Goal: Transaction & Acquisition: Purchase product/service

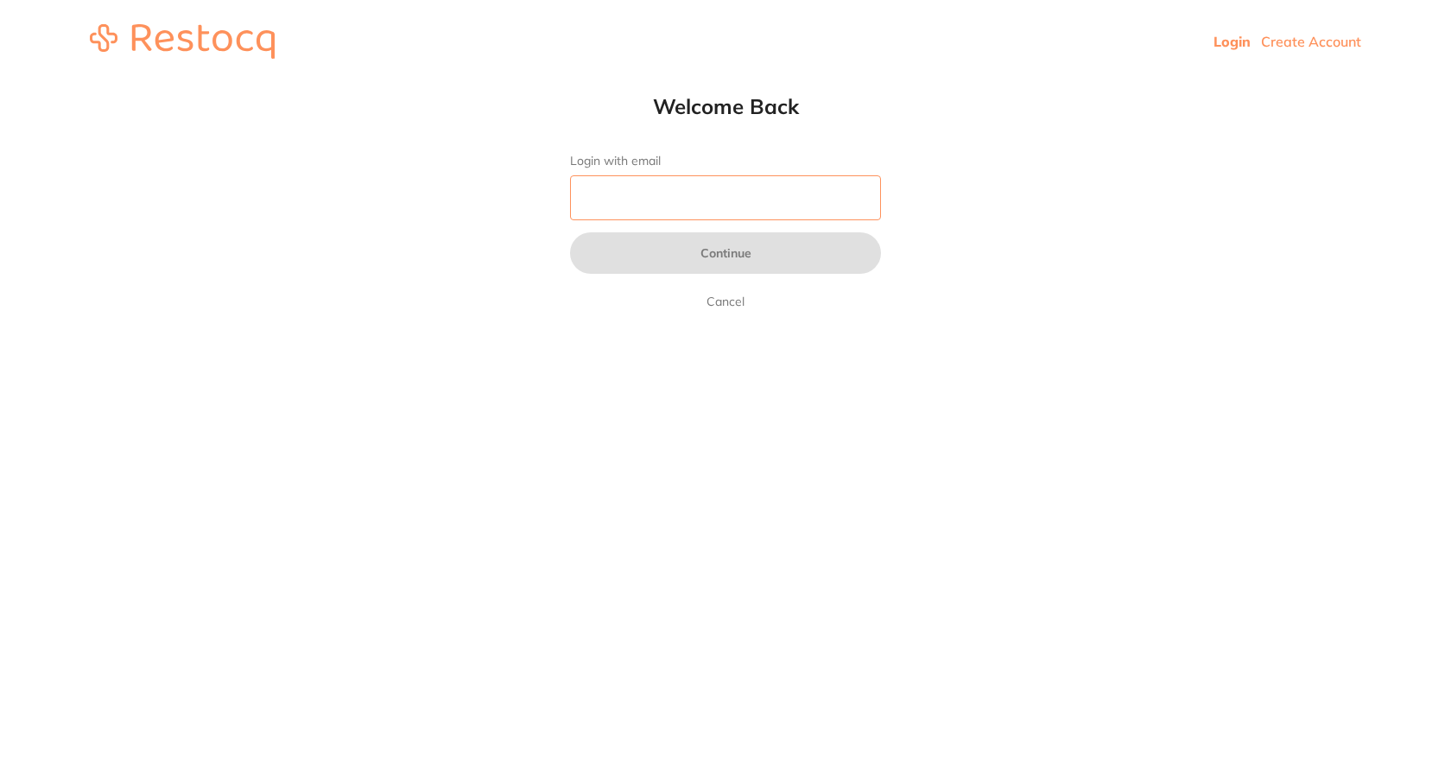
click at [665, 207] on input "Login with email" at bounding box center [725, 197] width 311 height 45
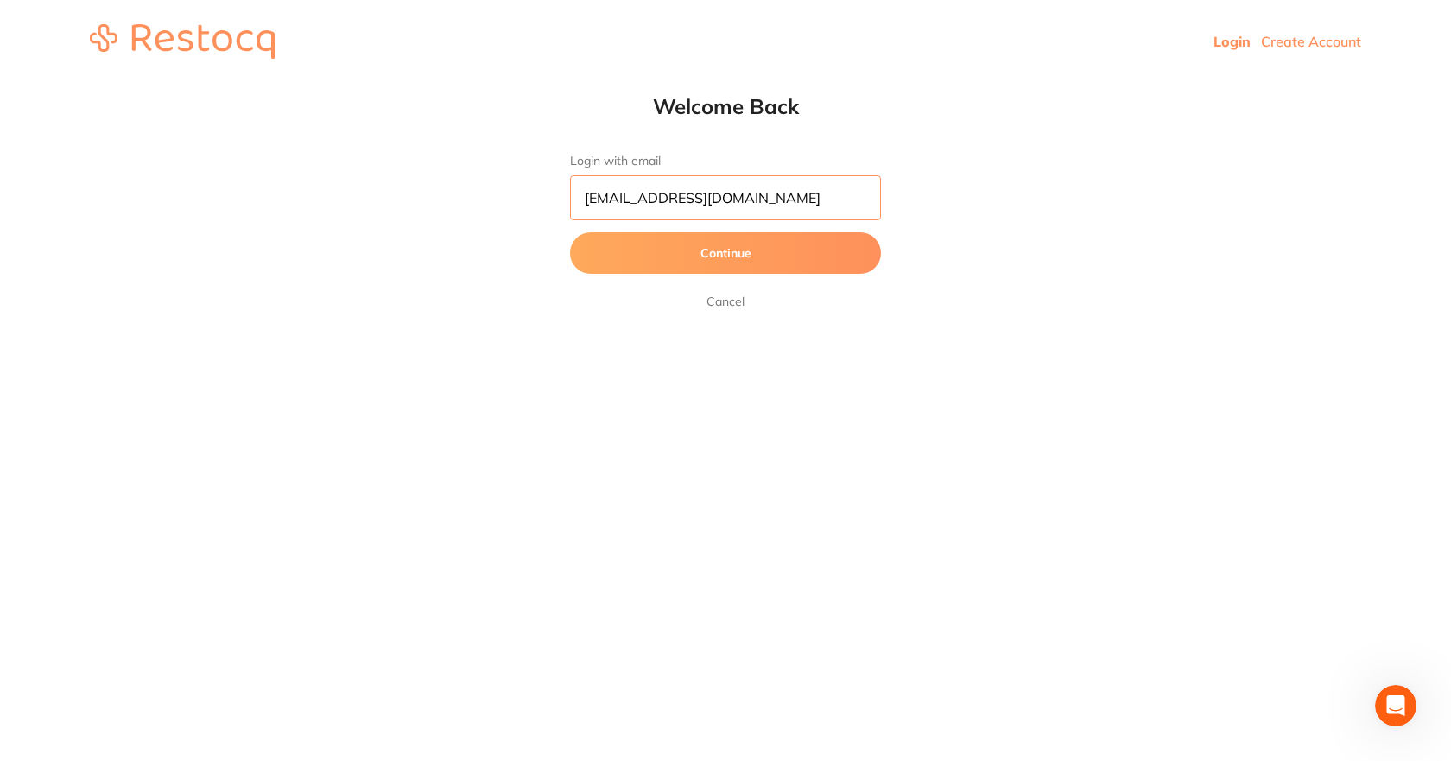
click at [604, 198] on input "[EMAIL_ADDRESS][DOMAIN_NAME]" at bounding box center [725, 197] width 311 height 45
type input "[EMAIL_ADDRESS][DOMAIN_NAME]"
click at [716, 251] on button "Continue" at bounding box center [725, 252] width 311 height 41
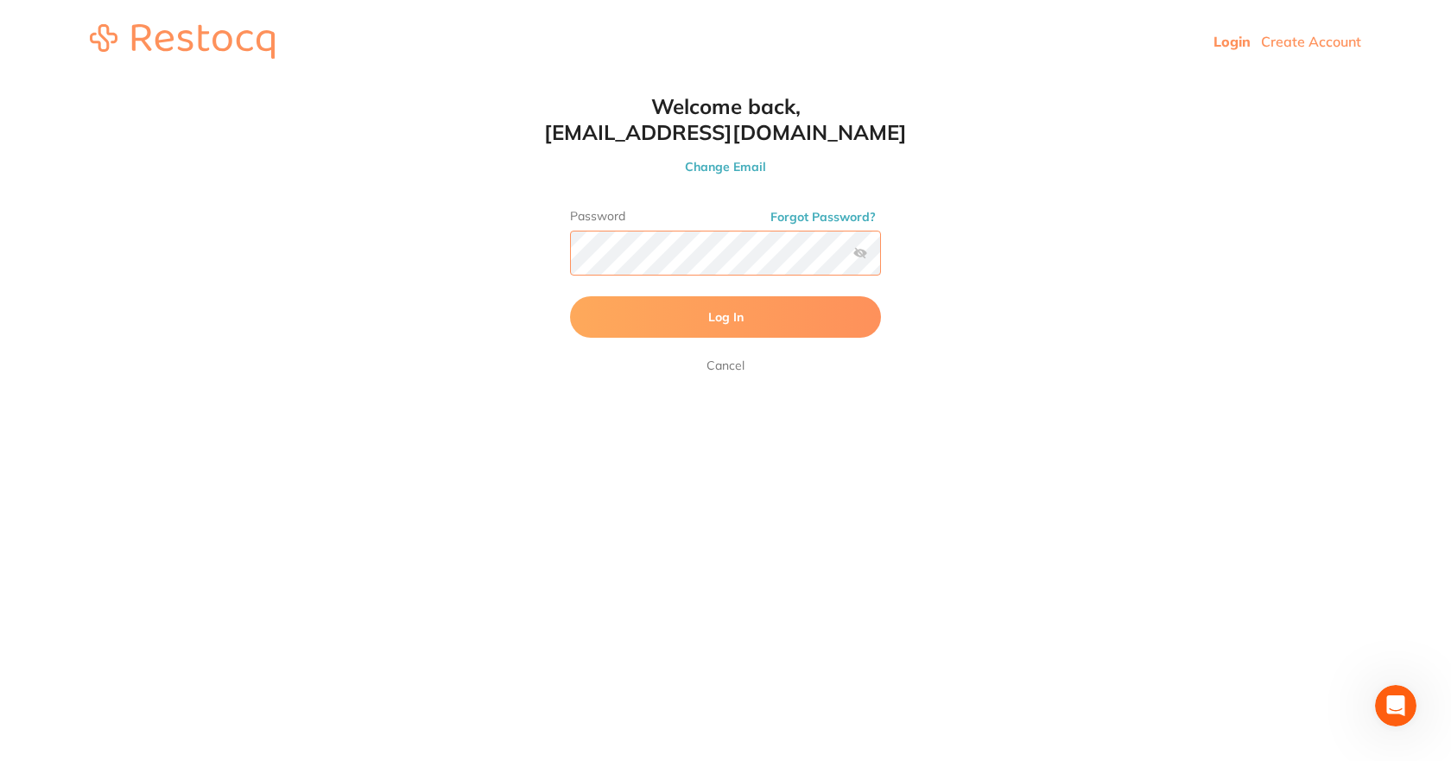
click at [570, 296] on button "Log In" at bounding box center [725, 316] width 311 height 41
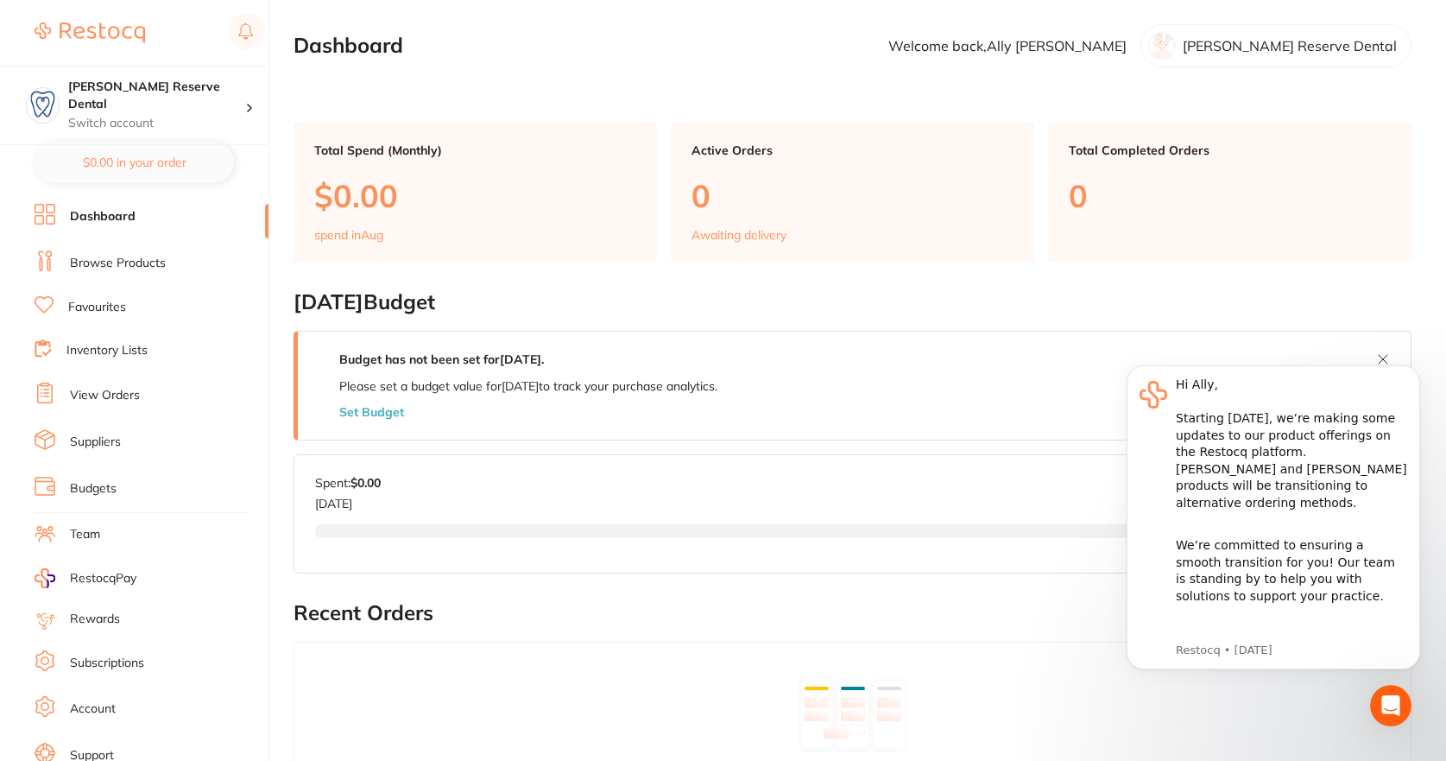
click at [120, 440] on link "Suppliers" at bounding box center [95, 441] width 51 height 17
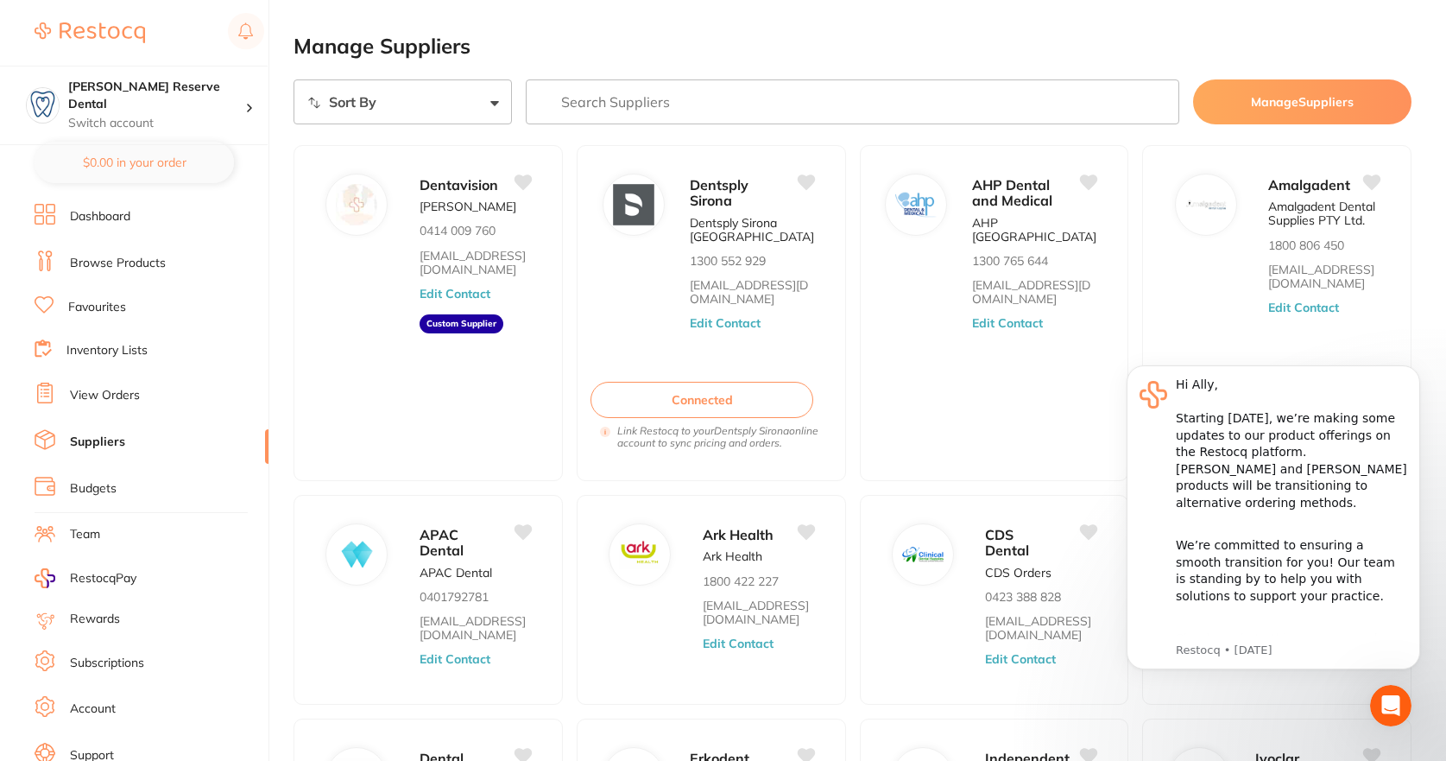
click at [901, 34] on main "Manage Suppliers Sort By A-Z Z-A Manage Suppliers Dentavision [PERSON_NAME] 041…" at bounding box center [870, 537] width 1153 height 1074
click at [652, 93] on input "search" at bounding box center [853, 101] width 654 height 45
click at [121, 269] on link "Browse Products" at bounding box center [118, 263] width 96 height 17
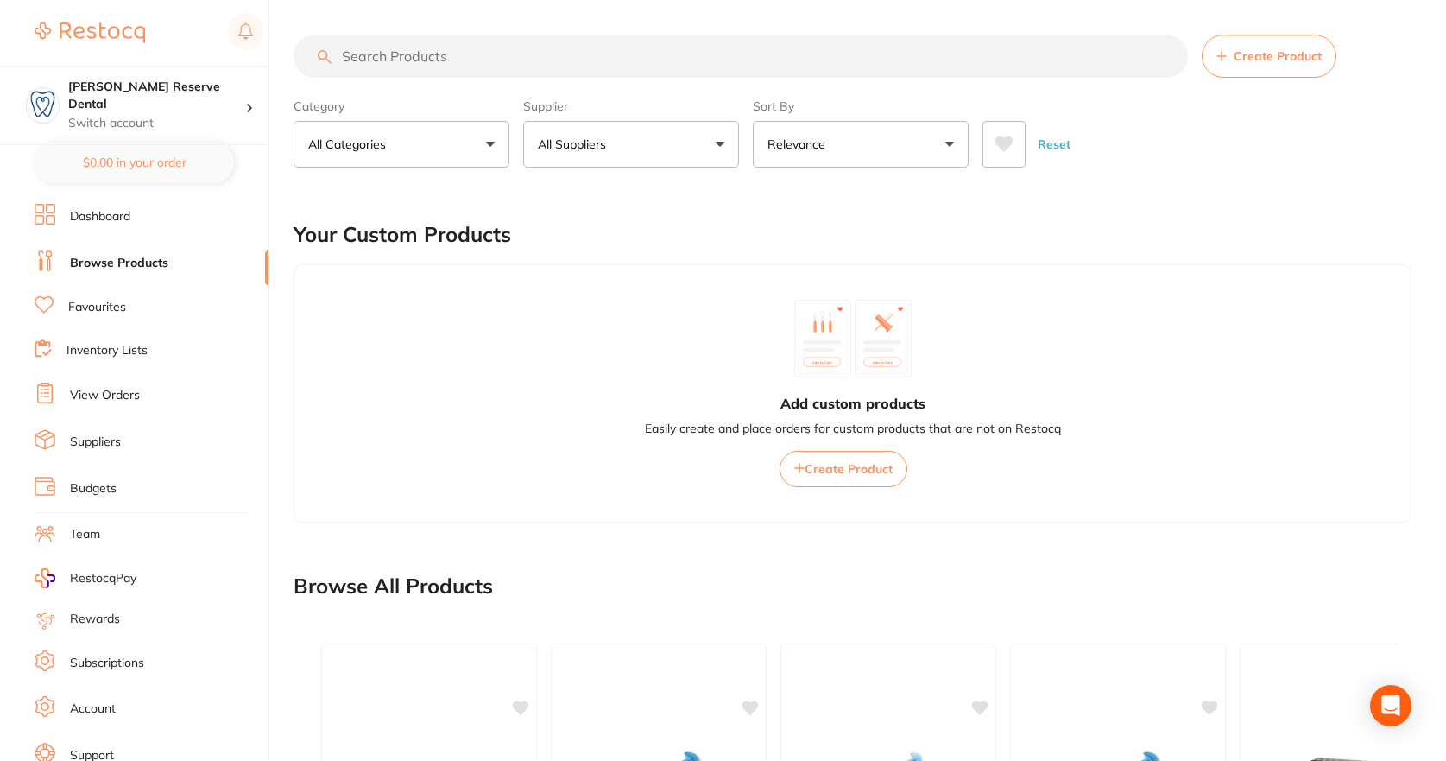
click at [521, 57] on input "search" at bounding box center [741, 56] width 894 height 43
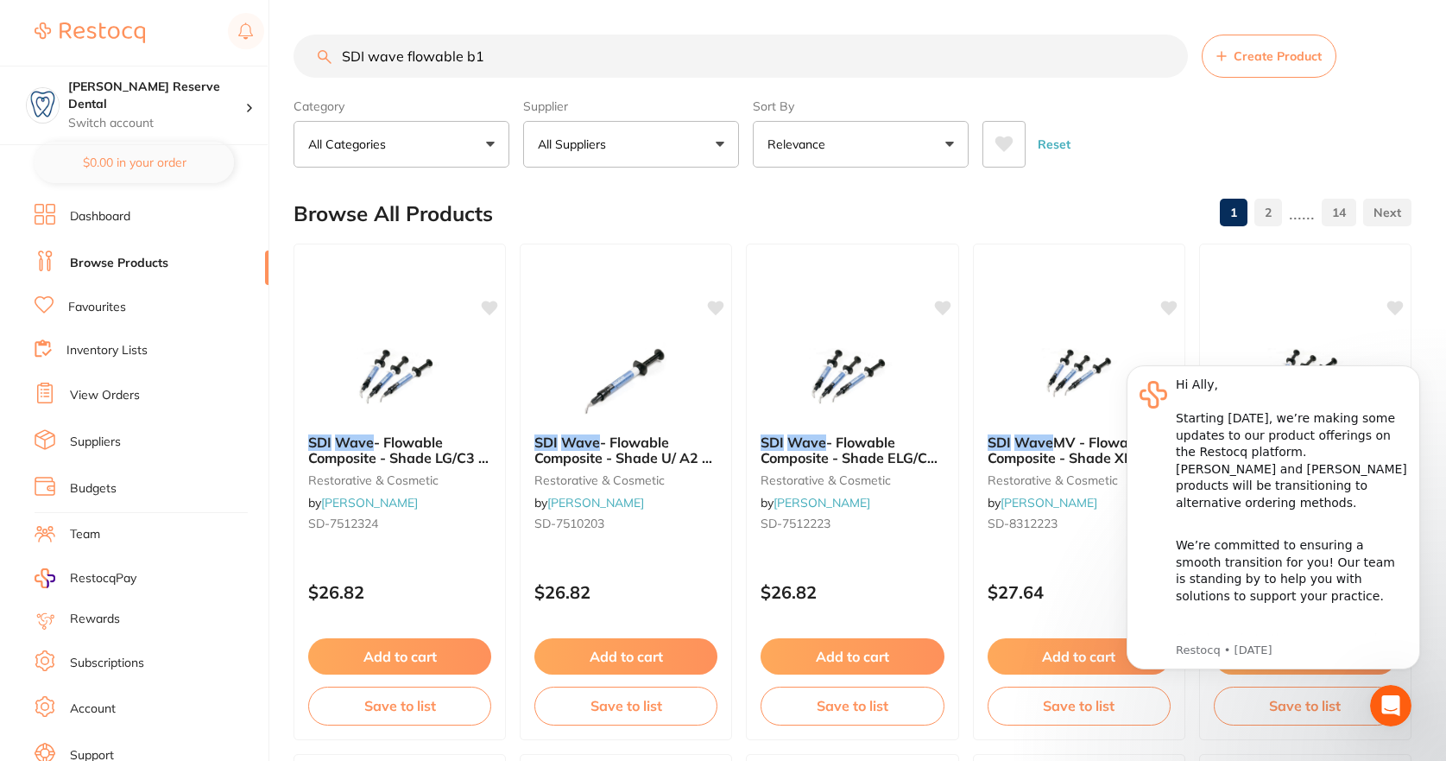
type input "SDI wave flowable b1"
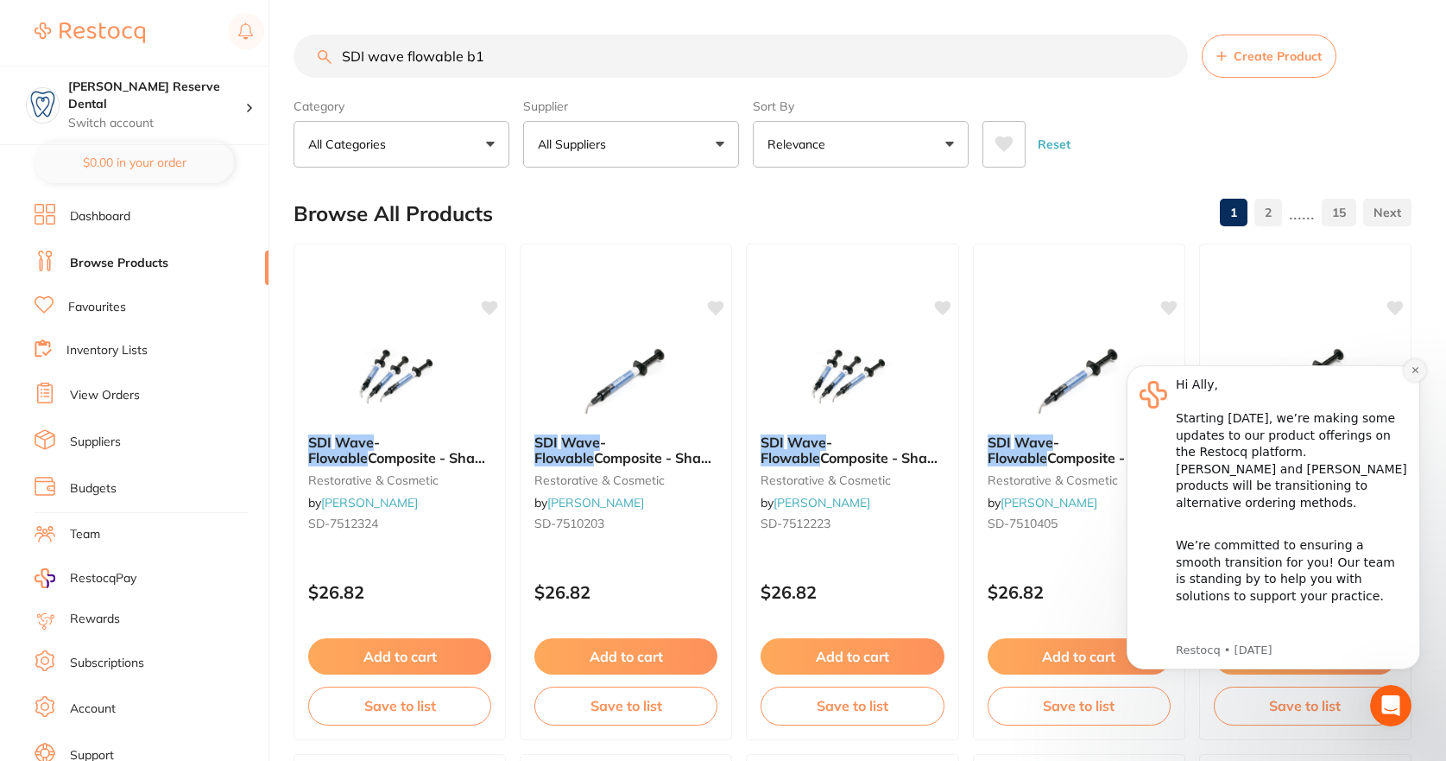
click at [1417, 376] on button "Dismiss notification" at bounding box center [1415, 370] width 22 height 22
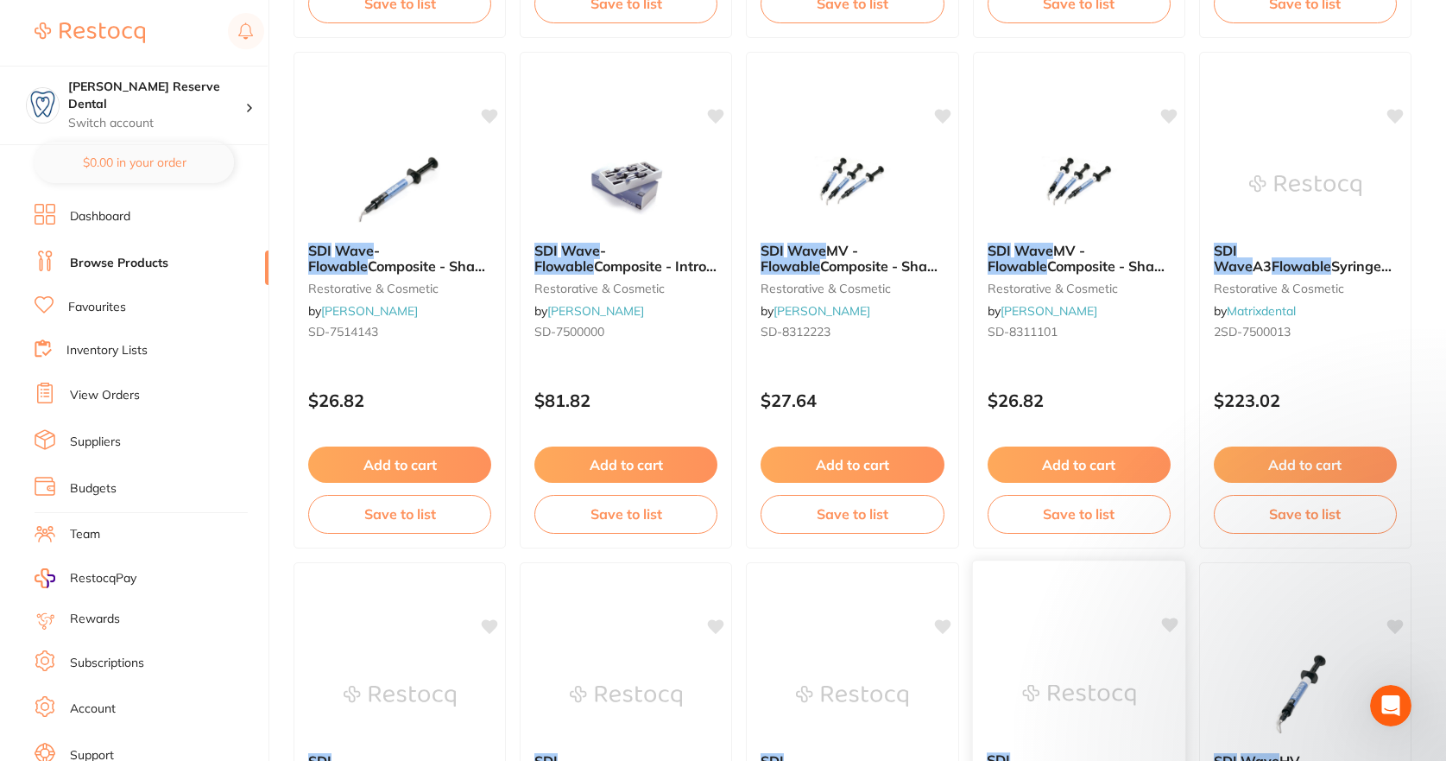
scroll to position [691, 0]
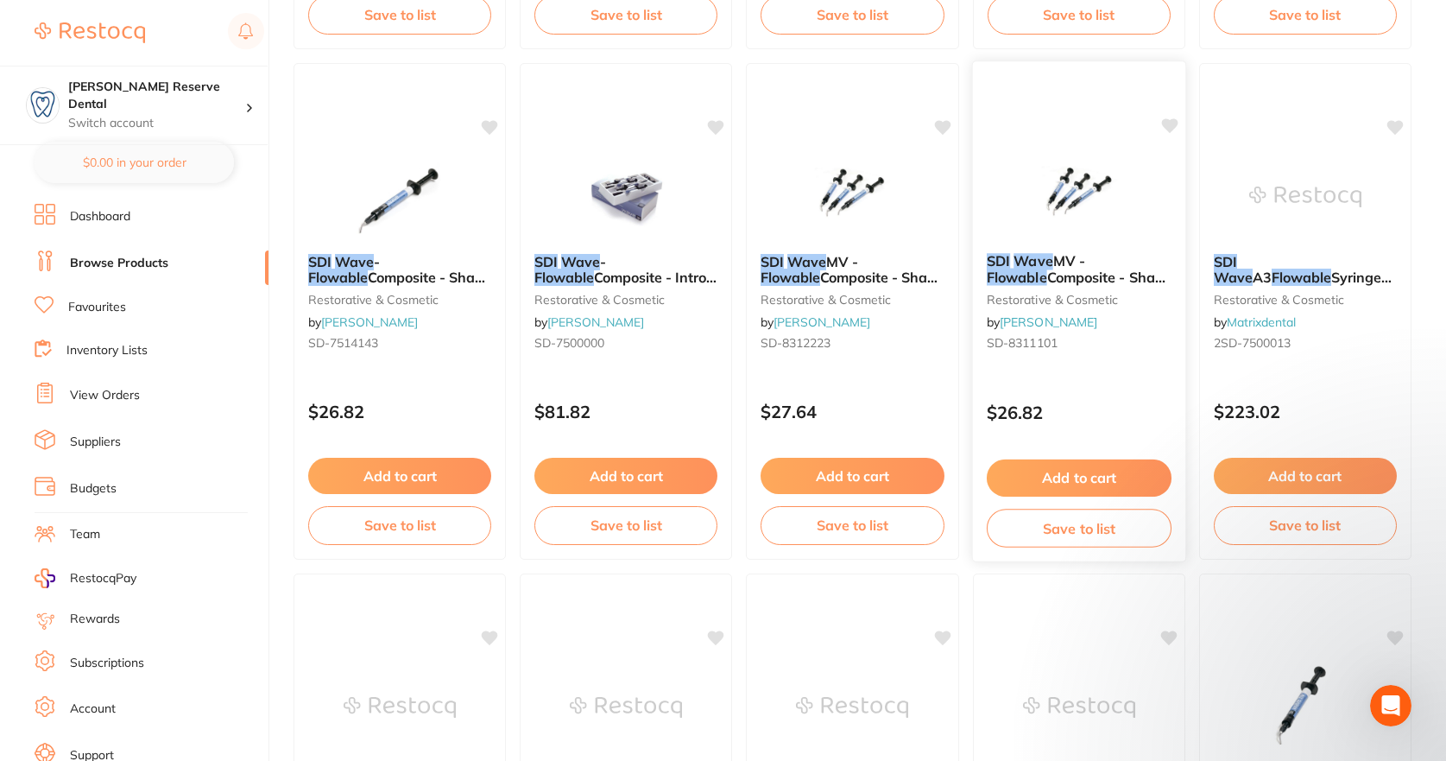
click at [1170, 122] on icon at bounding box center [1169, 125] width 16 height 15
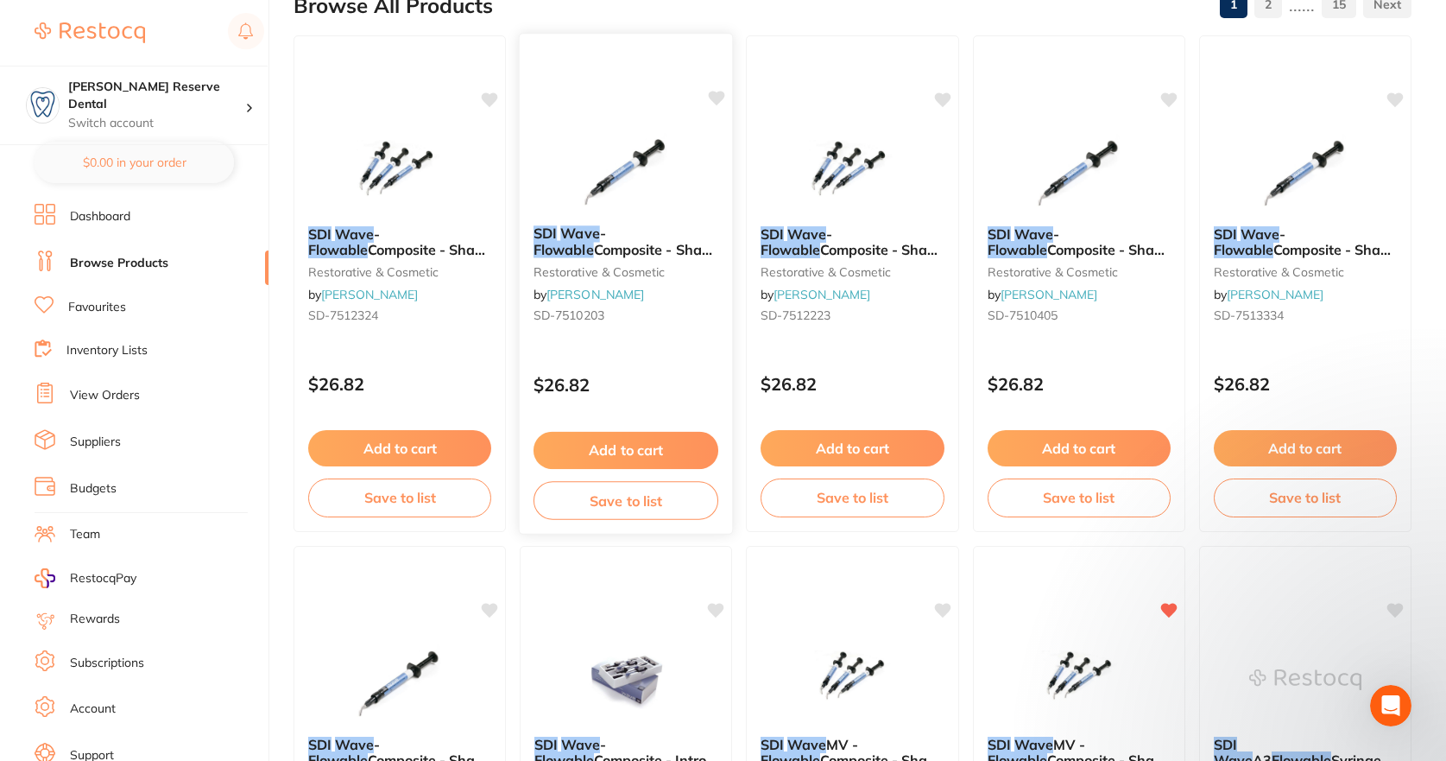
scroll to position [173, 0]
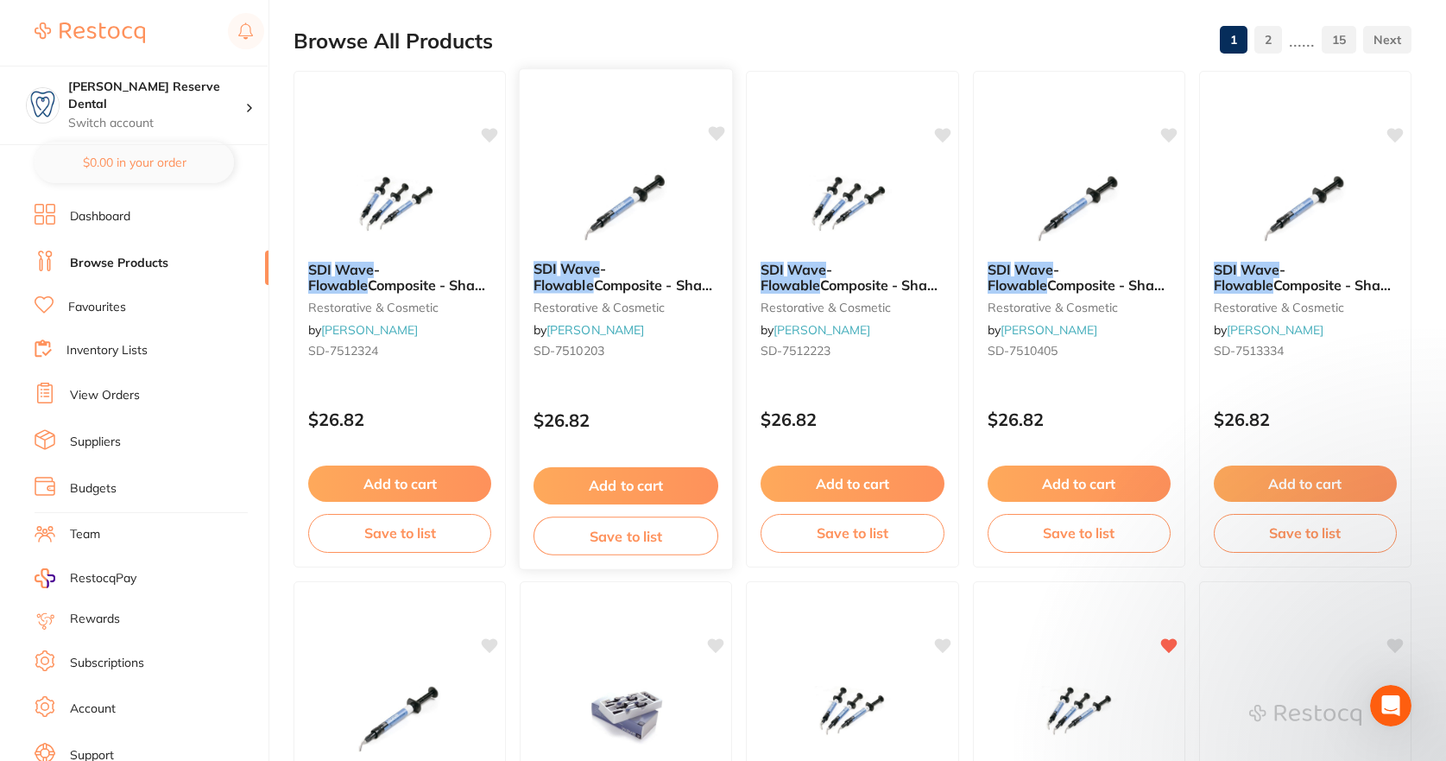
click at [711, 130] on icon at bounding box center [717, 133] width 16 height 15
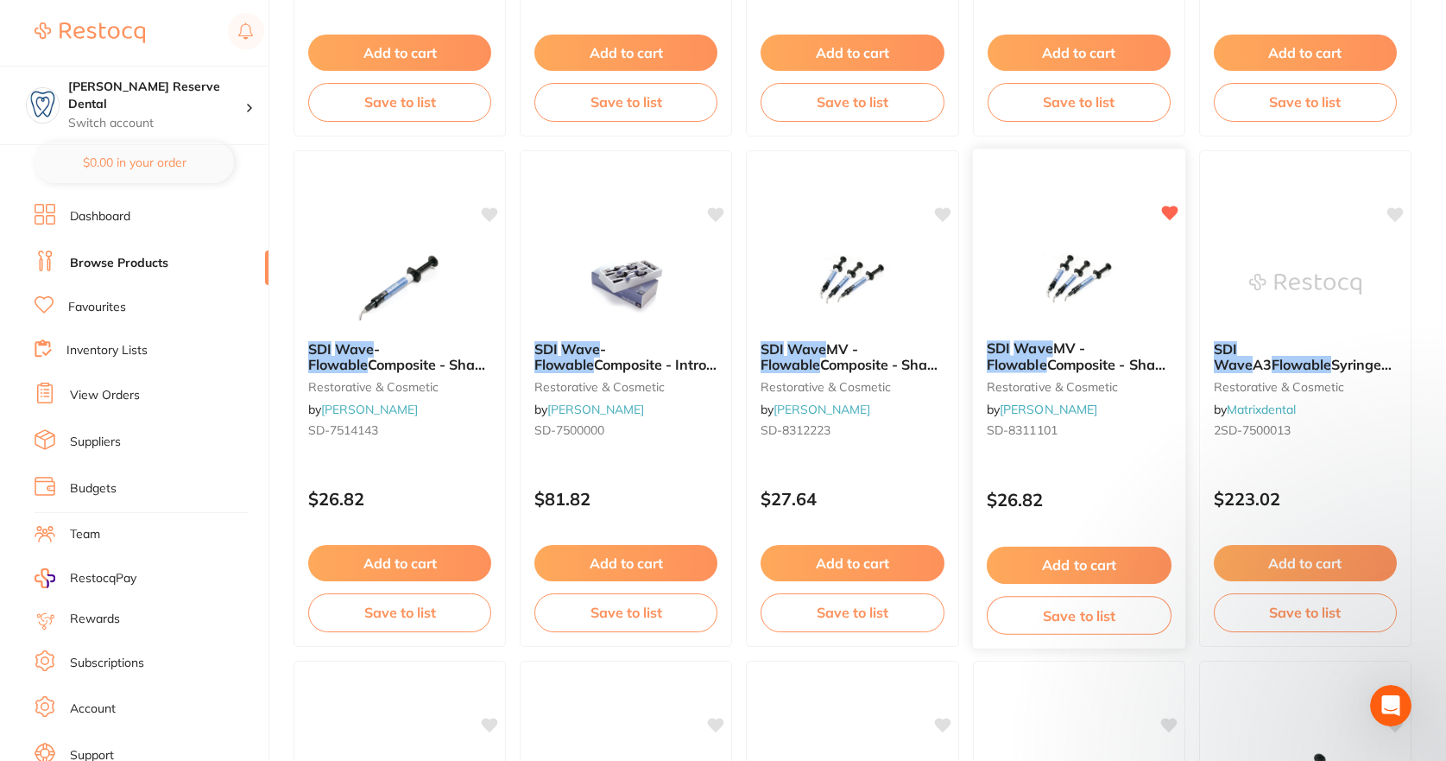
scroll to position [604, 0]
drag, startPoint x: 1086, startPoint y: 361, endPoint x: 1092, endPoint y: 382, distance: 22.4
click at [1086, 361] on span "Composite - Shade L/B1 - 1g Syringe and Applicator Tips" at bounding box center [1079, 379] width 183 height 49
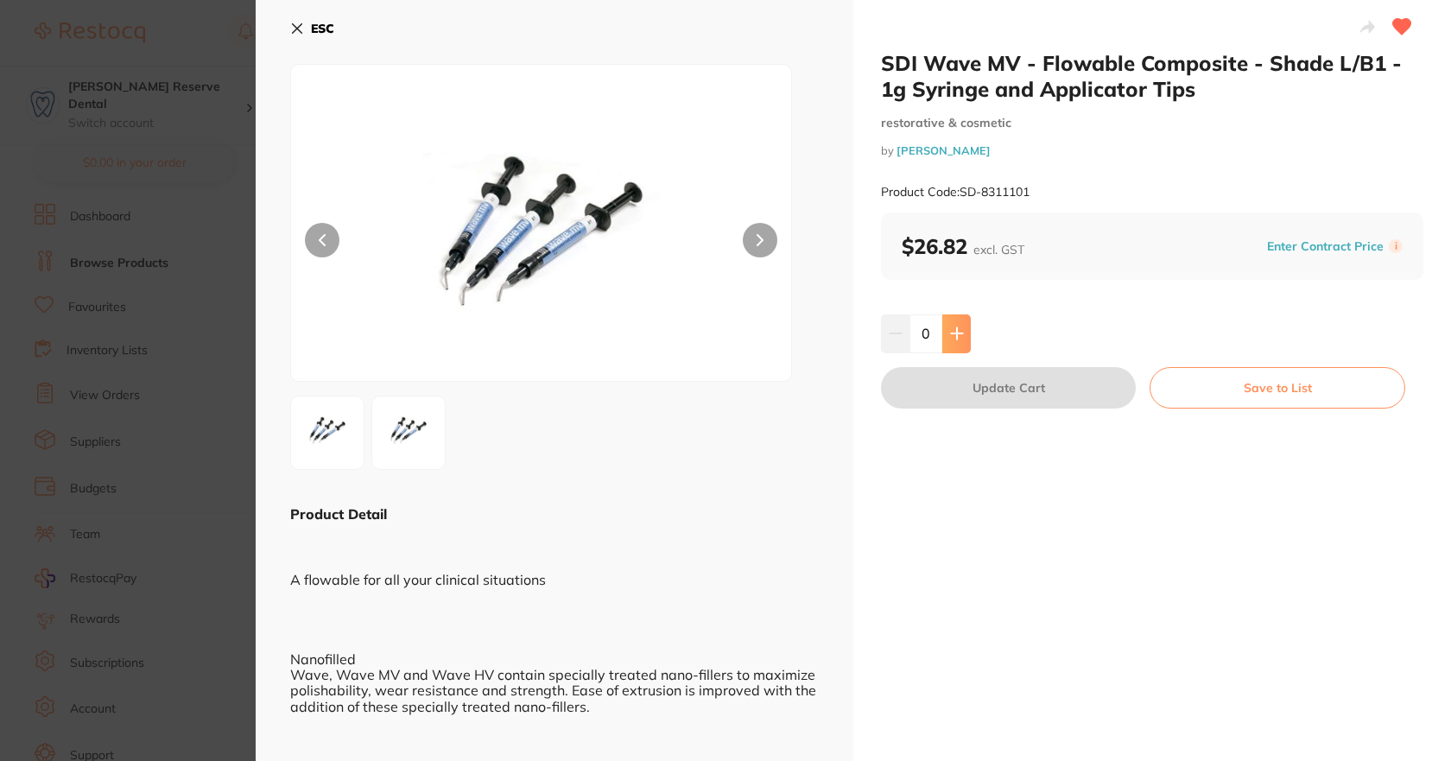
click at [954, 326] on icon at bounding box center [957, 333] width 14 height 14
click at [953, 326] on icon at bounding box center [957, 333] width 14 height 14
type input "3"
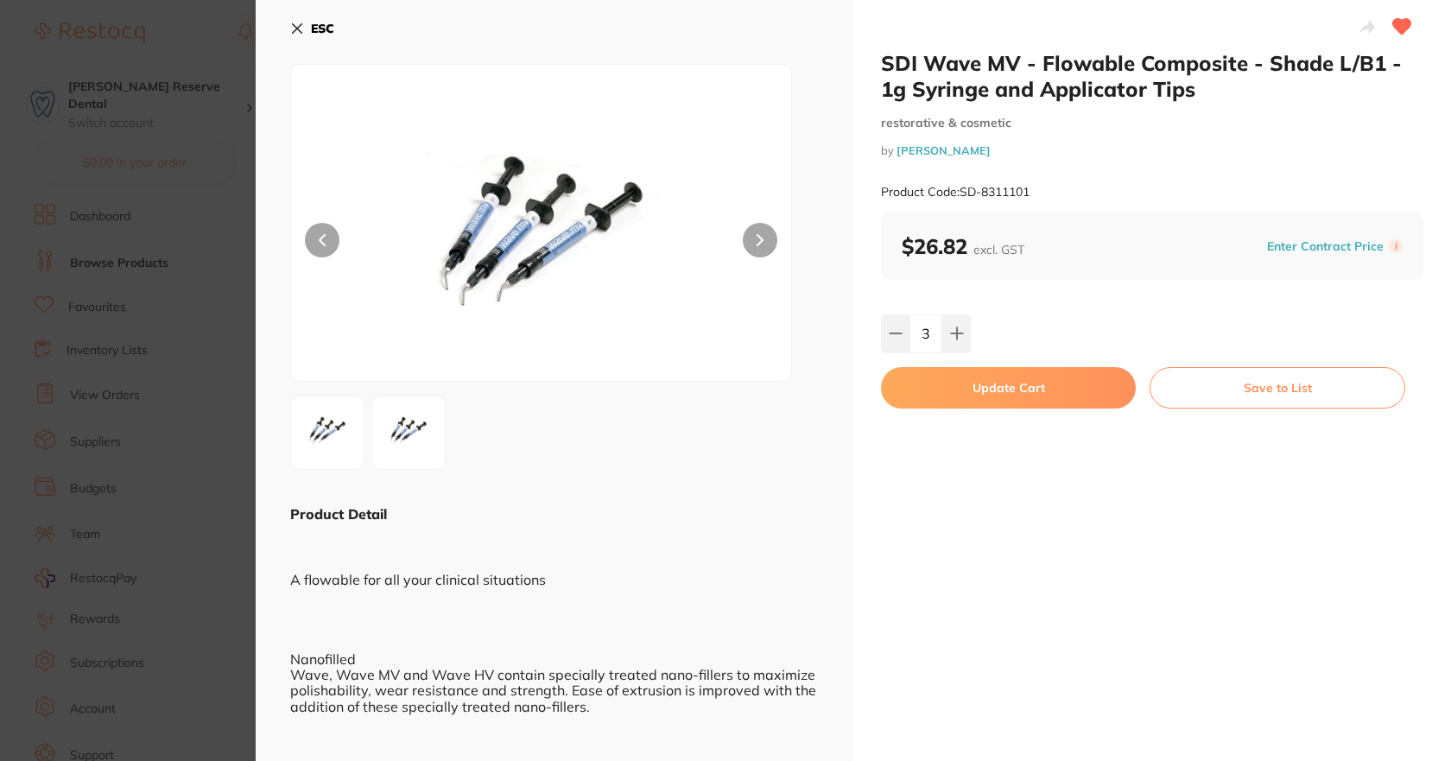
click at [1002, 389] on button "Update Cart" at bounding box center [1008, 387] width 255 height 41
checkbox input "false"
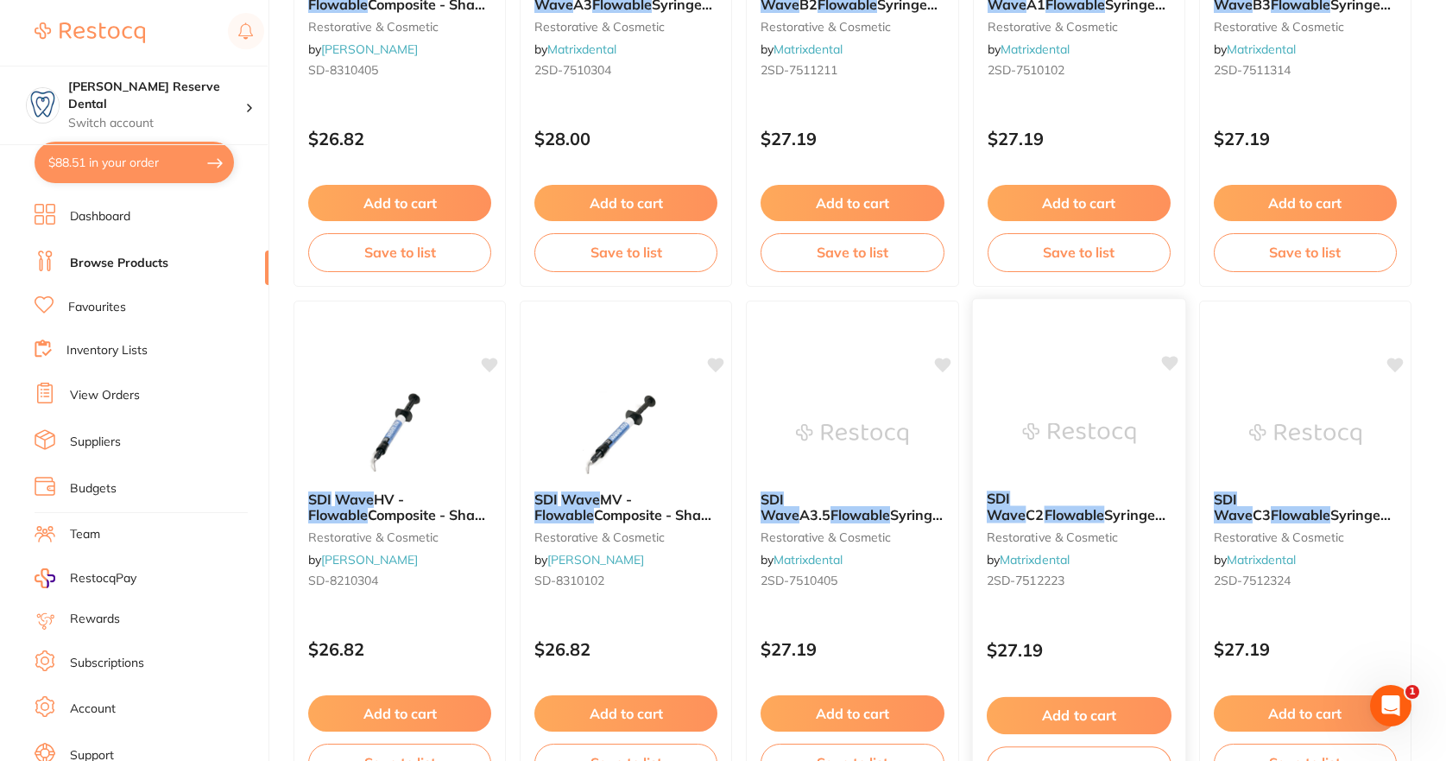
scroll to position [1986, 0]
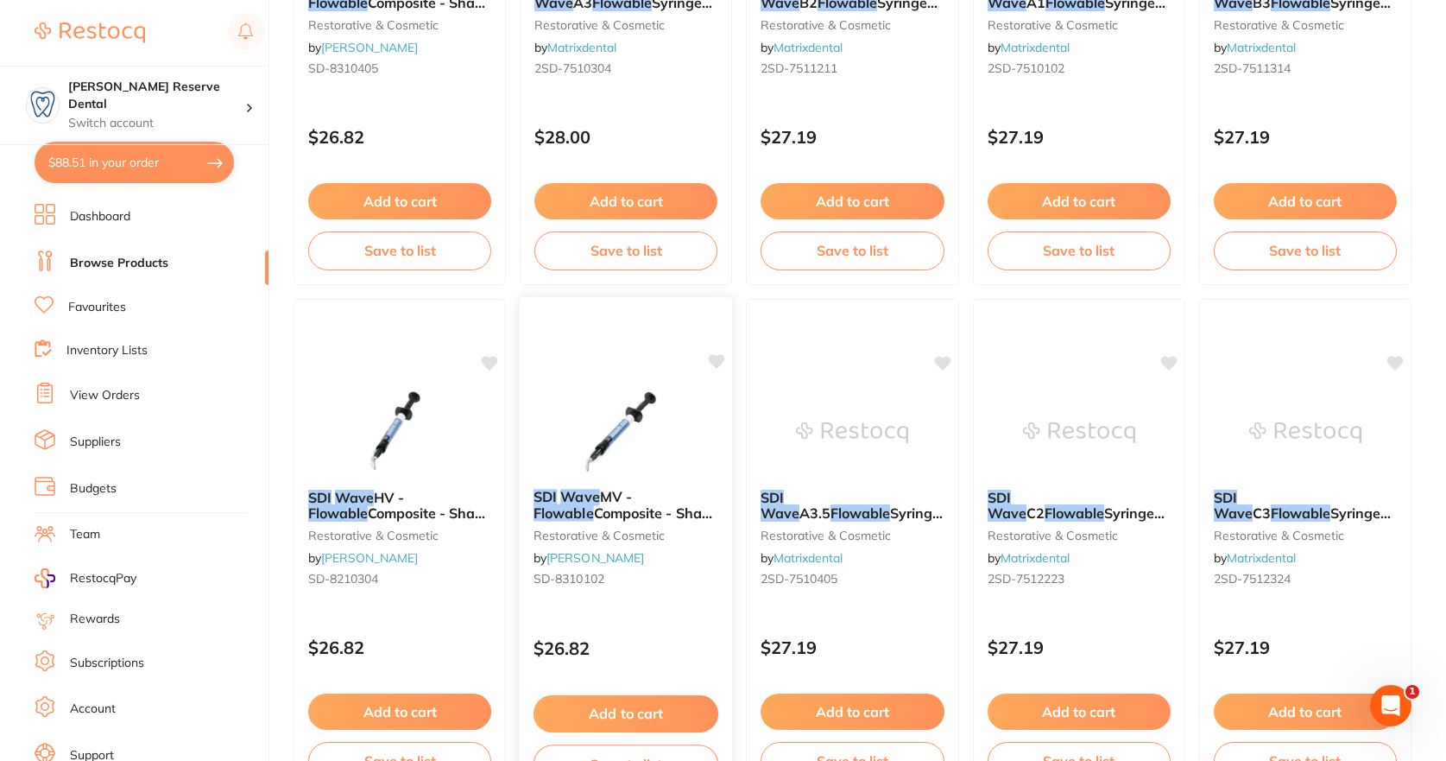
click at [719, 357] on icon at bounding box center [717, 361] width 16 height 15
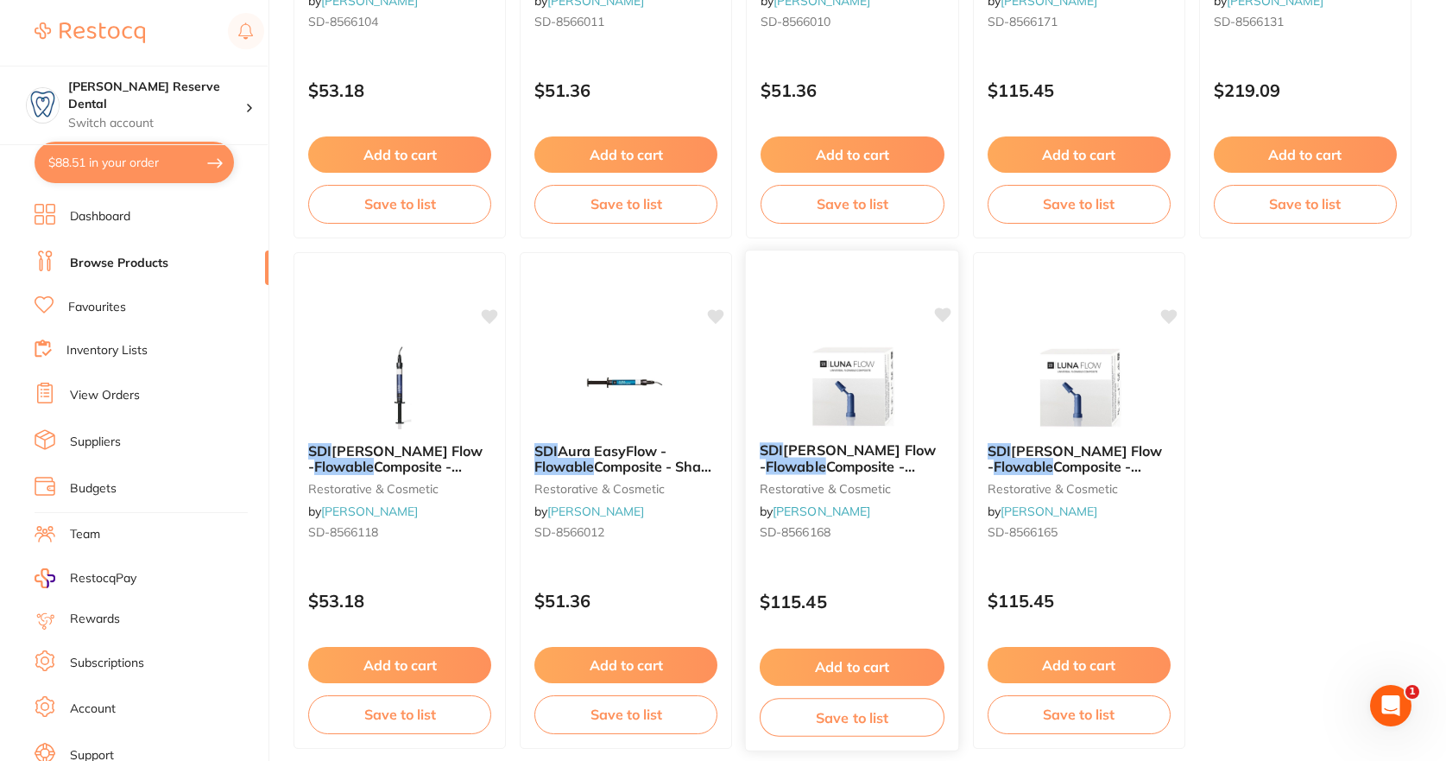
scroll to position [5172, 0]
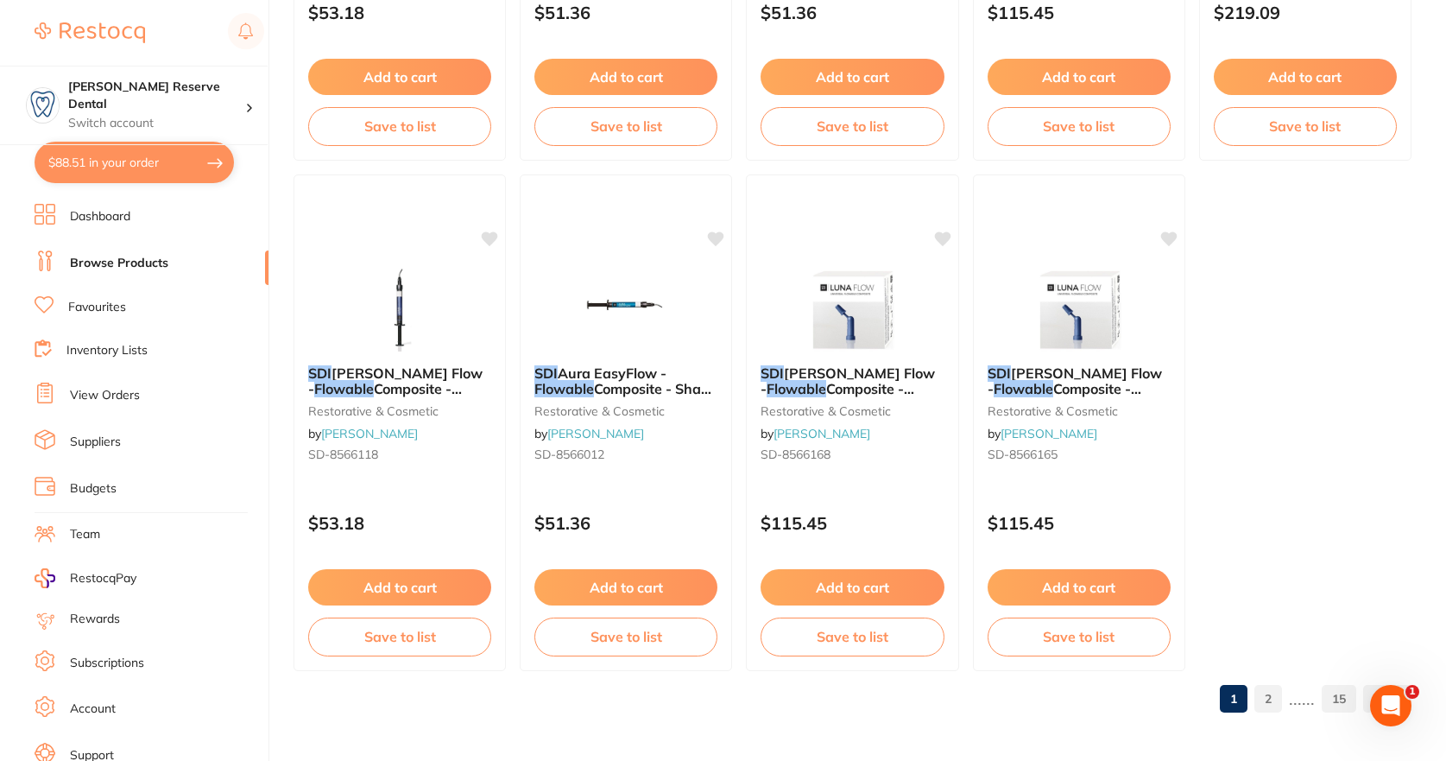
click at [1275, 701] on link "2" at bounding box center [1269, 698] width 28 height 35
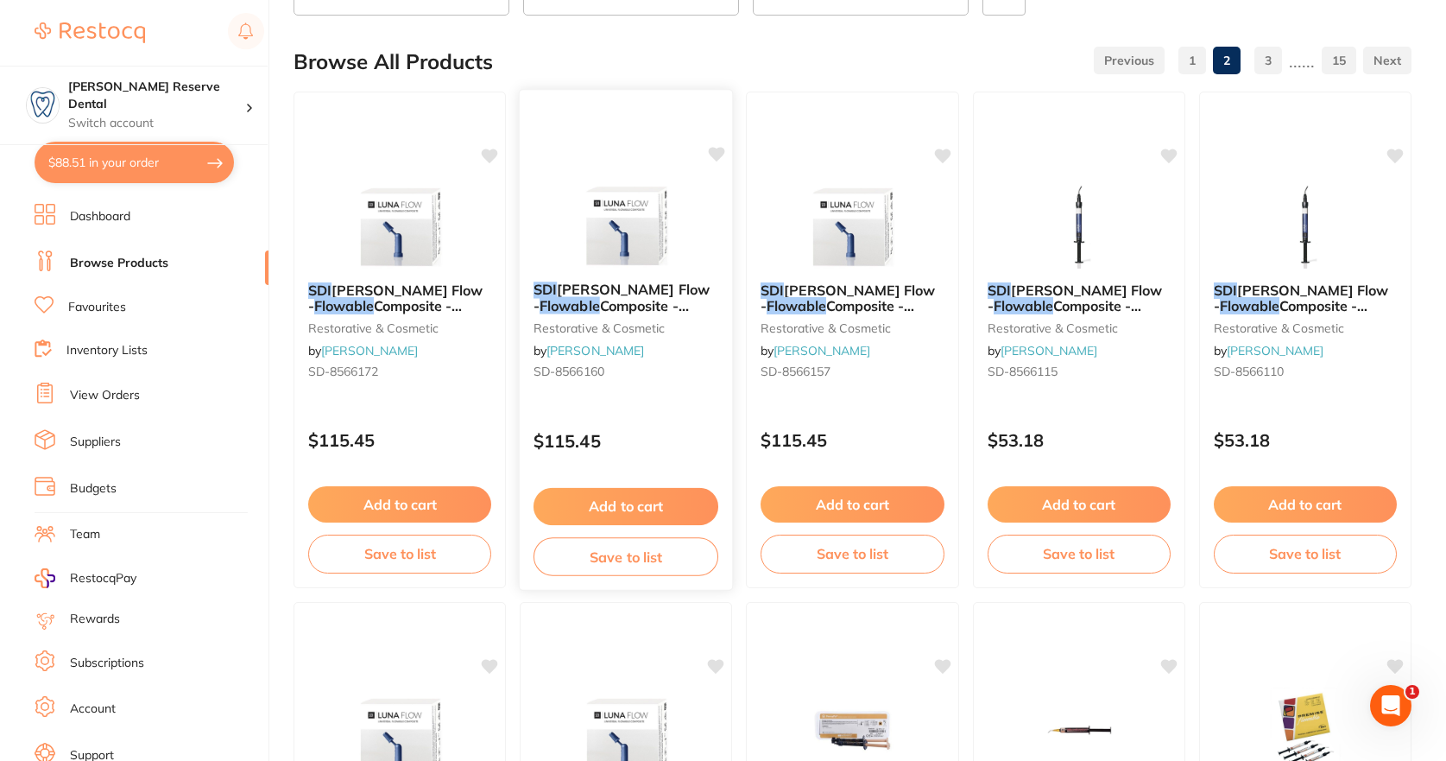
scroll to position [0, 0]
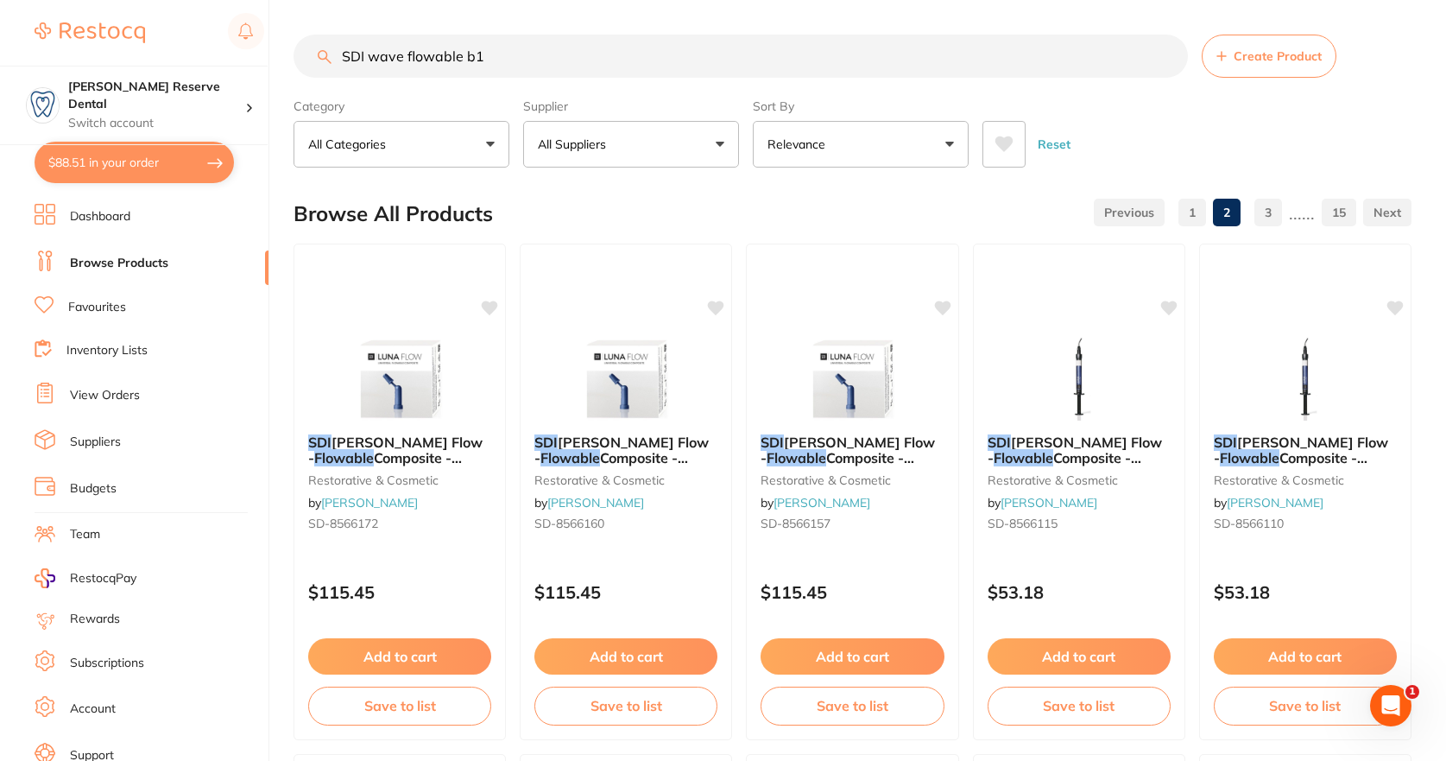
drag, startPoint x: 524, startPoint y: 60, endPoint x: 149, endPoint y: 47, distance: 375.8
click at [150, 47] on div "$88.51 Logan Reserve Dental Switch account Logan Reserve Dental $88.51 in your …" at bounding box center [723, 380] width 1446 height 761
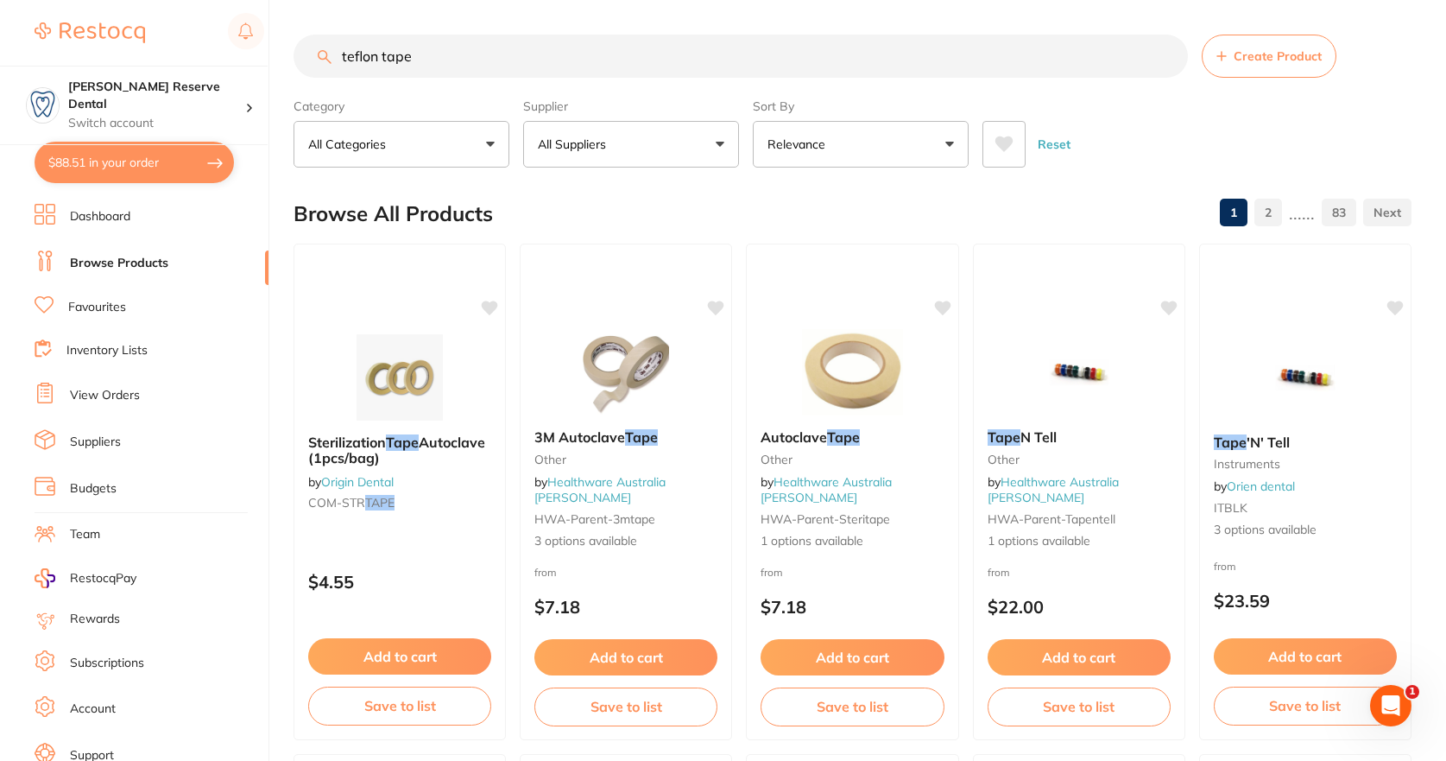
drag, startPoint x: 477, startPoint y: 55, endPoint x: 222, endPoint y: 49, distance: 254.8
click at [222, 49] on div "$88.51 Logan Reserve Dental Switch account Logan Reserve Dental $88.51 in your …" at bounding box center [723, 380] width 1446 height 761
type input "etch tips"
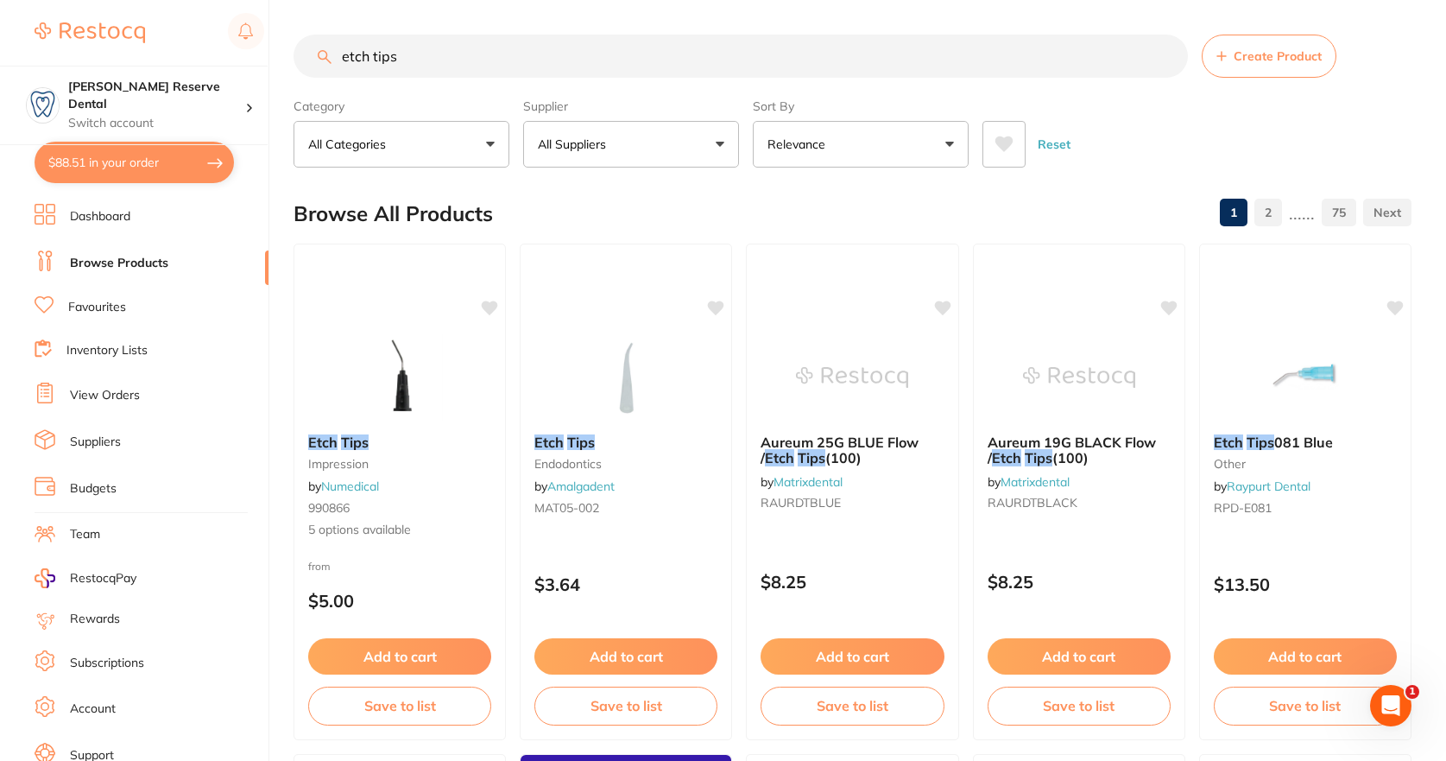
drag, startPoint x: 541, startPoint y: 59, endPoint x: 203, endPoint y: 41, distance: 338.9
click at [203, 41] on div "$88.51 Logan Reserve Dental Switch account Logan Reserve Dental $88.51 in your …" at bounding box center [723, 380] width 1446 height 761
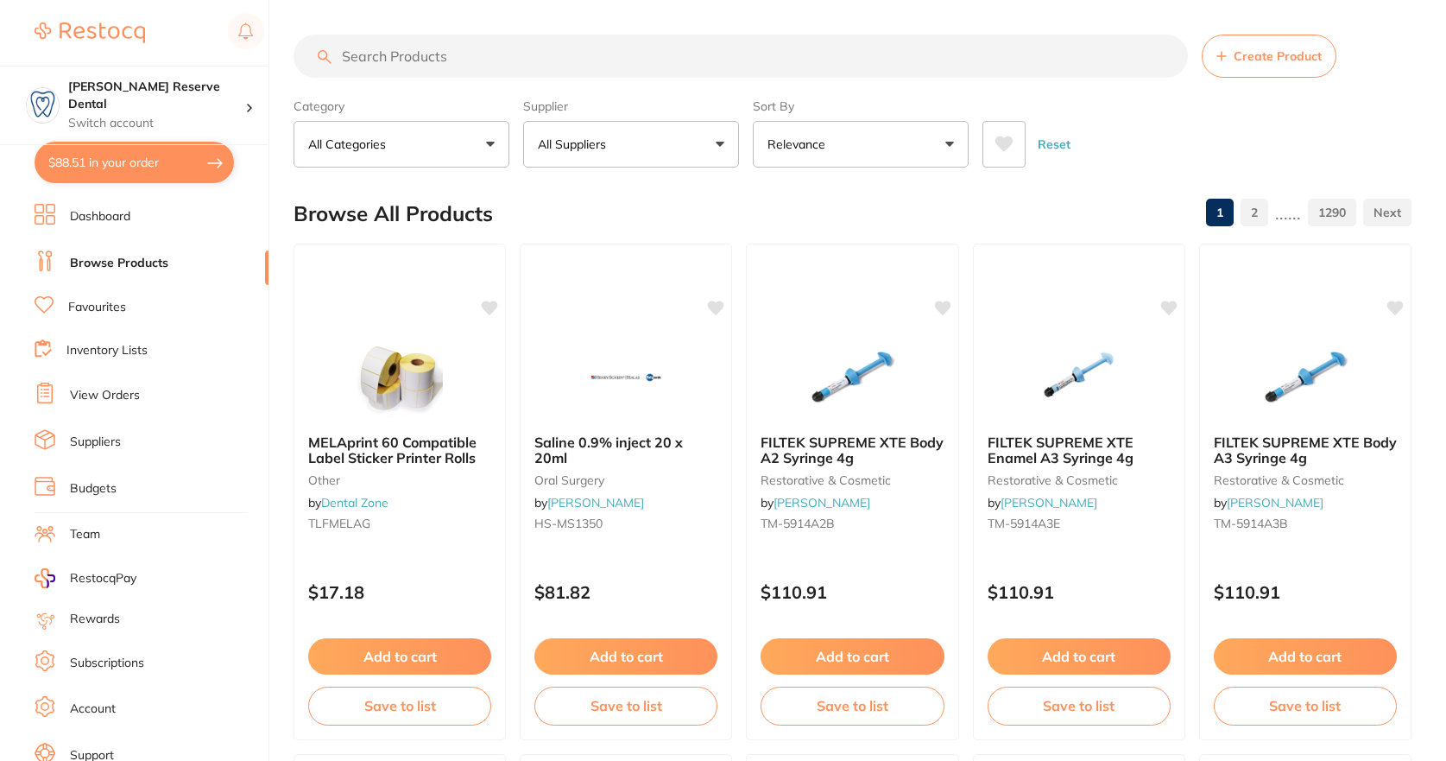
paste input "HS-9004578"
type input "HS-9004578"
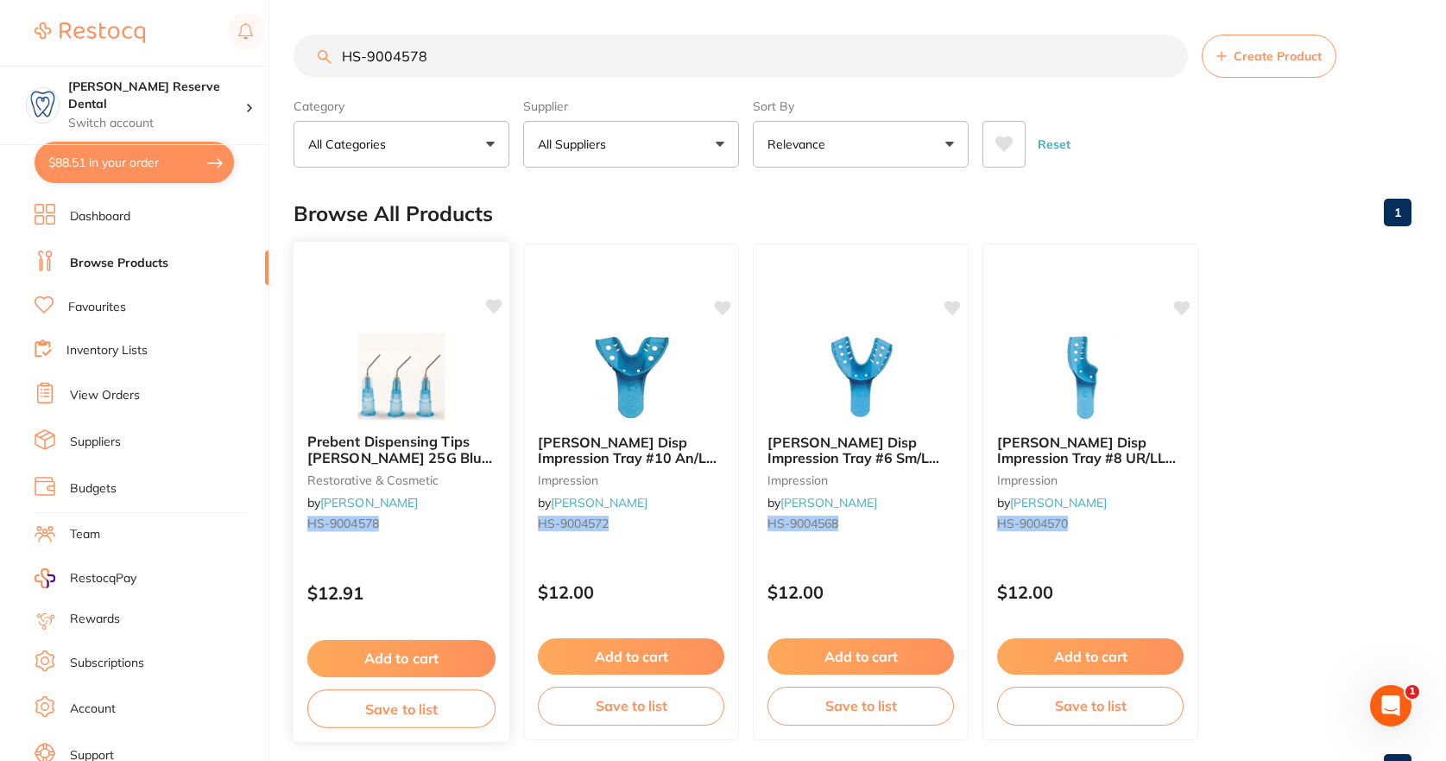
click at [424, 661] on button "Add to cart" at bounding box center [401, 658] width 188 height 37
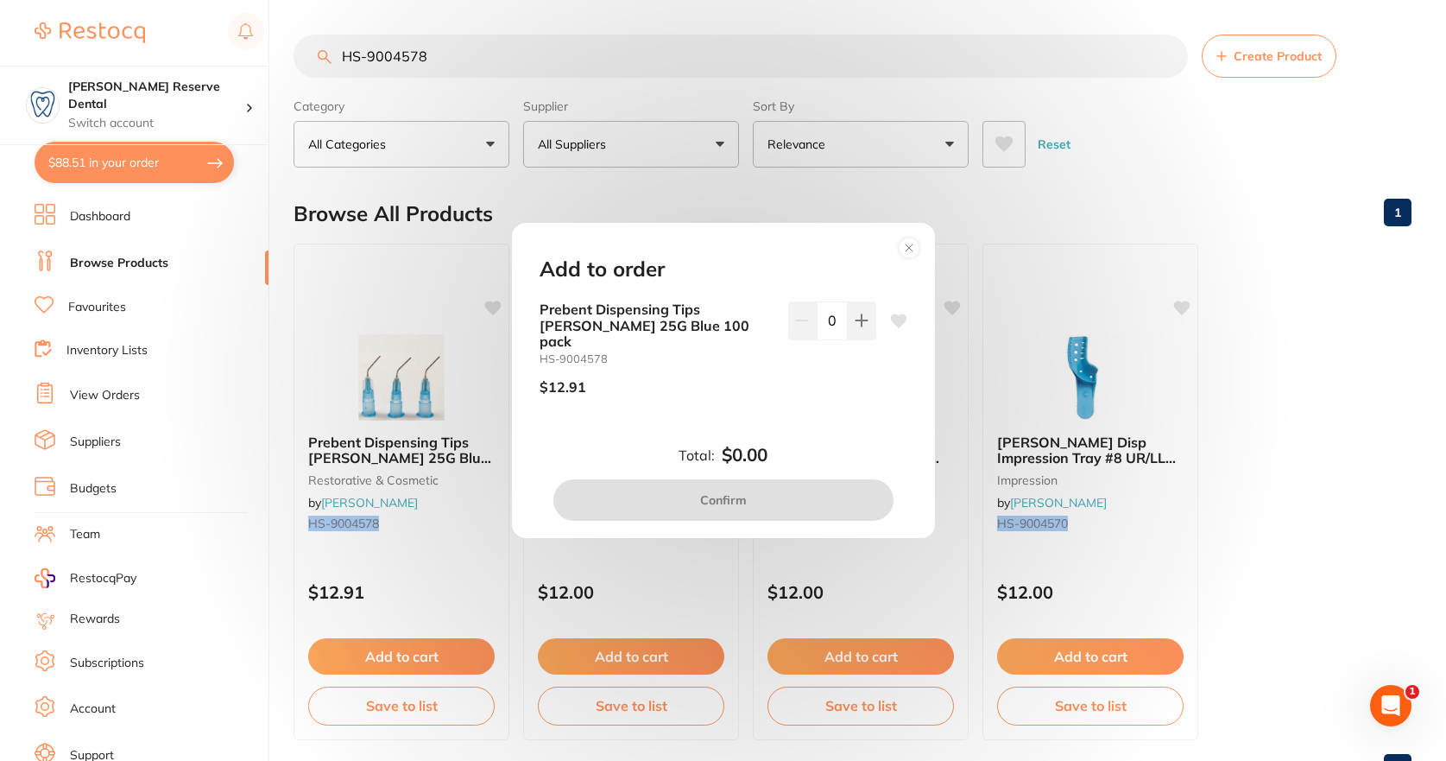
drag, startPoint x: 857, startPoint y: 326, endPoint x: 822, endPoint y: 343, distance: 38.6
click at [857, 326] on icon at bounding box center [861, 320] width 11 height 11
type input "1"
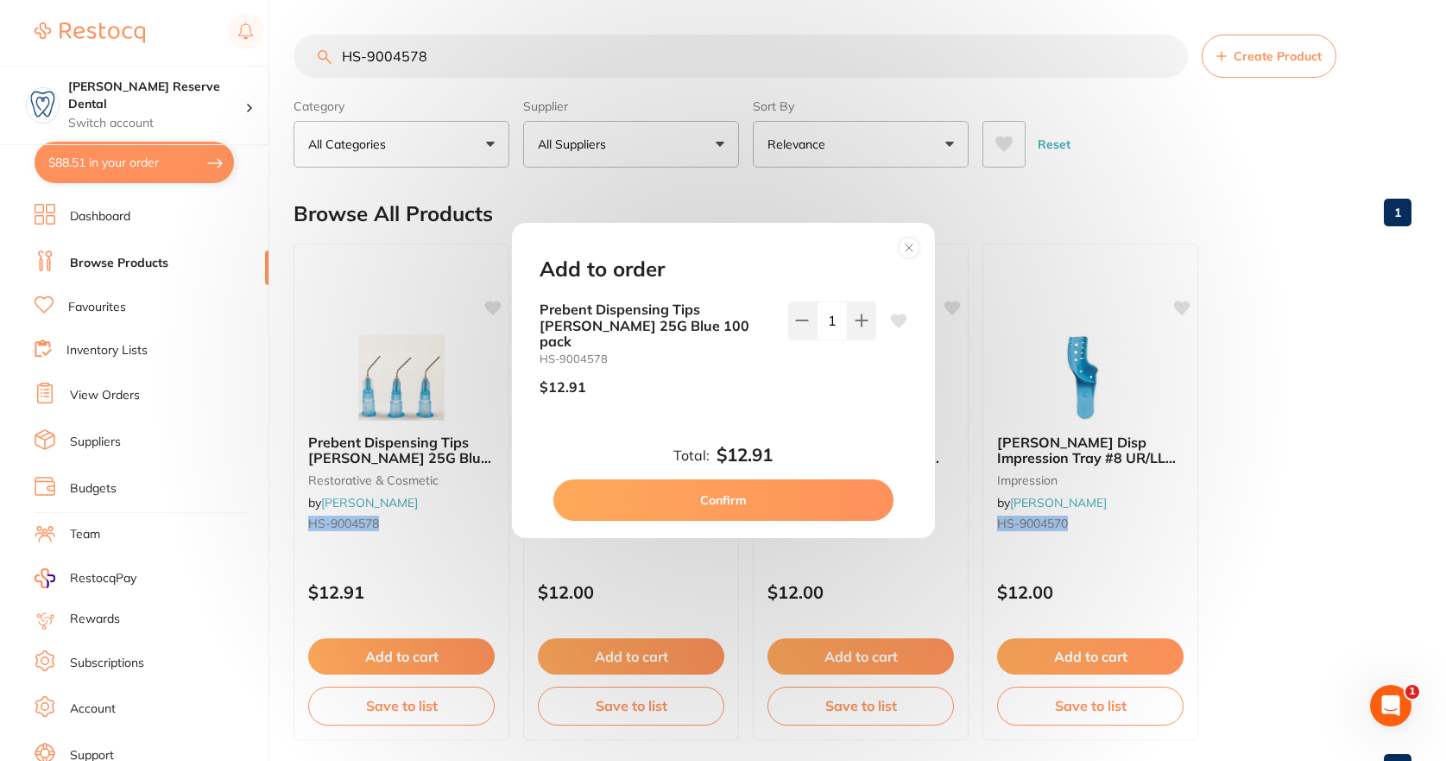
click at [751, 484] on button "Confirm" at bounding box center [723, 499] width 340 height 41
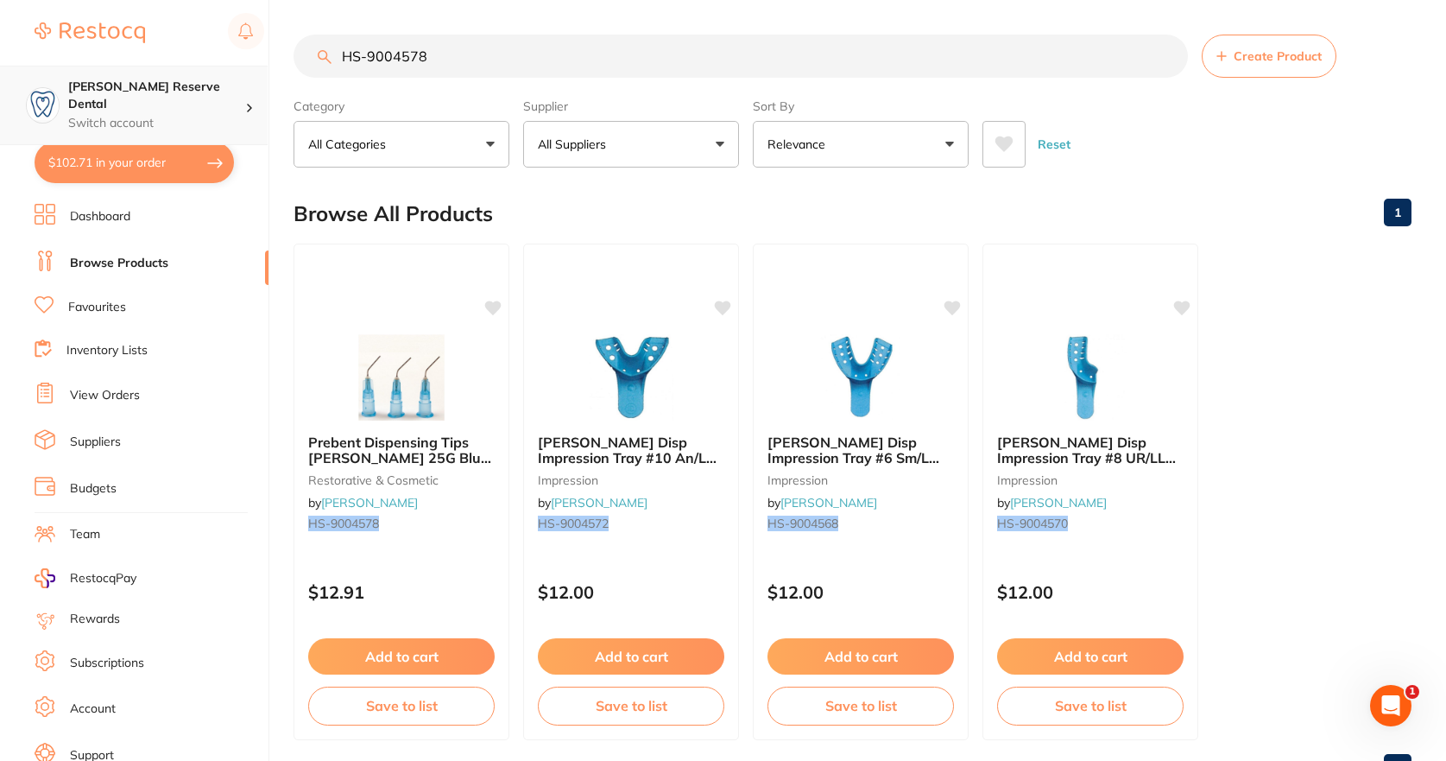
scroll to position [1, 0]
drag, startPoint x: 510, startPoint y: 63, endPoint x: 164, endPoint y: 64, distance: 346.2
click at [167, 68] on div "$102.71 Logan Reserve Dental Switch account Logan Reserve Dental $102.71 in you…" at bounding box center [723, 380] width 1446 height 761
type input "a-dec idx tablets"
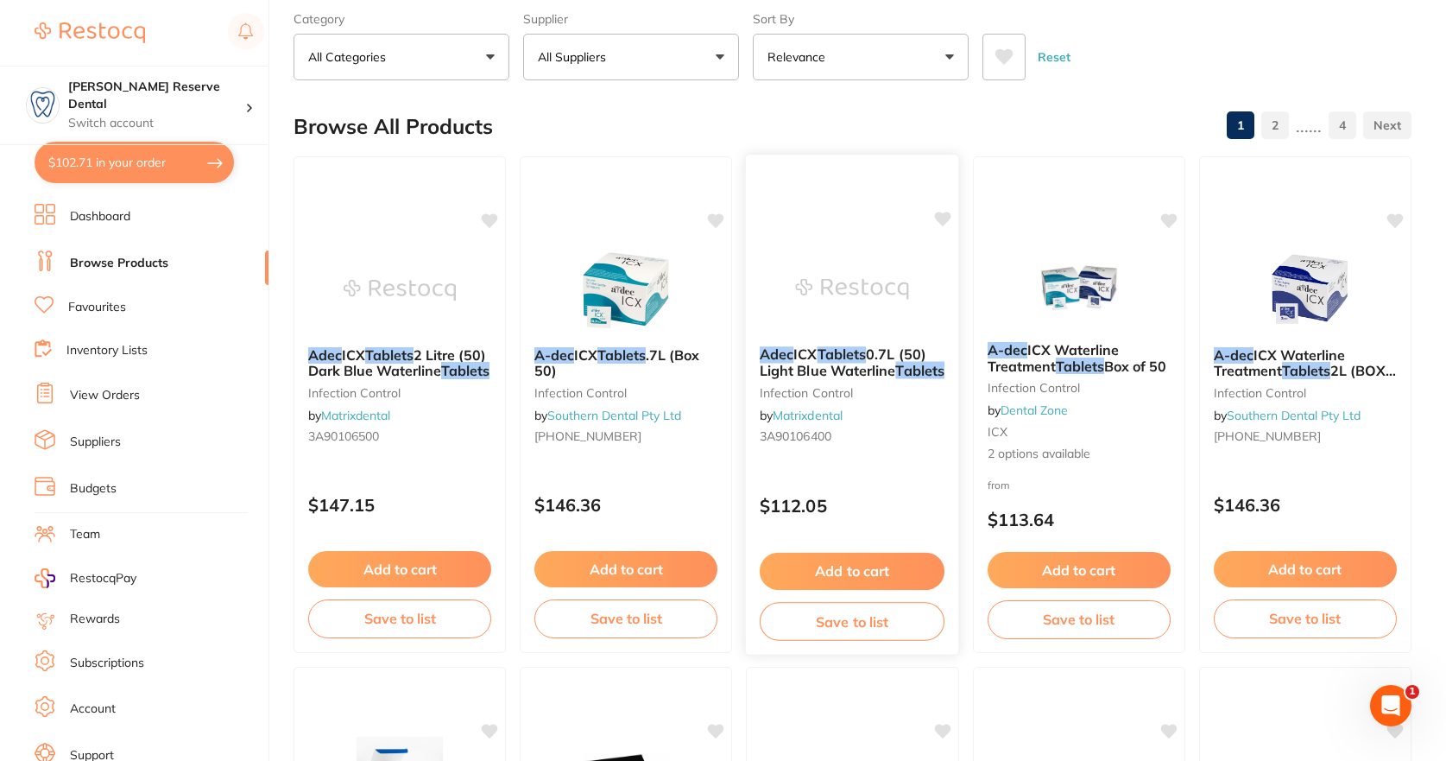
scroll to position [0, 0]
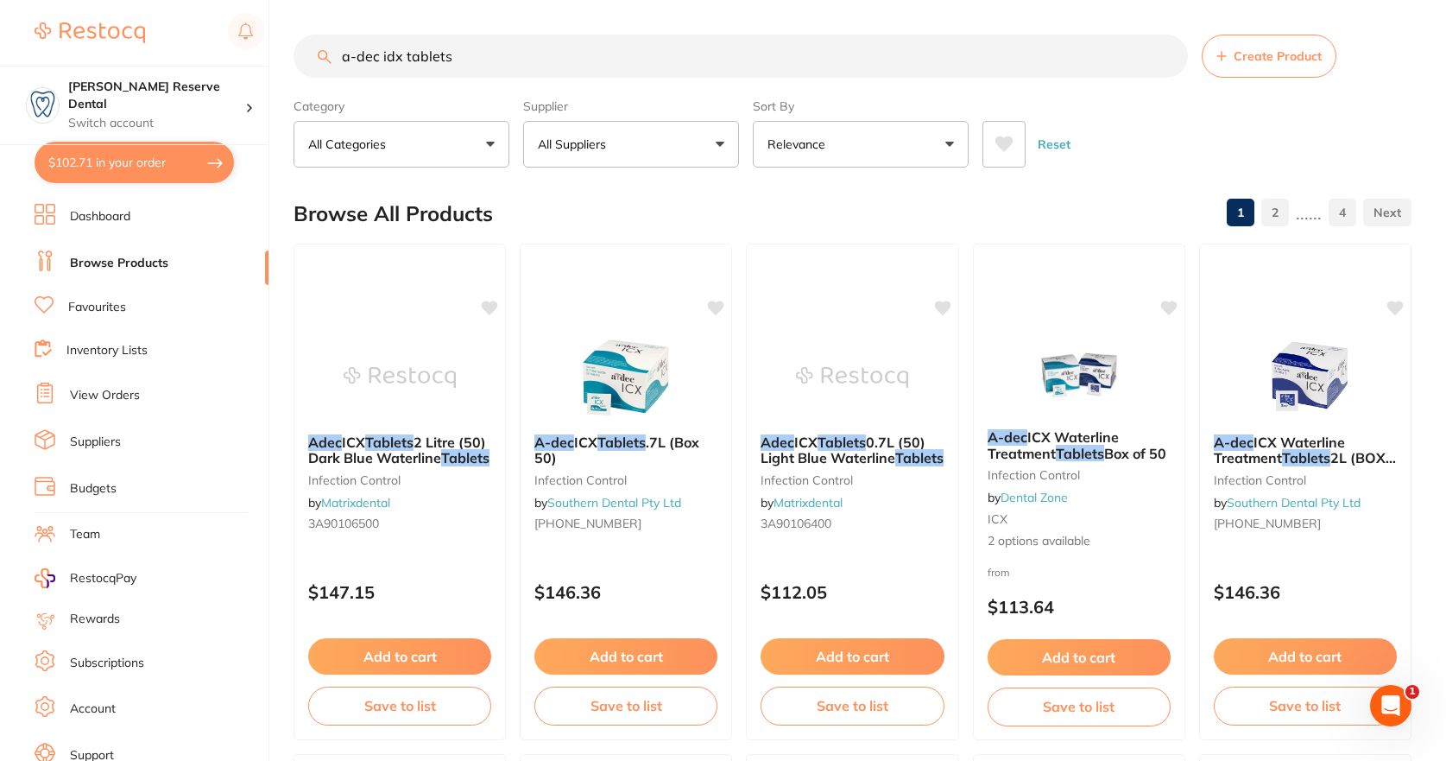
drag, startPoint x: 489, startPoint y: 46, endPoint x: 303, endPoint y: 50, distance: 185.7
click at [298, 35] on div "a-dec idx tablets Create Product" at bounding box center [853, 56] width 1118 height 43
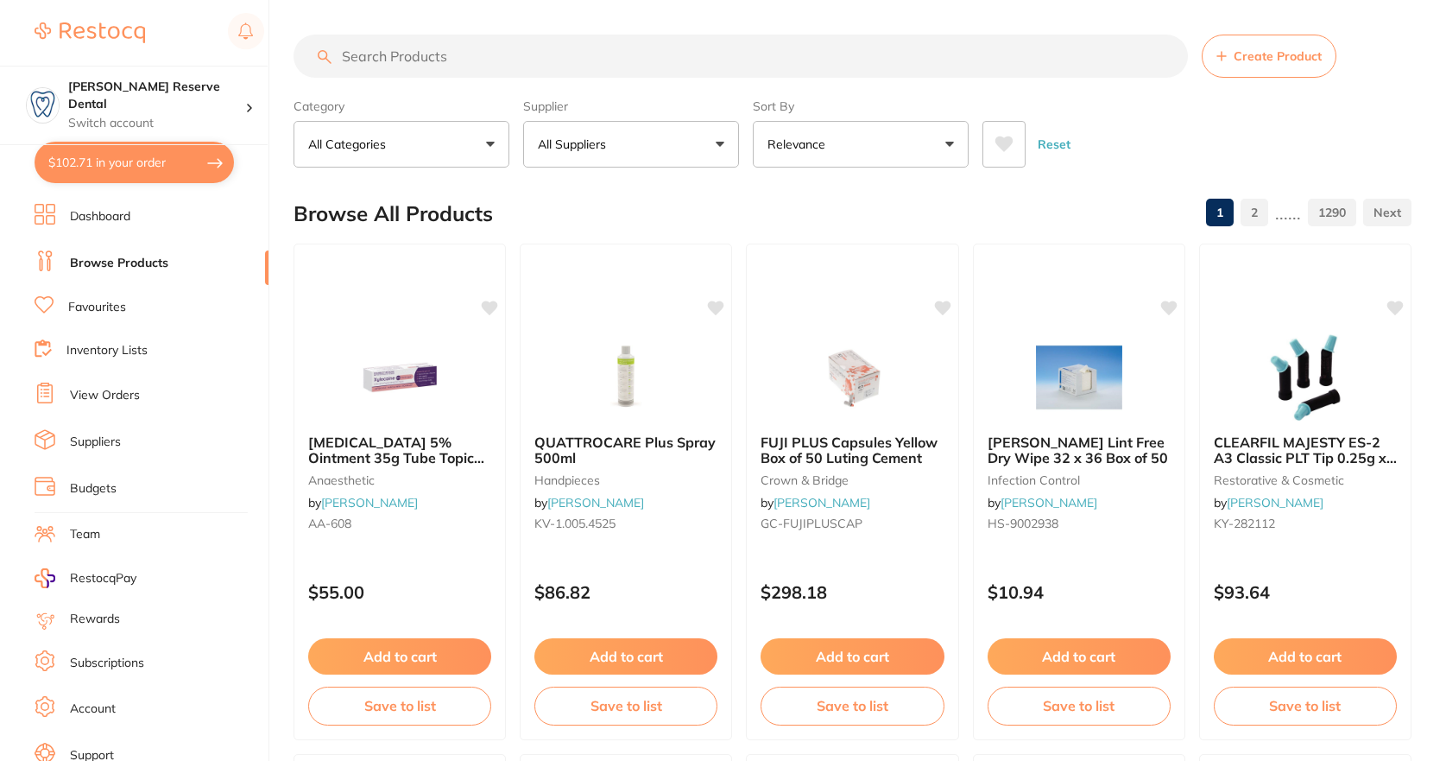
paste input "AD-190-1065-01"
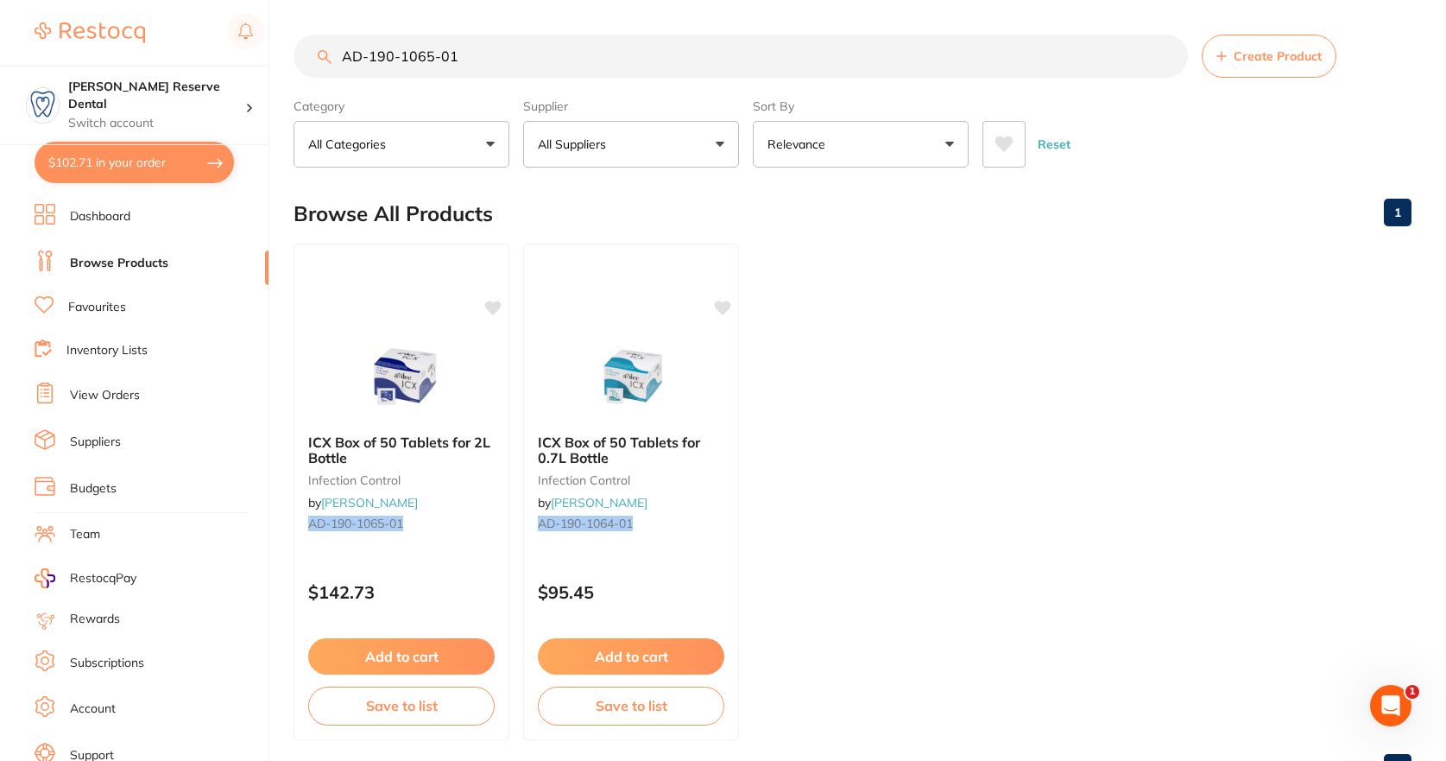
type input "AD-190-1065-01"
click at [495, 300] on icon at bounding box center [494, 306] width 16 height 15
click at [397, 654] on button "Add to cart" at bounding box center [401, 656] width 186 height 36
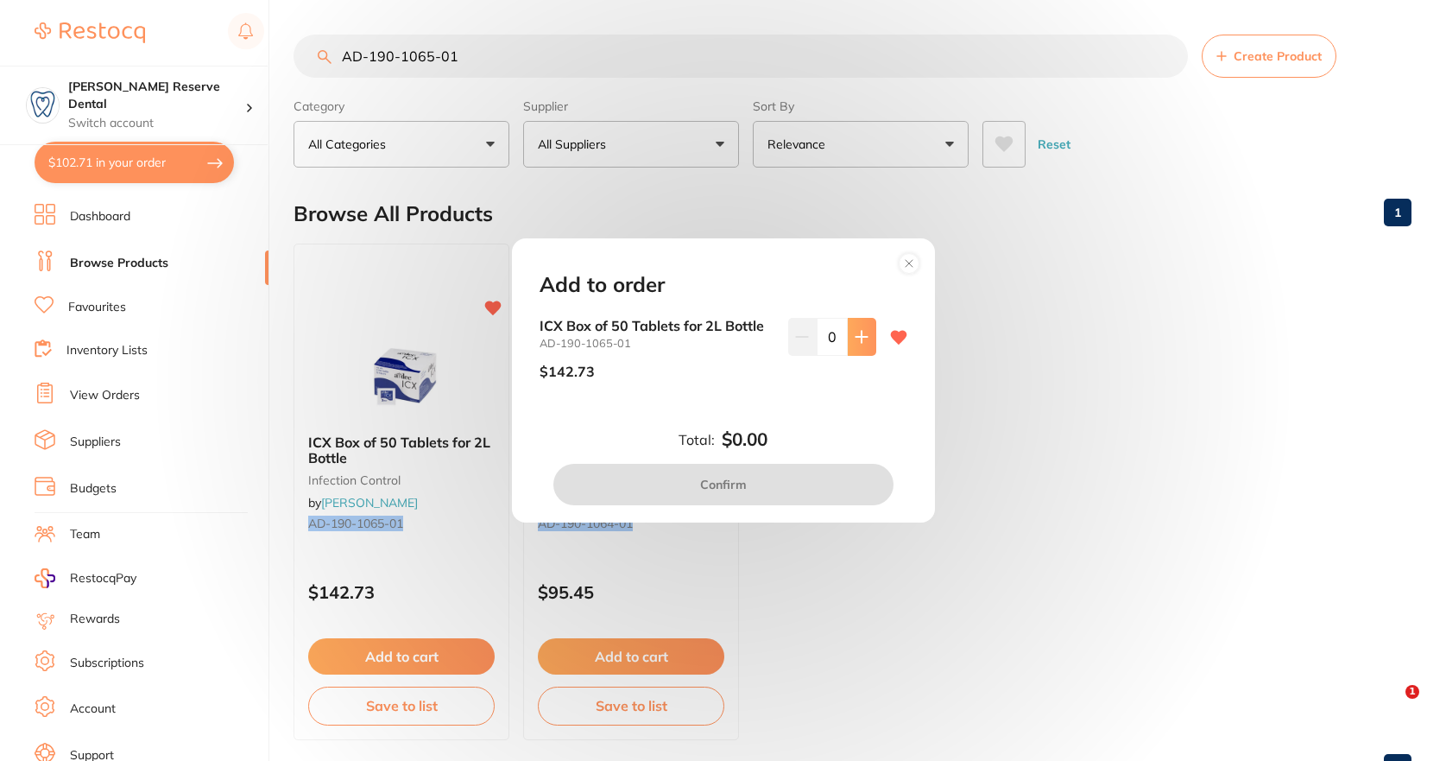
click at [857, 336] on icon at bounding box center [862, 337] width 14 height 14
click at [858, 337] on icon at bounding box center [861, 336] width 11 height 11
type input "2"
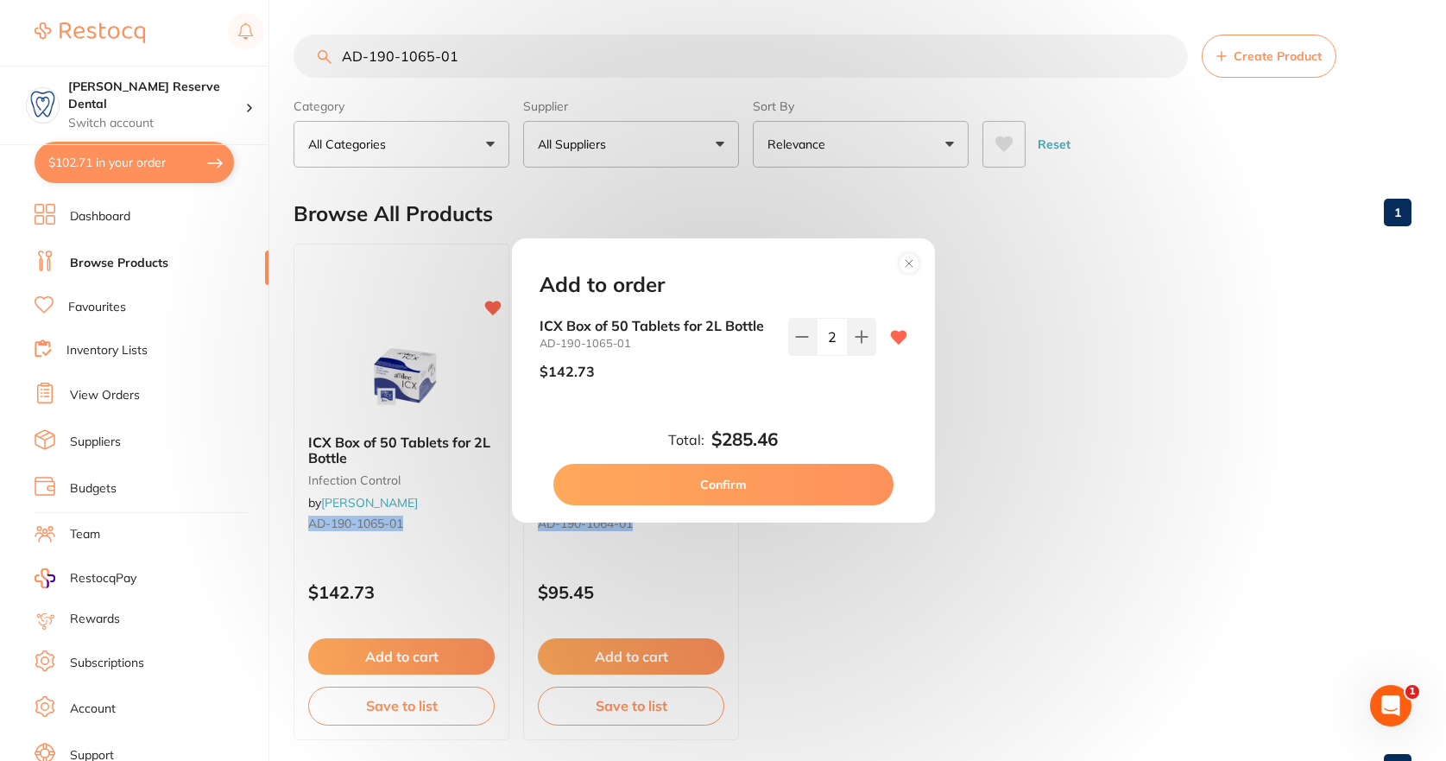
click at [730, 483] on button "Confirm" at bounding box center [723, 484] width 340 height 41
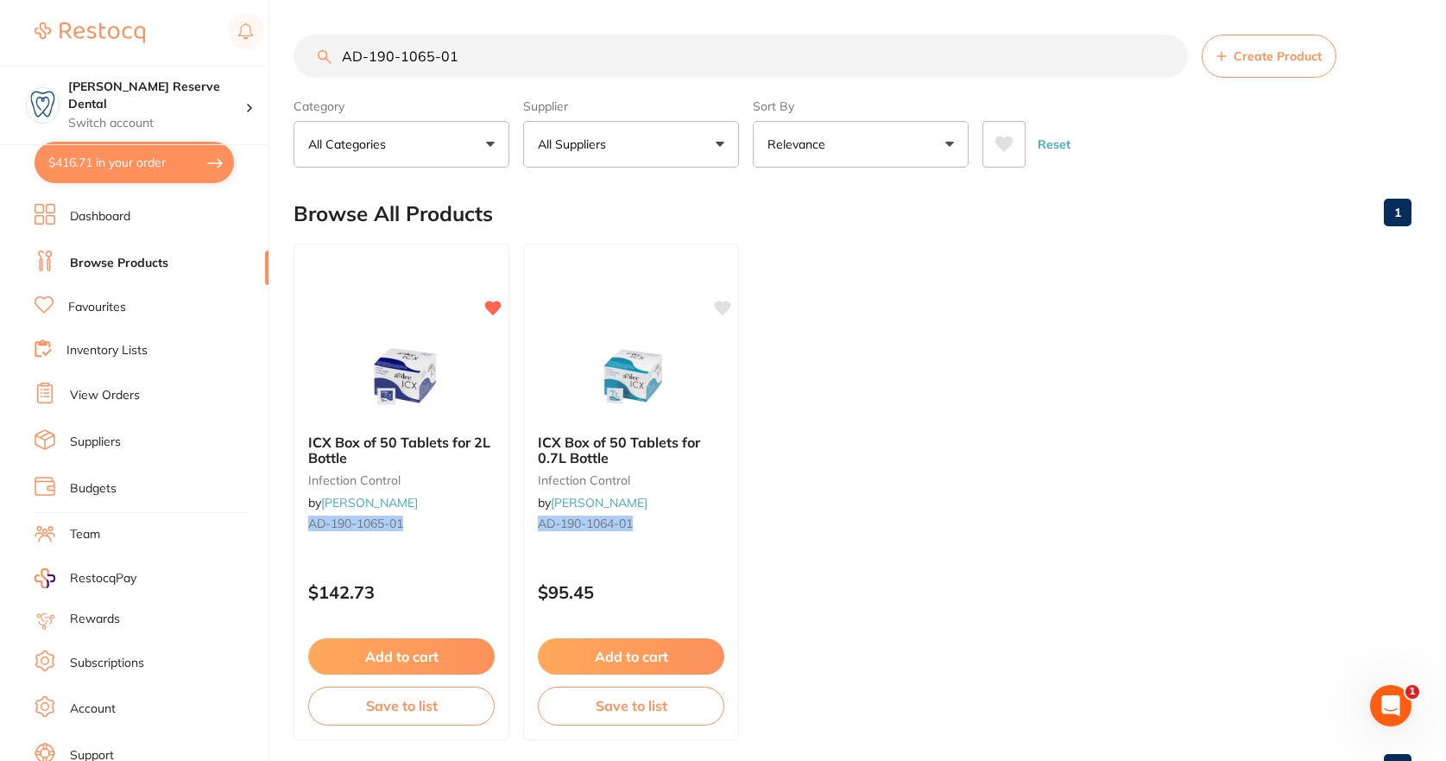
click at [120, 161] on button "$416.71 in your order" at bounding box center [134, 162] width 199 height 41
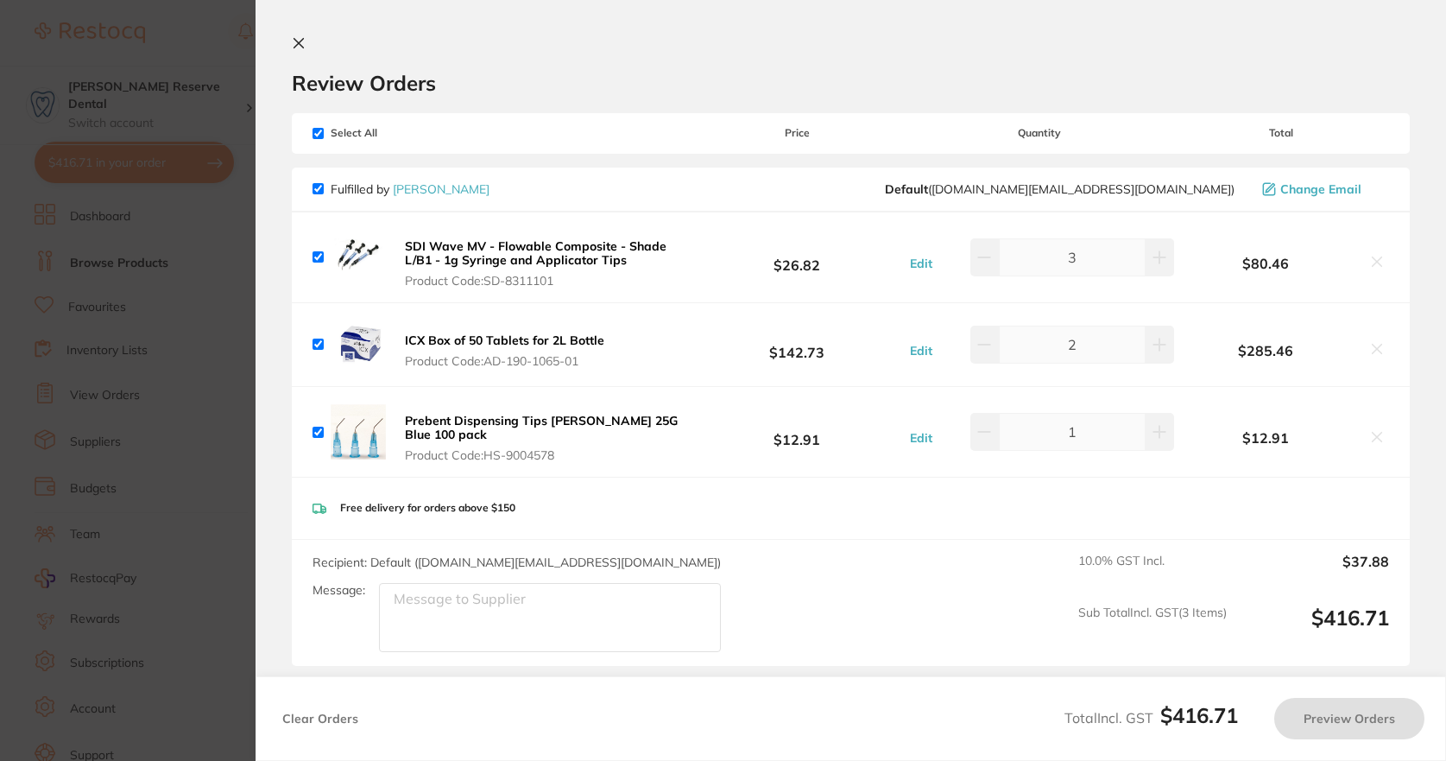
checkbox input "true"
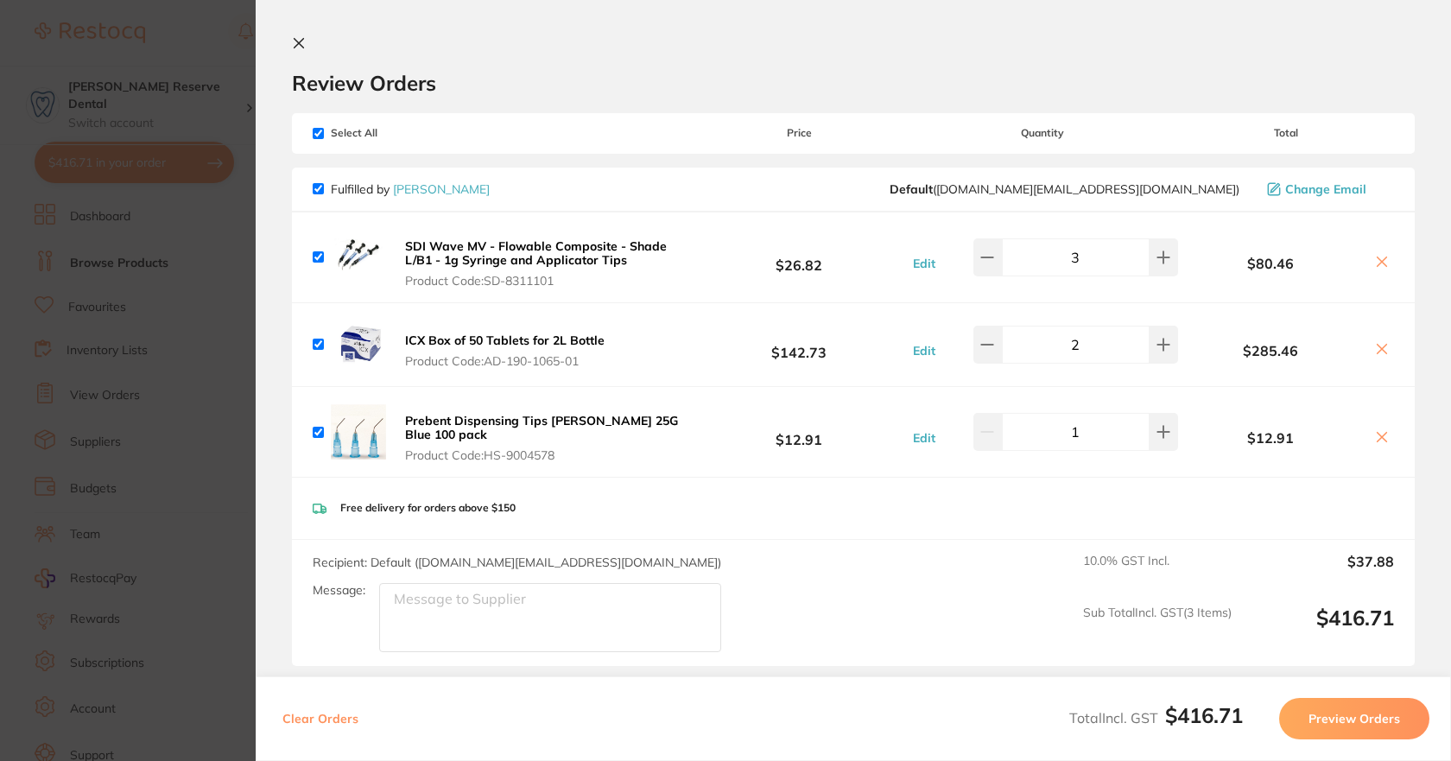
click at [456, 421] on b "Prebent Dispensing Tips [PERSON_NAME] 25G Blue 100 pack" at bounding box center [541, 427] width 273 height 29
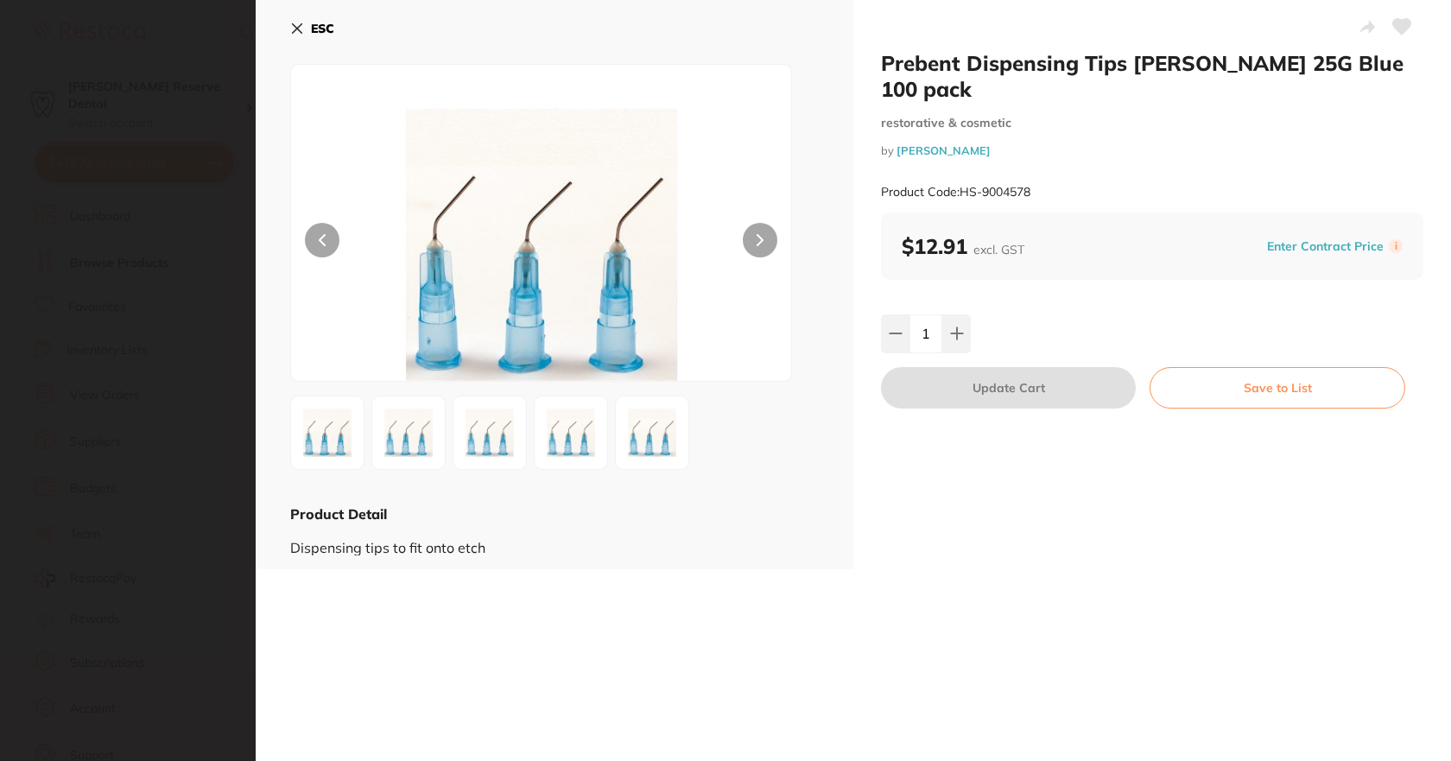
click at [1401, 20] on icon at bounding box center [1402, 27] width 18 height 16
click at [294, 28] on icon at bounding box center [297, 29] width 14 height 14
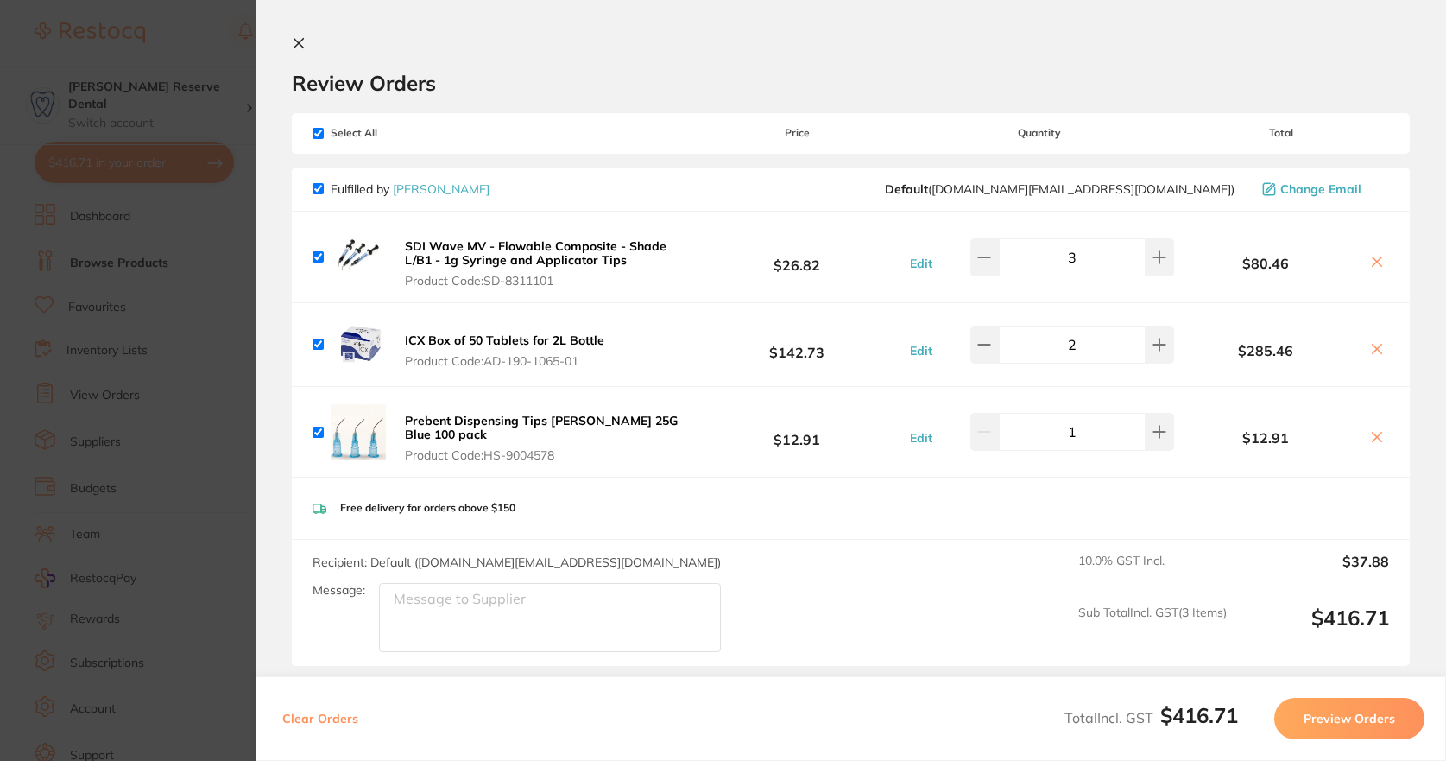
click at [471, 259] on b "SDI Wave MV - Flowable Composite - Shade L/B1 - 1g Syringe and Applicator Tips" at bounding box center [536, 252] width 262 height 29
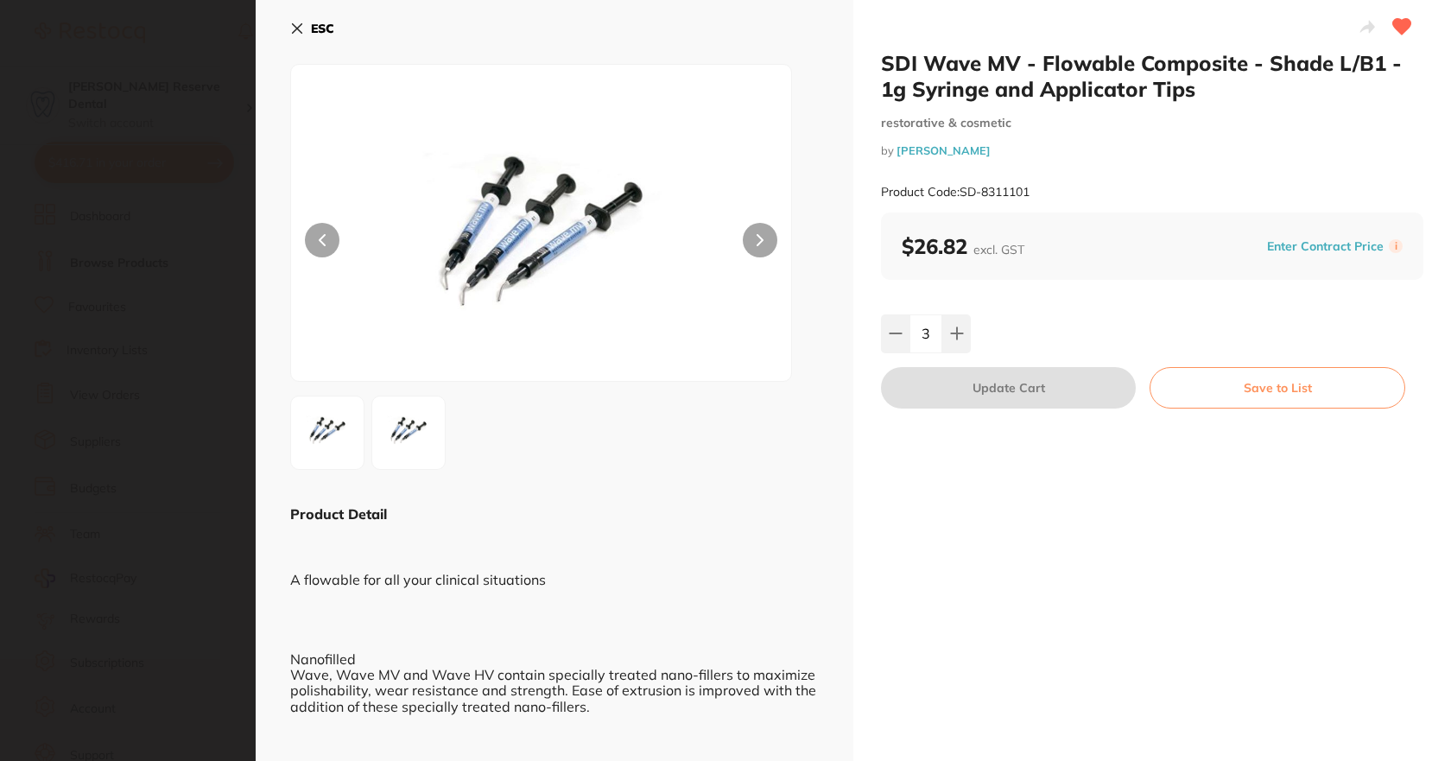
scroll to position [0, 0]
drag, startPoint x: 296, startPoint y: 23, endPoint x: 243, endPoint y: 62, distance: 66.1
click at [297, 23] on icon at bounding box center [297, 29] width 14 height 14
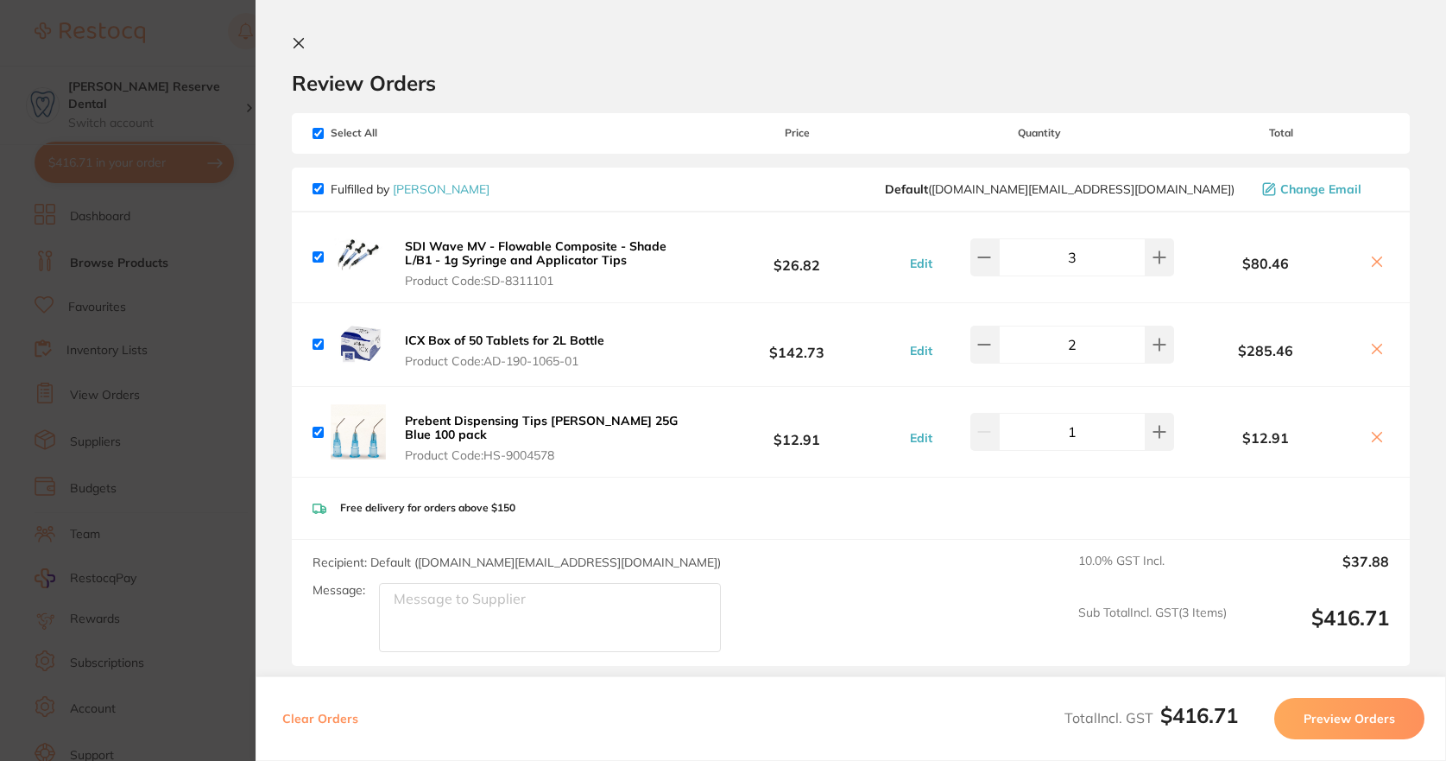
click at [238, 49] on section "Update RRP Set your pre negotiated price for this item. Item Agreed RRP (excl. …" at bounding box center [723, 380] width 1446 height 761
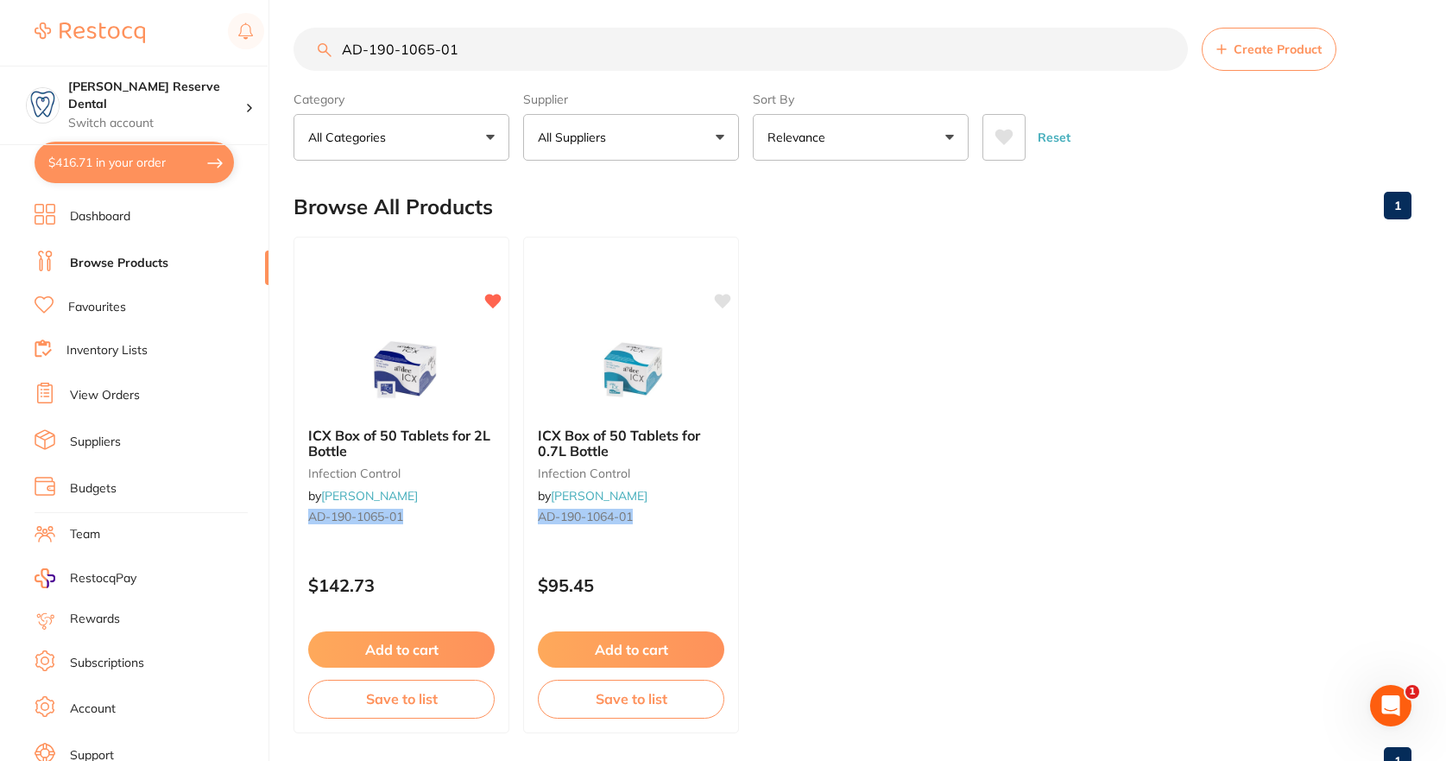
click at [479, 47] on input "AD-190-1065-01" at bounding box center [741, 49] width 894 height 43
drag, startPoint x: 476, startPoint y: 47, endPoint x: 303, endPoint y: 44, distance: 172.7
click at [303, 44] on input "AD-190-1065-01" at bounding box center [741, 49] width 894 height 43
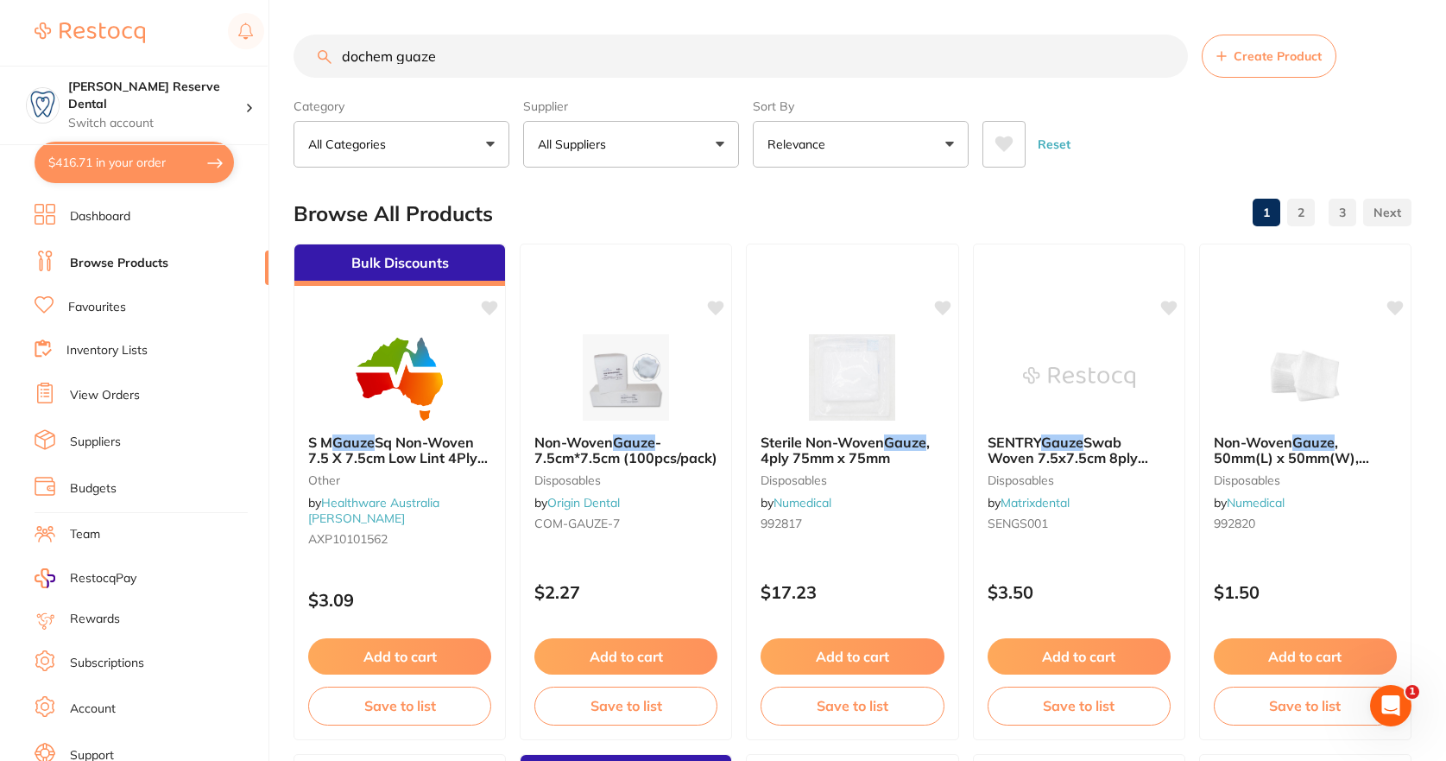
scroll to position [0, 0]
drag, startPoint x: 471, startPoint y: 58, endPoint x: 224, endPoint y: 54, distance: 247.8
click at [224, 54] on div "$416.71 Logan Reserve Dental Switch account Logan Reserve Dental $416.71 in you…" at bounding box center [723, 380] width 1446 height 761
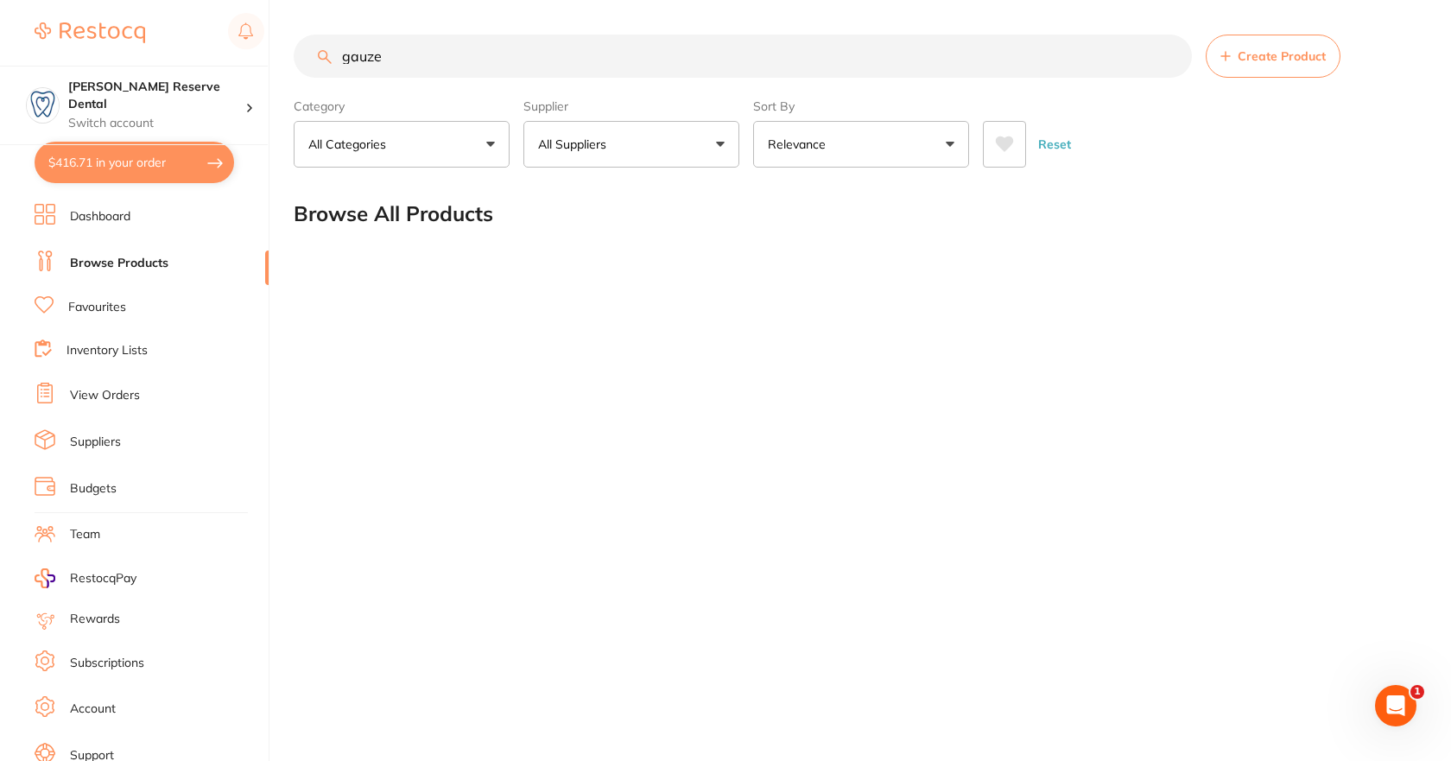
type input "gauze"
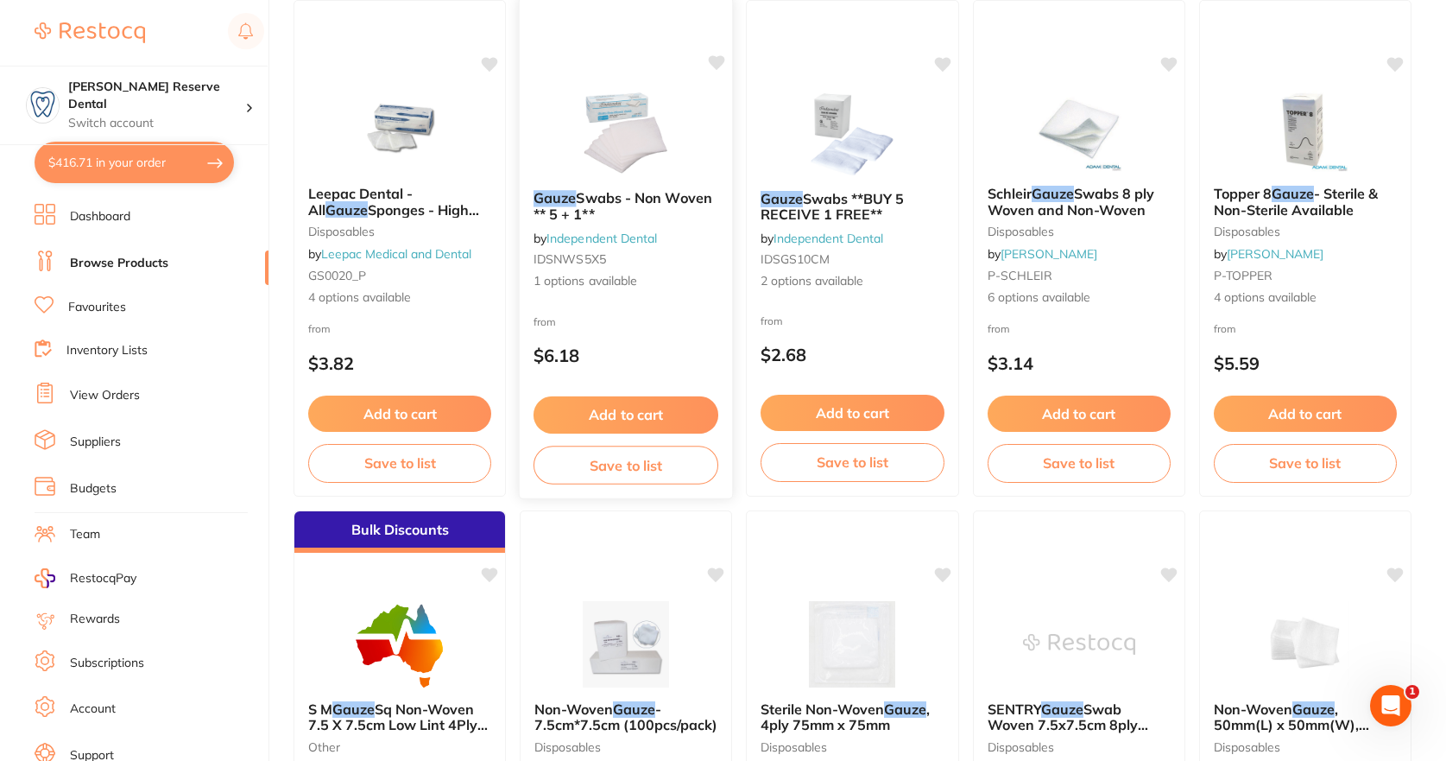
scroll to position [1295, 0]
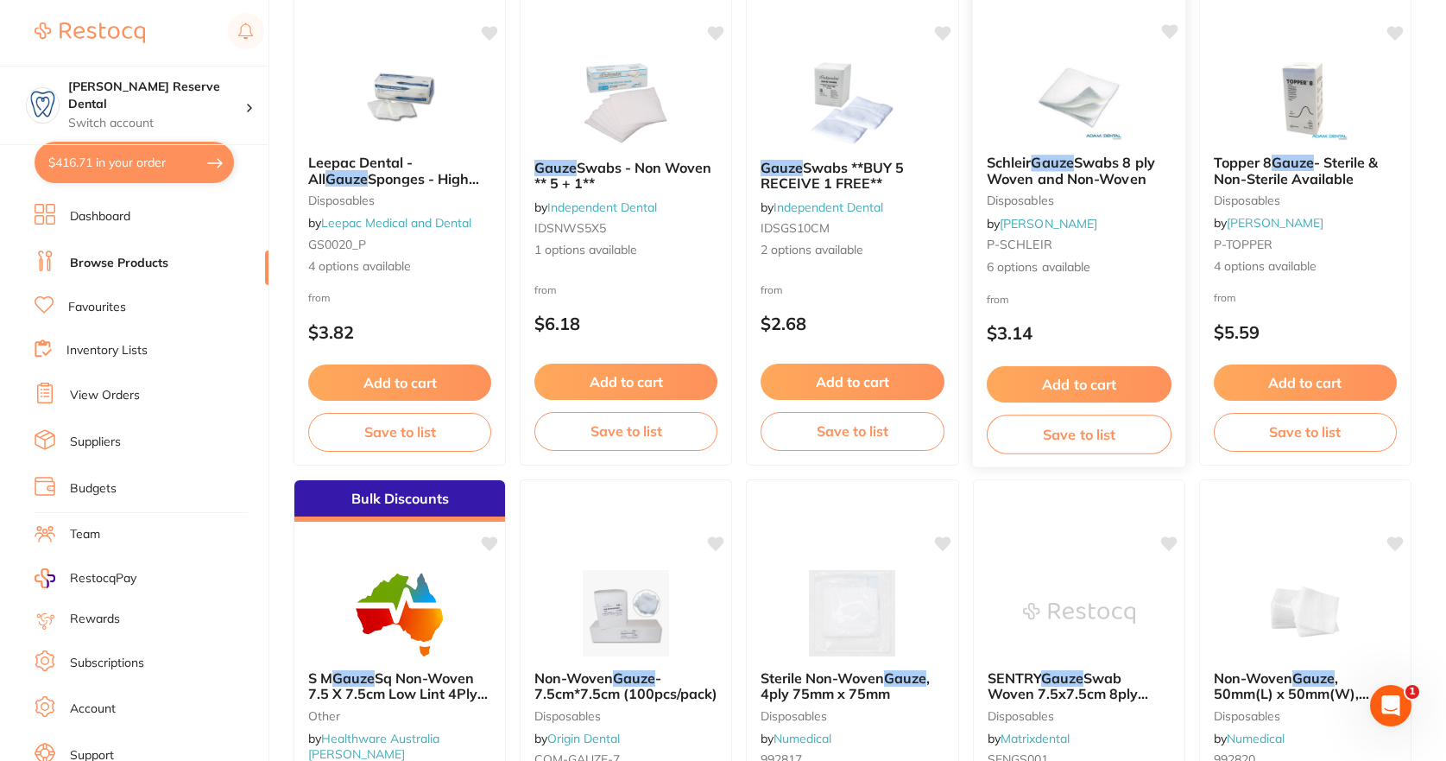
click at [1082, 182] on span "Swabs 8 ply Woven and Non-Woven" at bounding box center [1071, 171] width 168 height 34
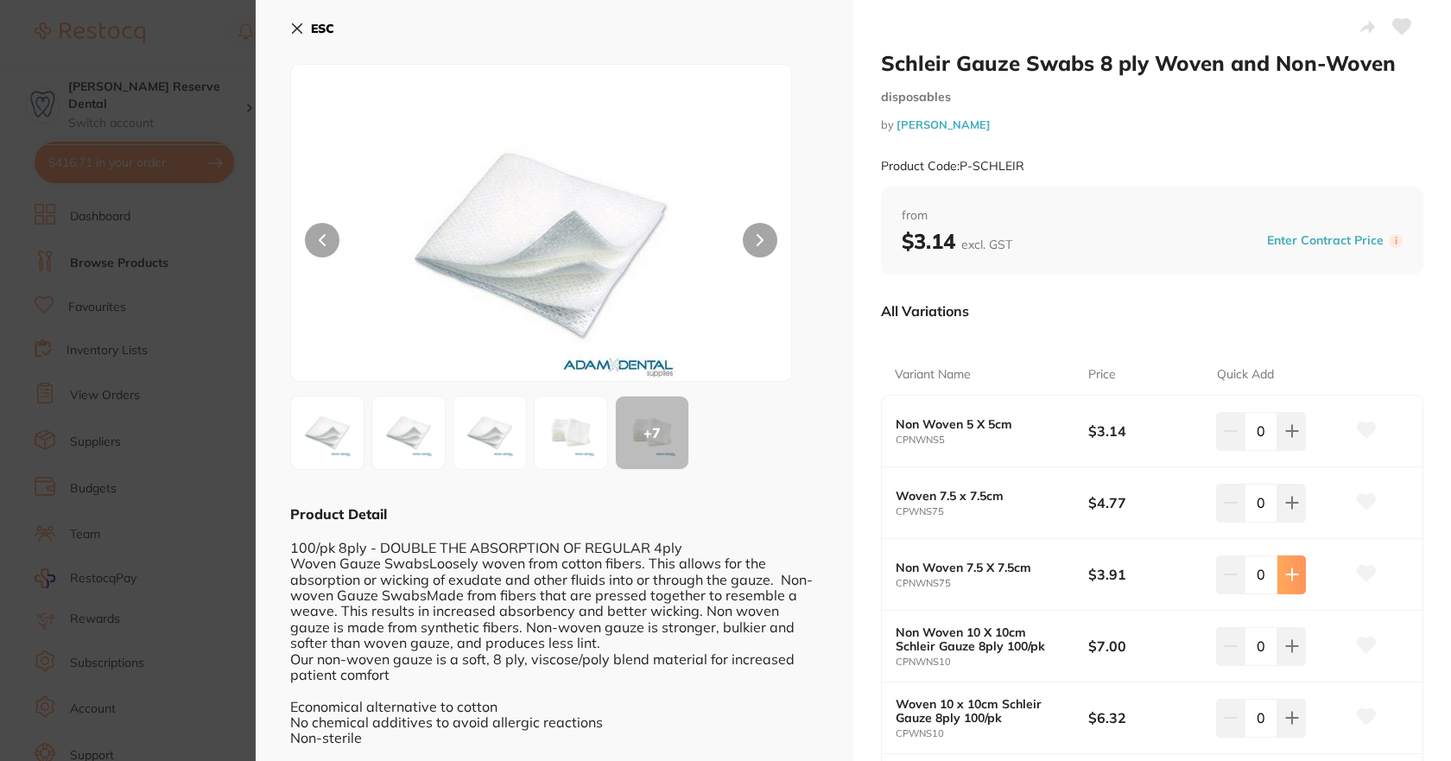
click at [1293, 438] on icon at bounding box center [1292, 431] width 14 height 14
click at [1290, 438] on icon at bounding box center [1292, 431] width 14 height 14
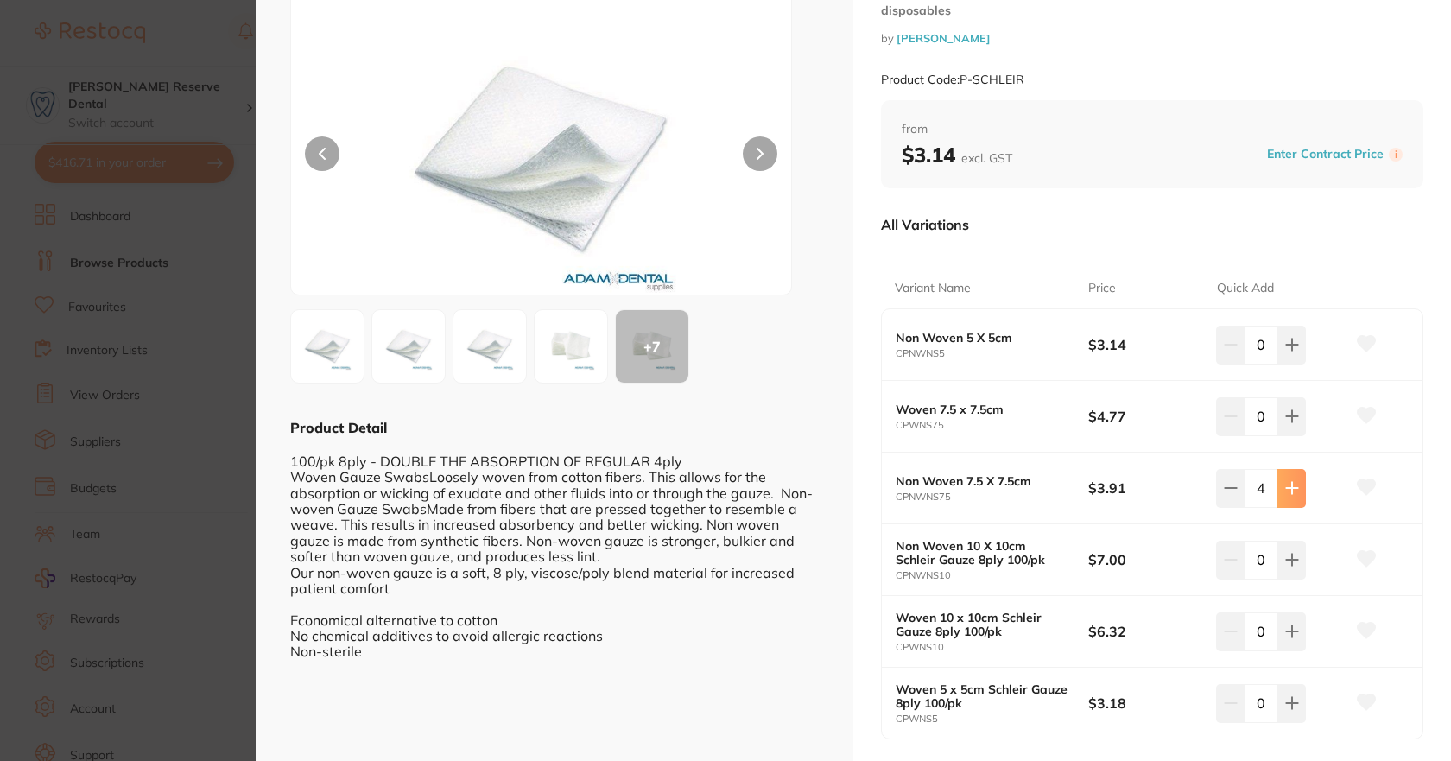
scroll to position [173, 0]
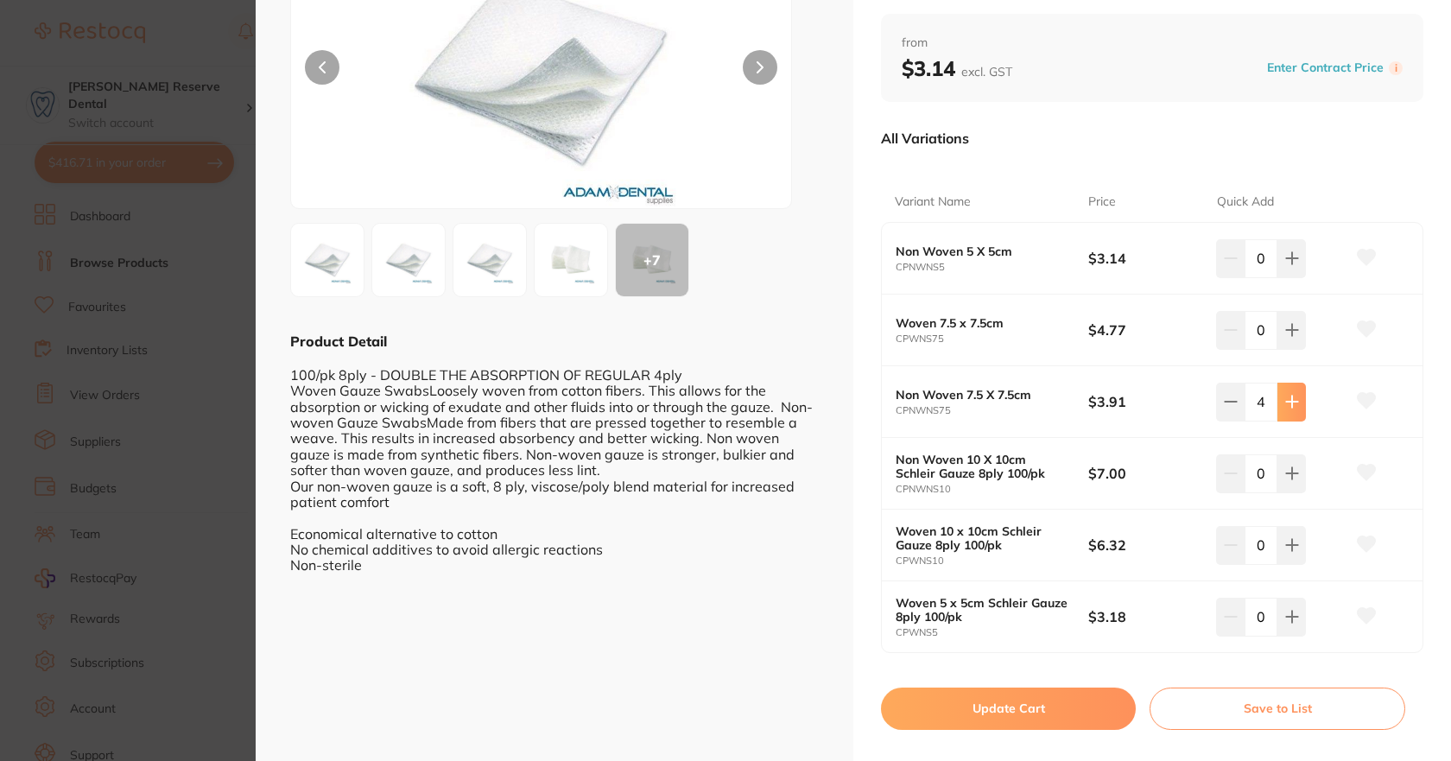
click at [1293, 264] on icon at bounding box center [1291, 258] width 11 height 11
click at [1293, 265] on icon at bounding box center [1292, 258] width 14 height 14
type input "6"
click at [1039, 715] on button "Update Cart" at bounding box center [1008, 707] width 255 height 41
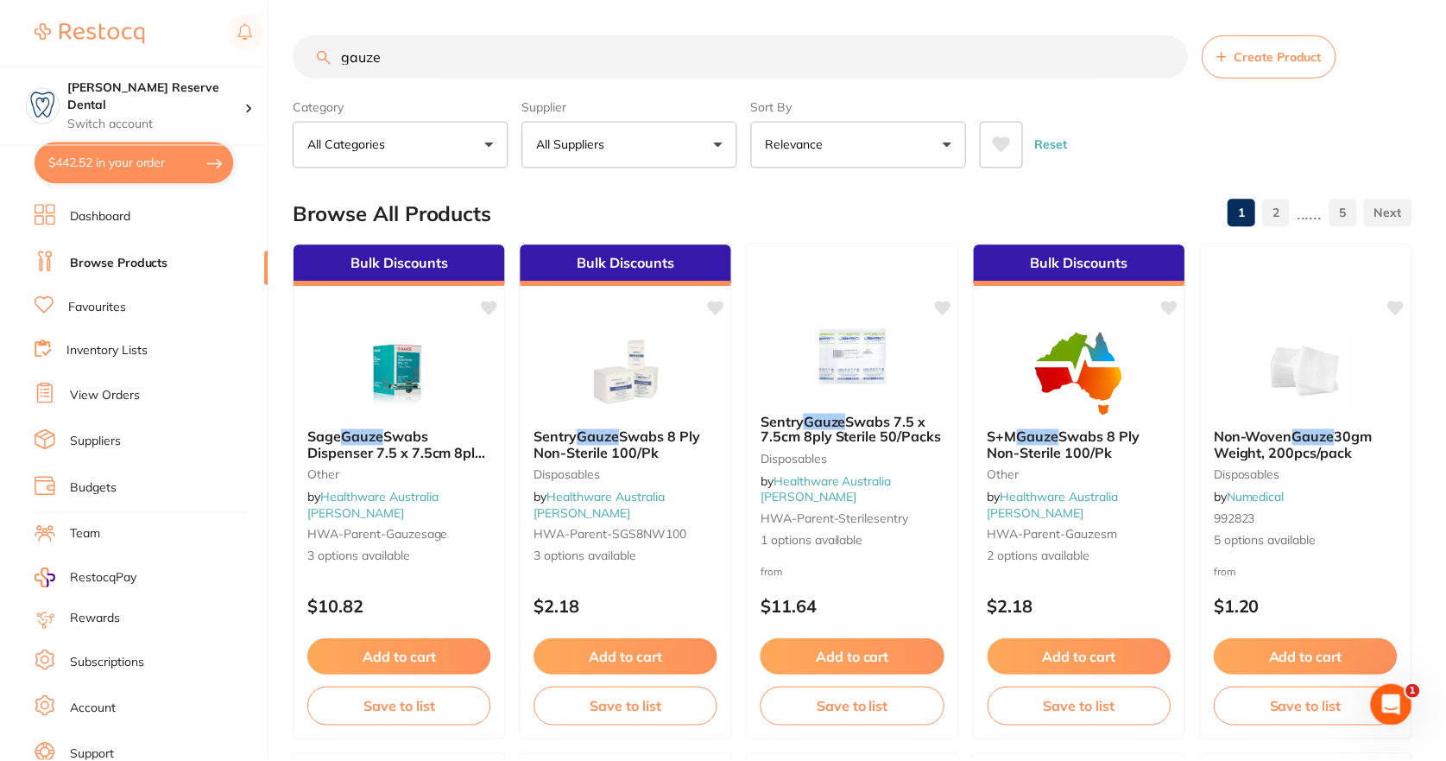
scroll to position [1295, 0]
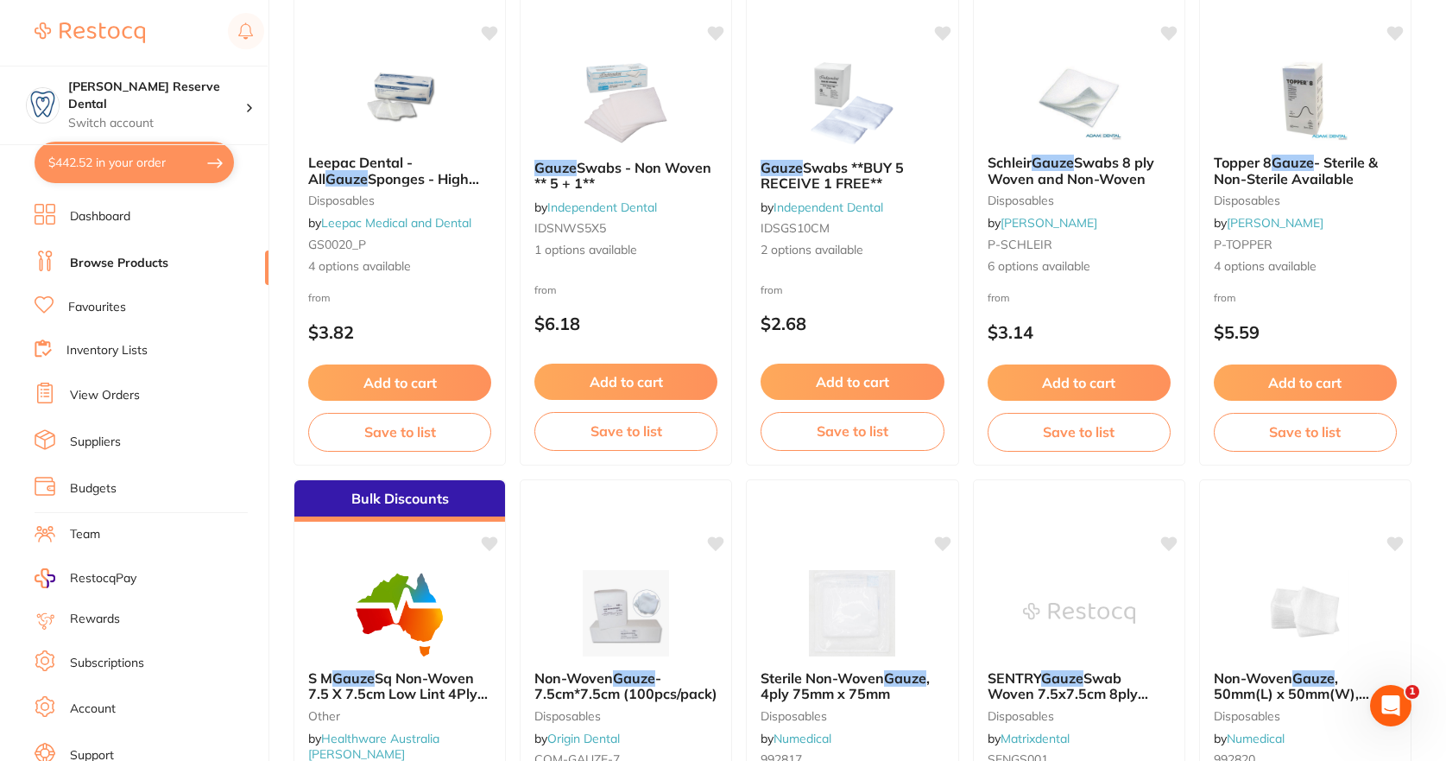
click at [122, 167] on button "$442.52 in your order" at bounding box center [134, 162] width 199 height 41
checkbox input "true"
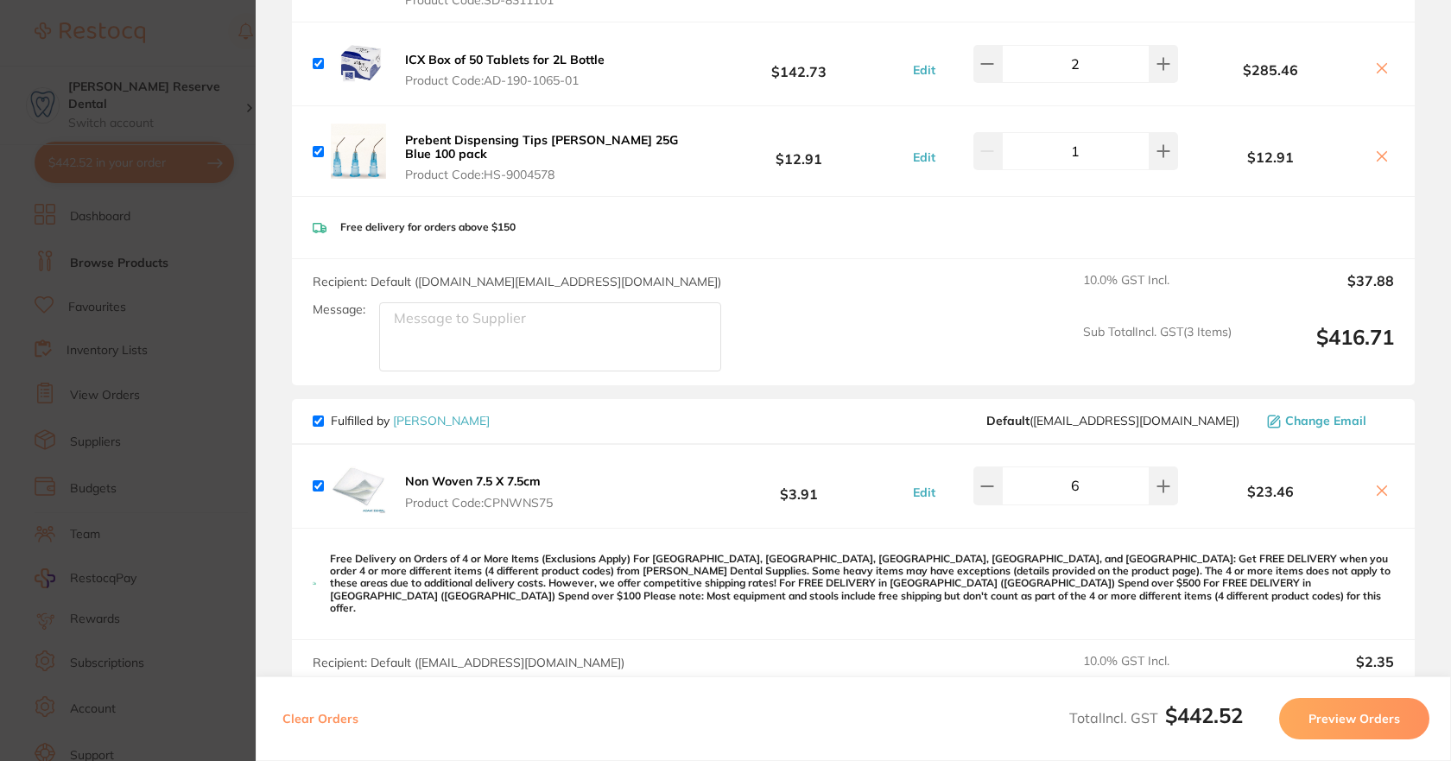
scroll to position [432, 0]
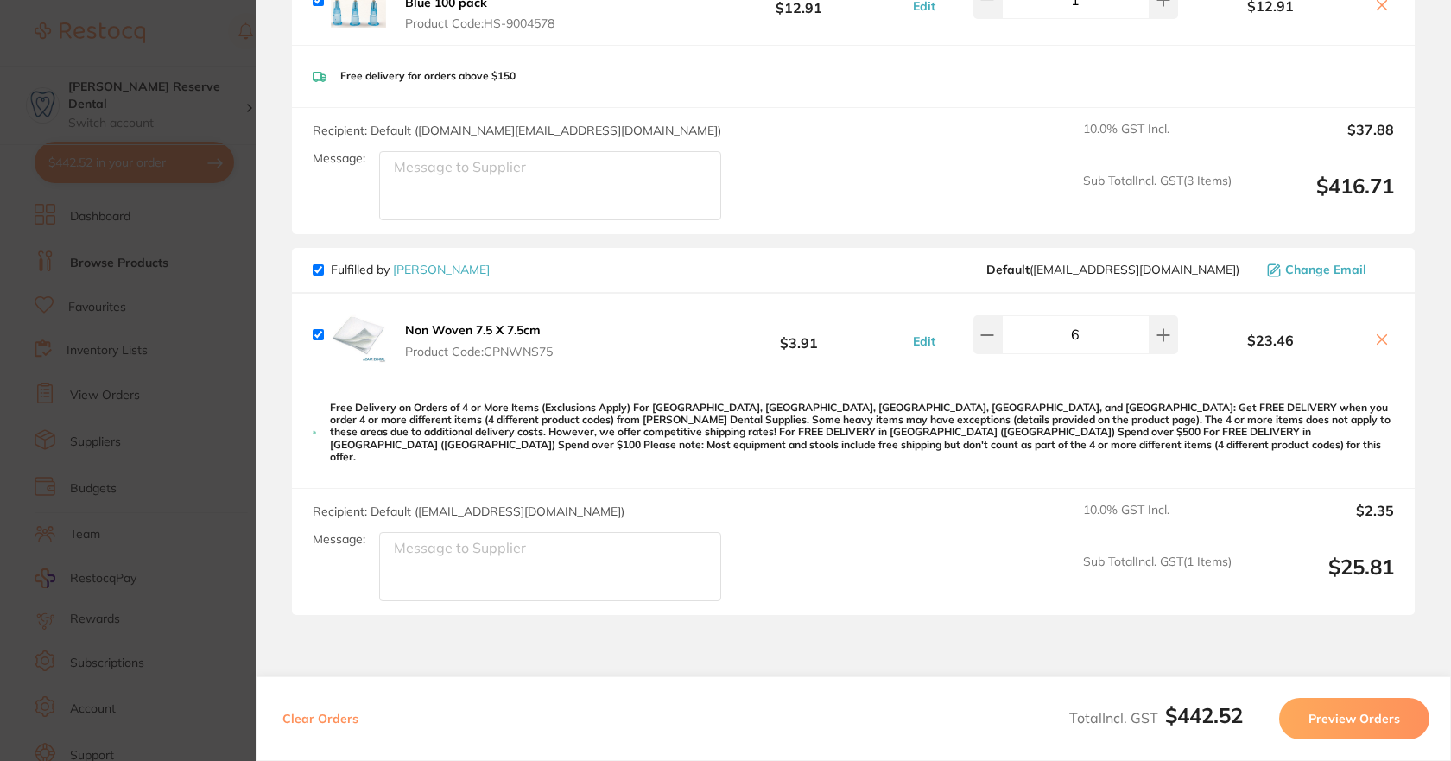
click at [492, 331] on b "Non Woven 7.5 X 7.5cm" at bounding box center [473, 330] width 136 height 16
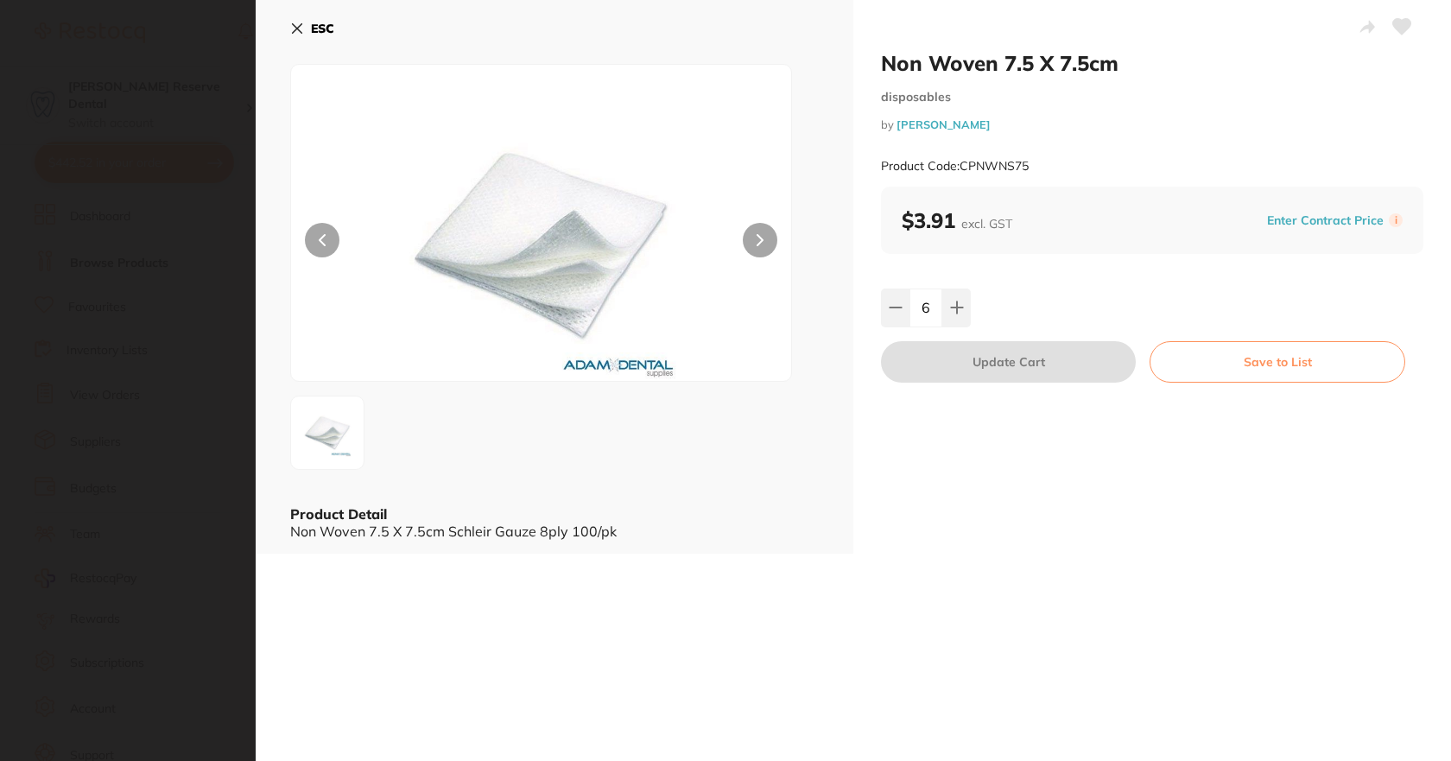
scroll to position [0, 0]
click at [1393, 22] on icon at bounding box center [1402, 27] width 18 height 16
click at [288, 28] on div "ESC Product Detail Non Woven 7.5 X 7.5cm Schleir Gauze 8ply 100/pk" at bounding box center [554, 276] width 597 height 553
click at [304, 28] on button "ESC" at bounding box center [312, 28] width 44 height 29
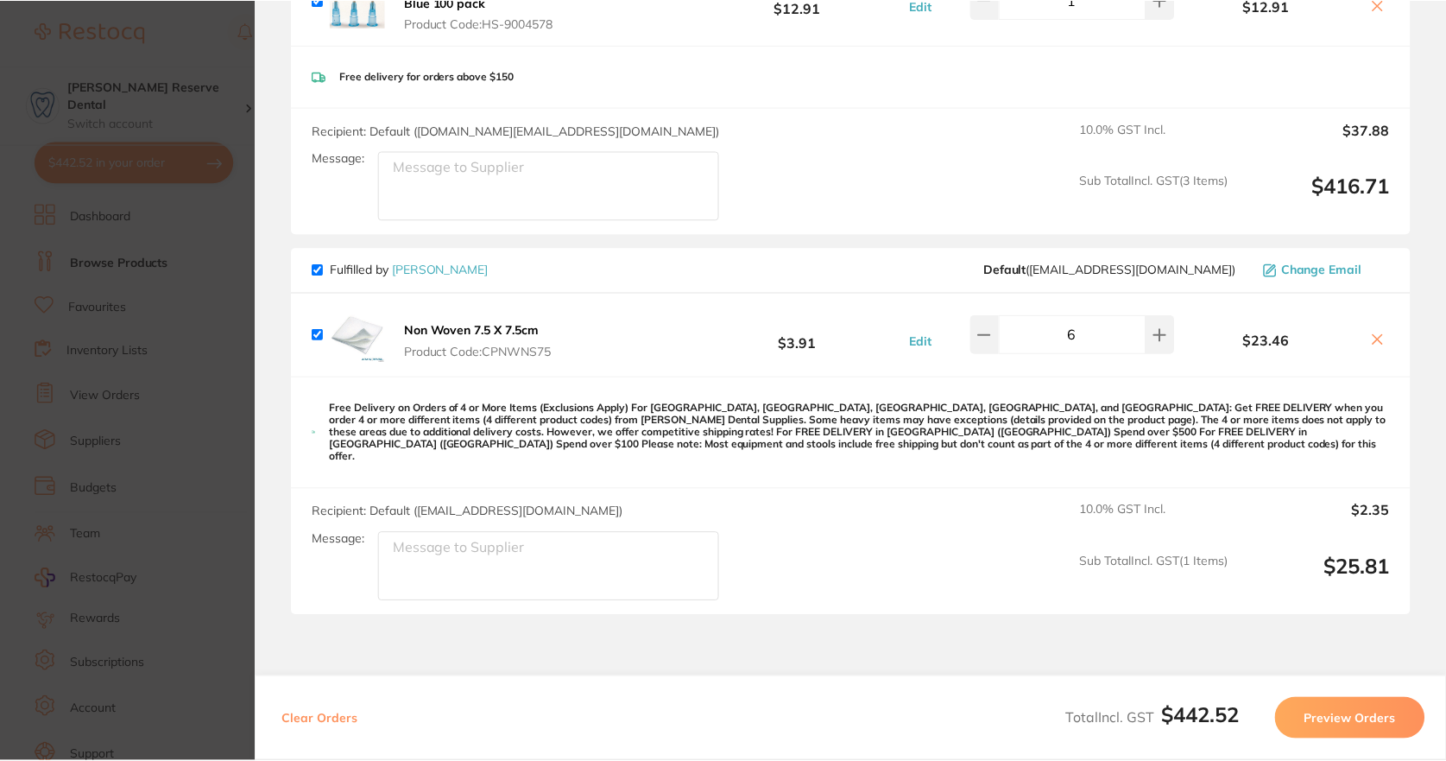
scroll to position [1295, 0]
click at [241, 44] on section "Update RRP Set your pre negotiated price for this item. Item Agreed RRP (excl. …" at bounding box center [723, 380] width 1446 height 761
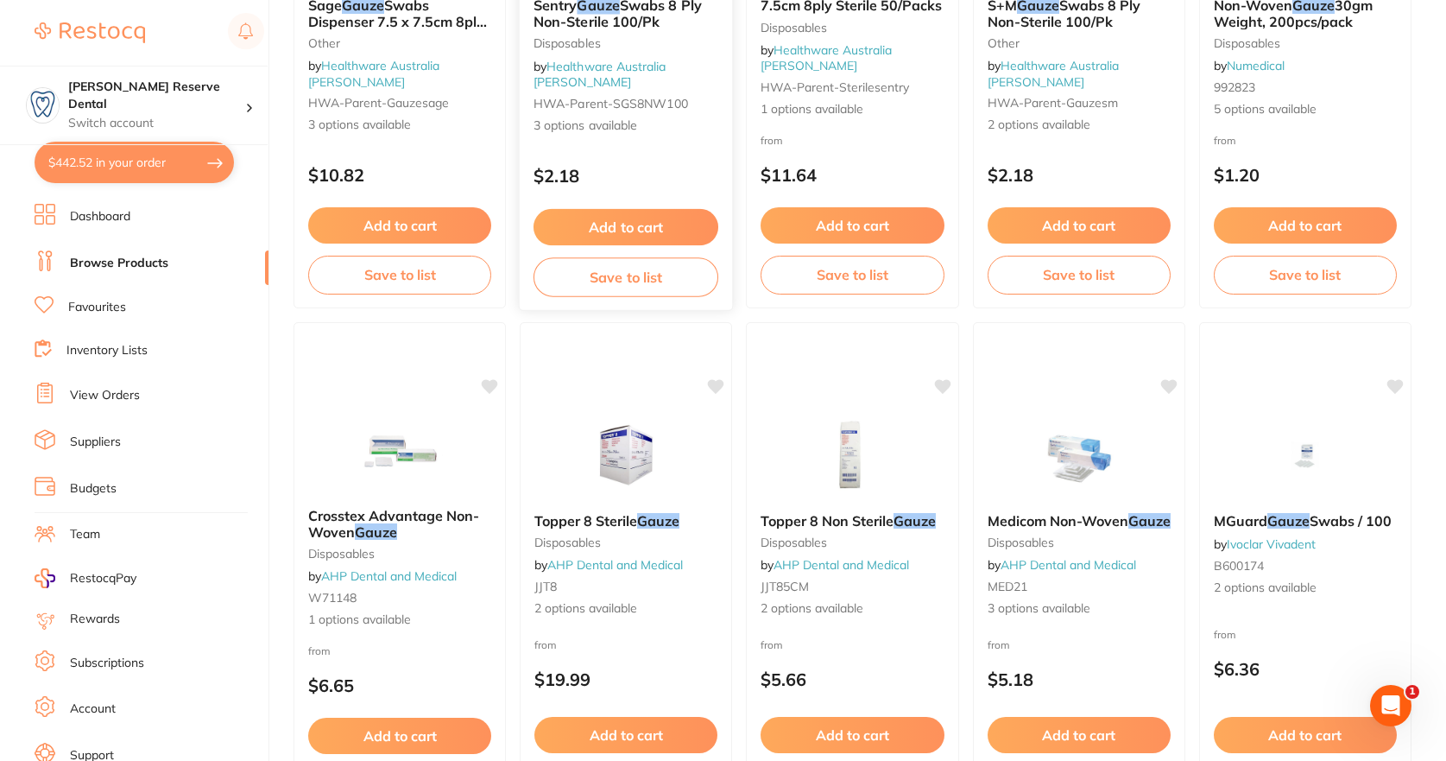
scroll to position [0, 0]
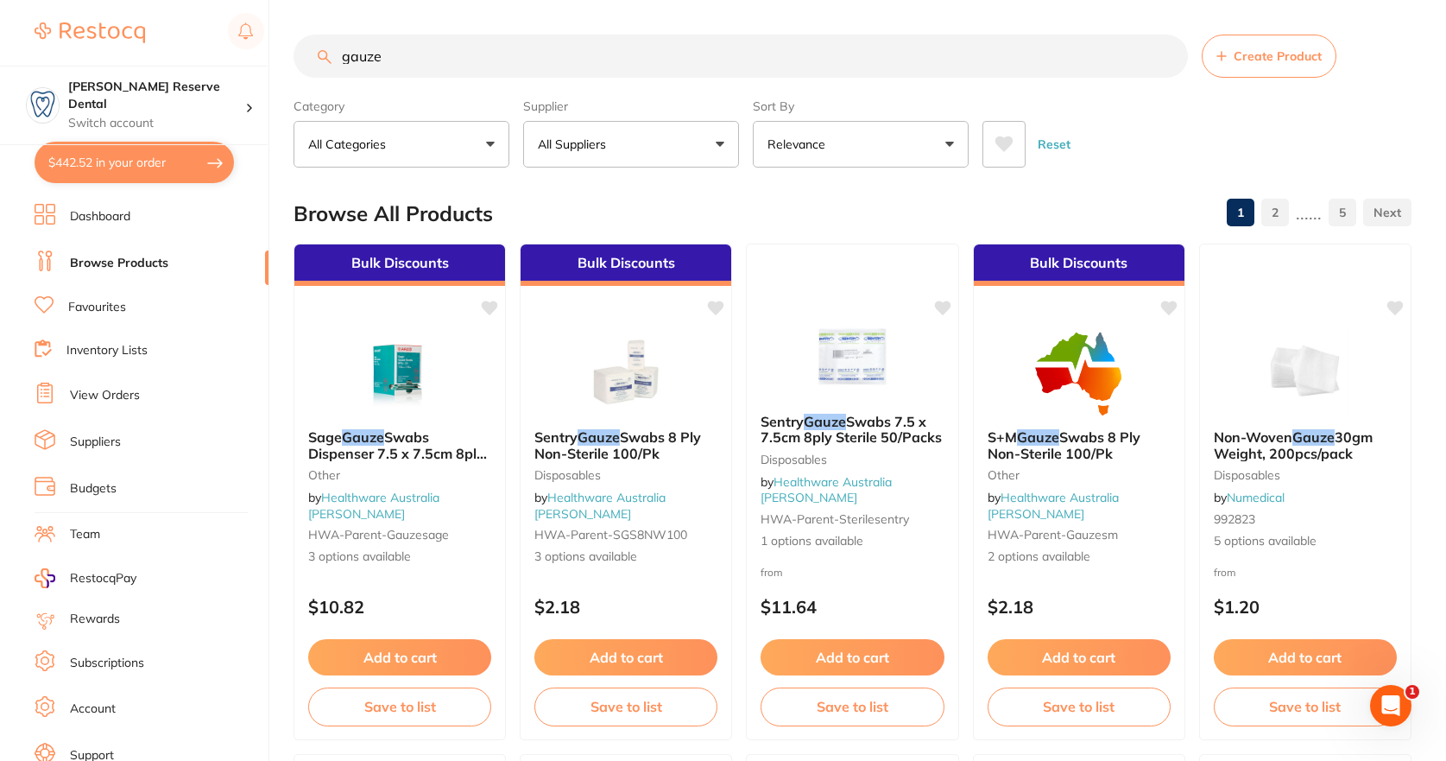
drag, startPoint x: 304, startPoint y: 55, endPoint x: 282, endPoint y: 53, distance: 21.7
click at [282, 53] on div "$442.52 Logan Reserve Dental Switch account Logan Reserve Dental $442.52 in you…" at bounding box center [723, 380] width 1446 height 761
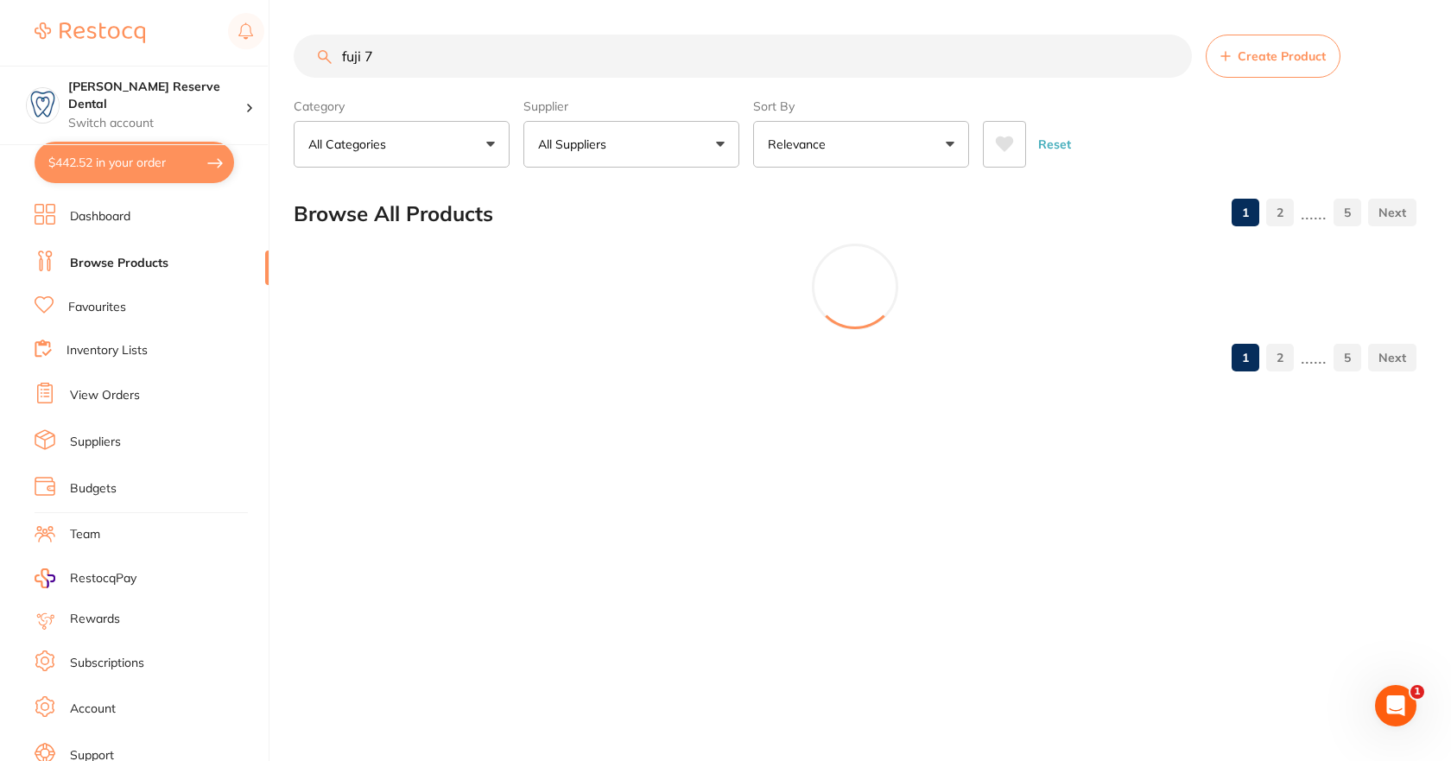
type input "fuji 7"
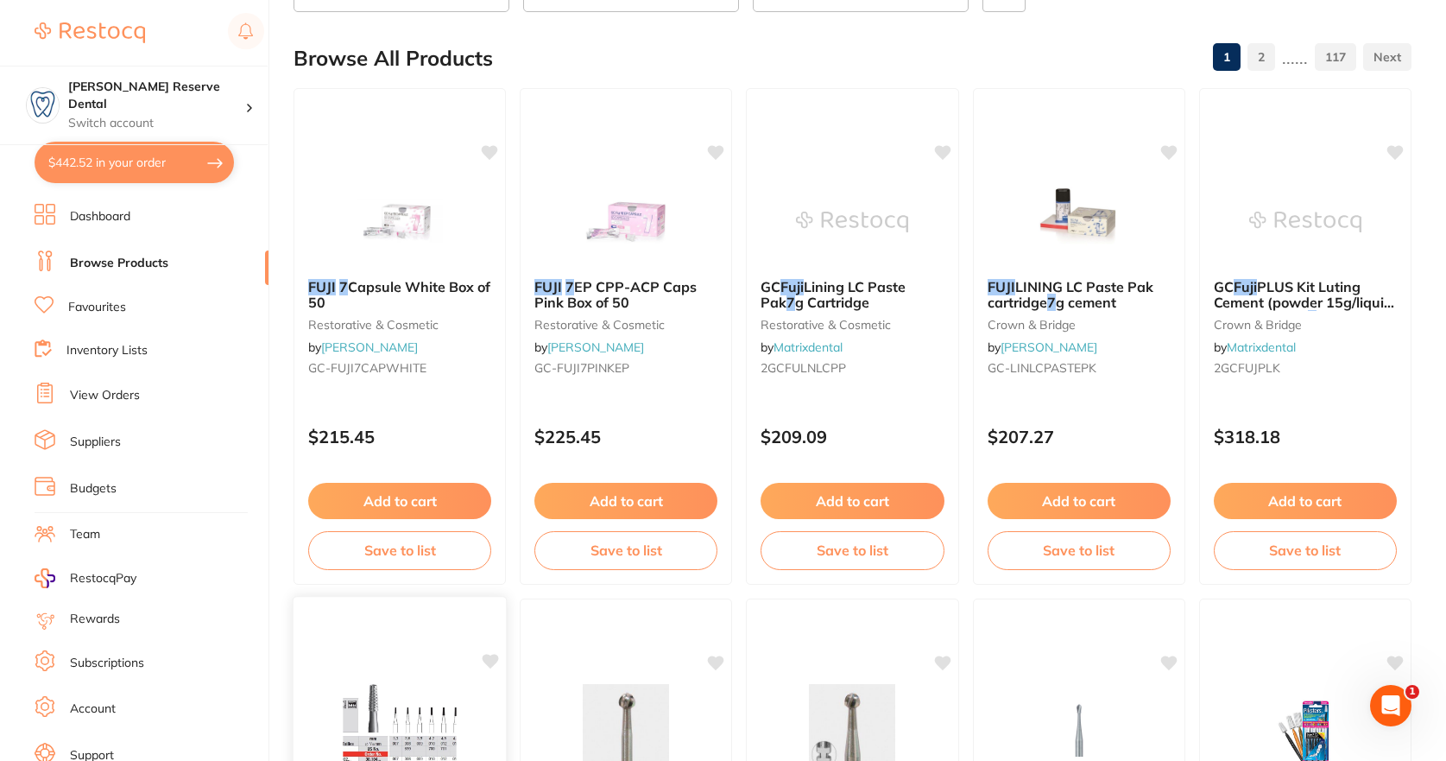
scroll to position [173, 0]
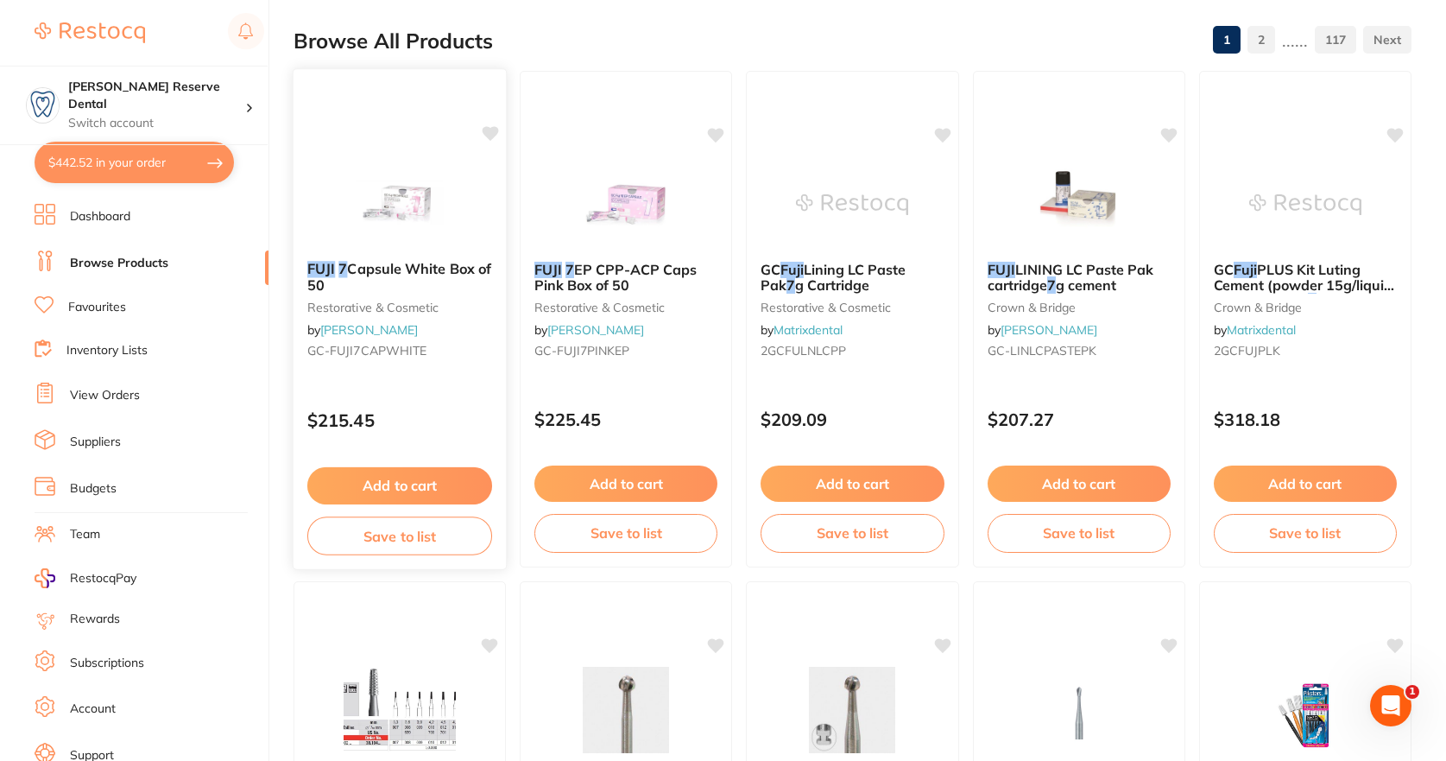
click at [495, 131] on icon at bounding box center [491, 133] width 16 height 15
click at [423, 477] on button "Add to cart" at bounding box center [399, 485] width 185 height 37
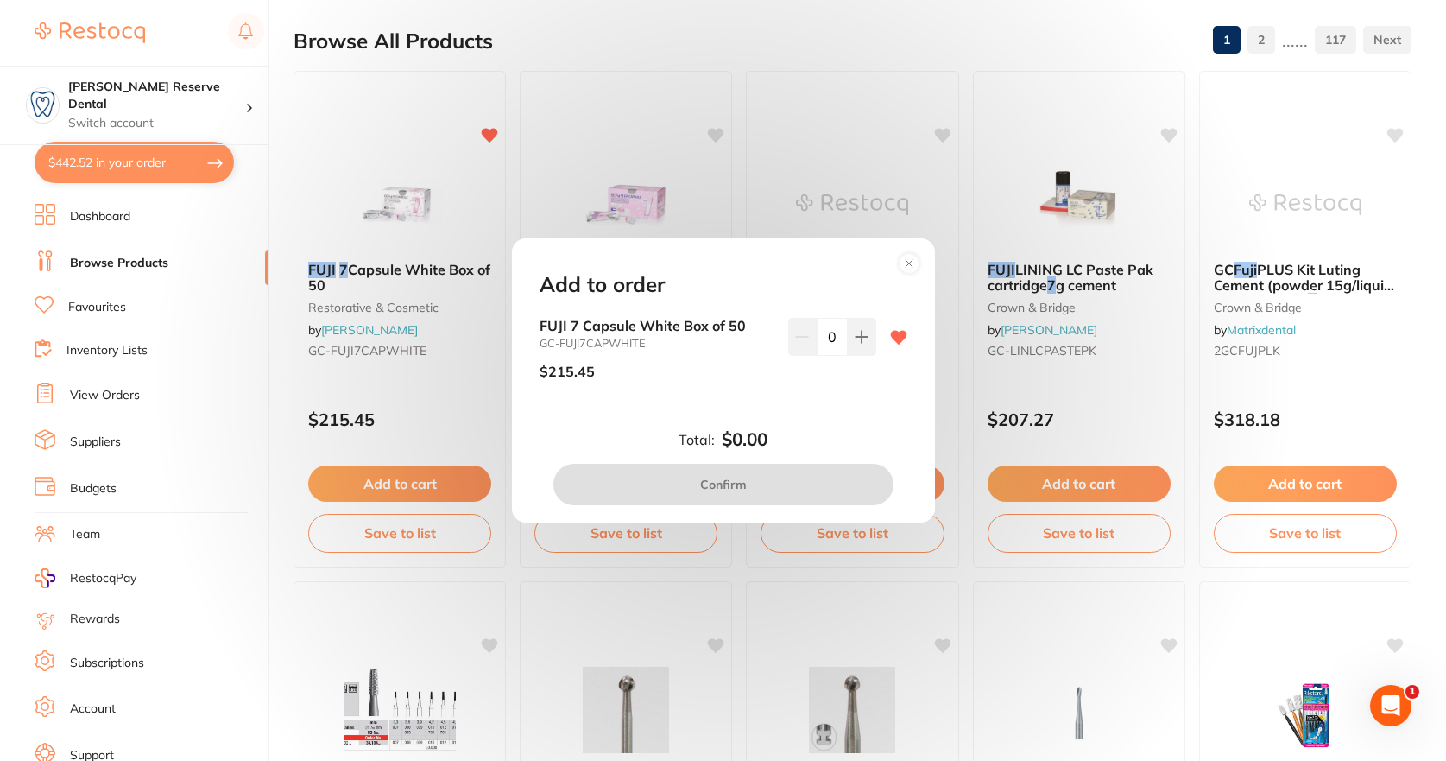
scroll to position [0, 0]
click at [858, 335] on icon at bounding box center [861, 336] width 11 height 11
type input "1"
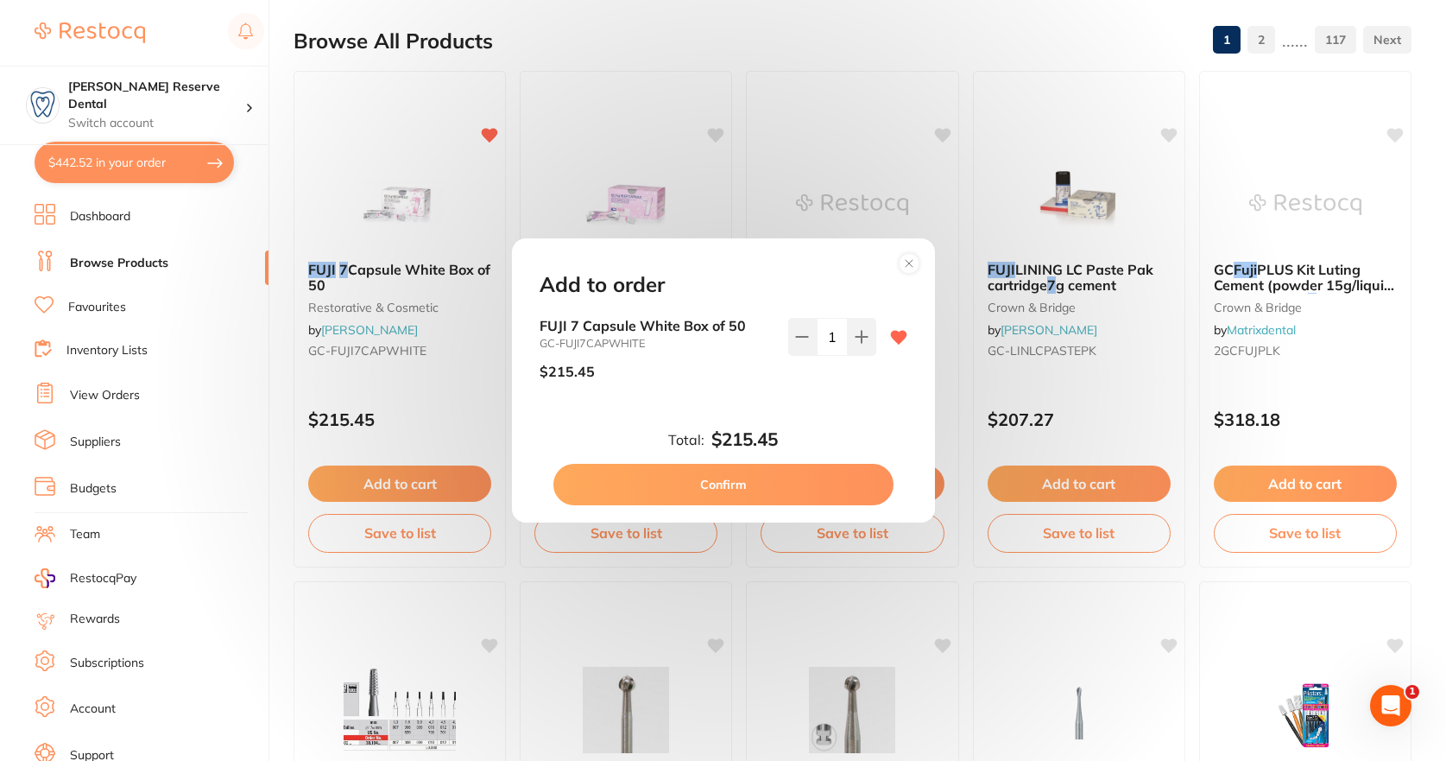
click at [718, 478] on button "Confirm" at bounding box center [723, 484] width 340 height 41
checkbox input "false"
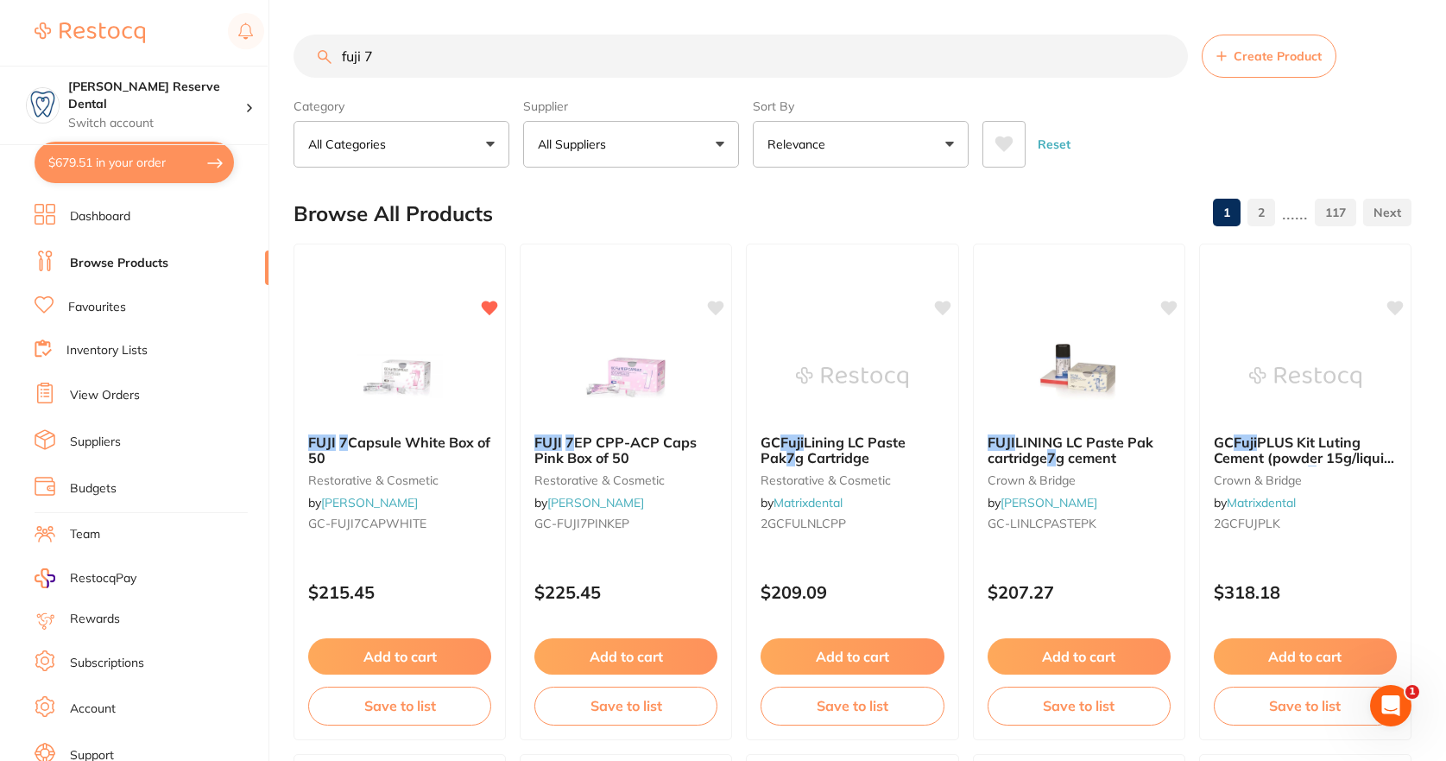
drag, startPoint x: 387, startPoint y: 51, endPoint x: 309, endPoint y: 54, distance: 77.8
click at [310, 54] on input "fuji 7" at bounding box center [741, 56] width 894 height 43
type input "adult colgate toothbrushes"
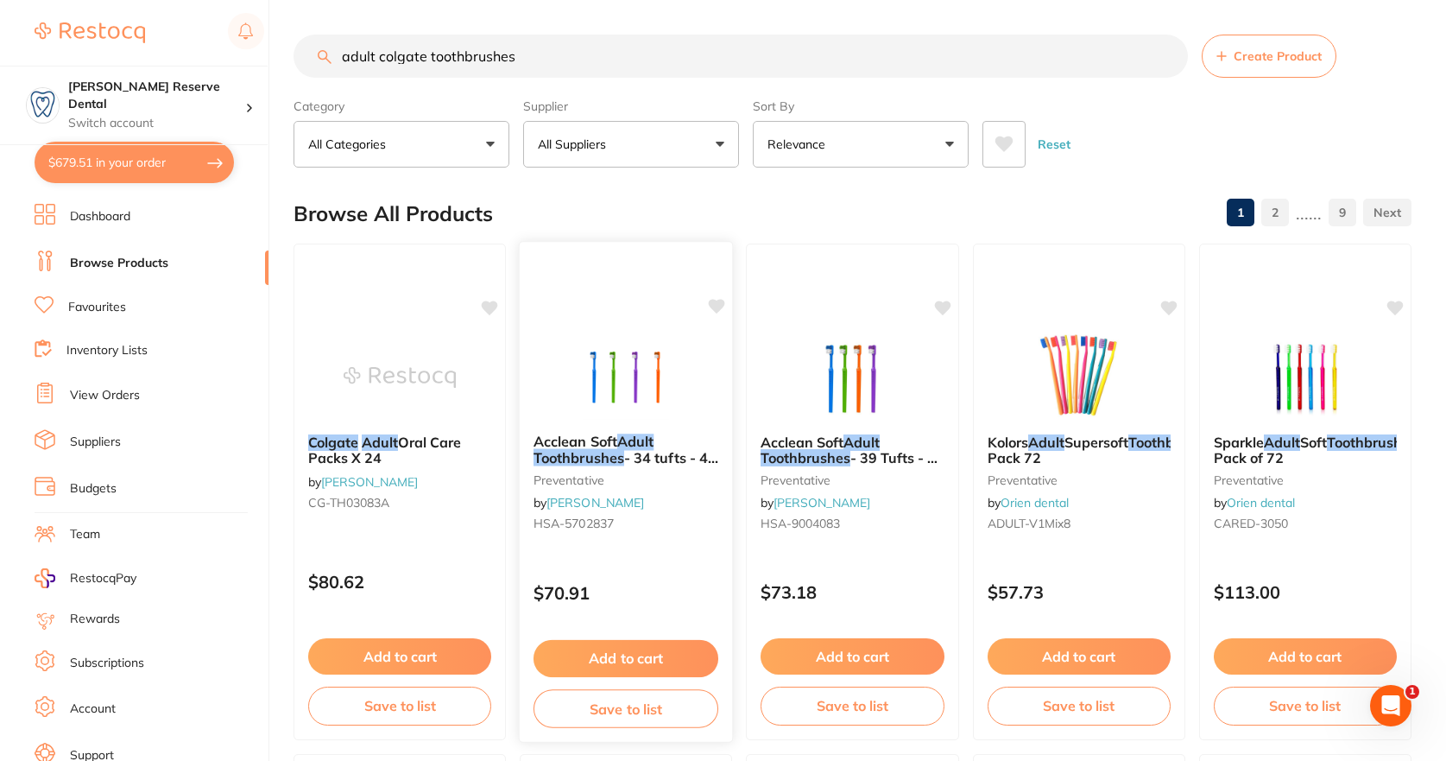
scroll to position [86, 0]
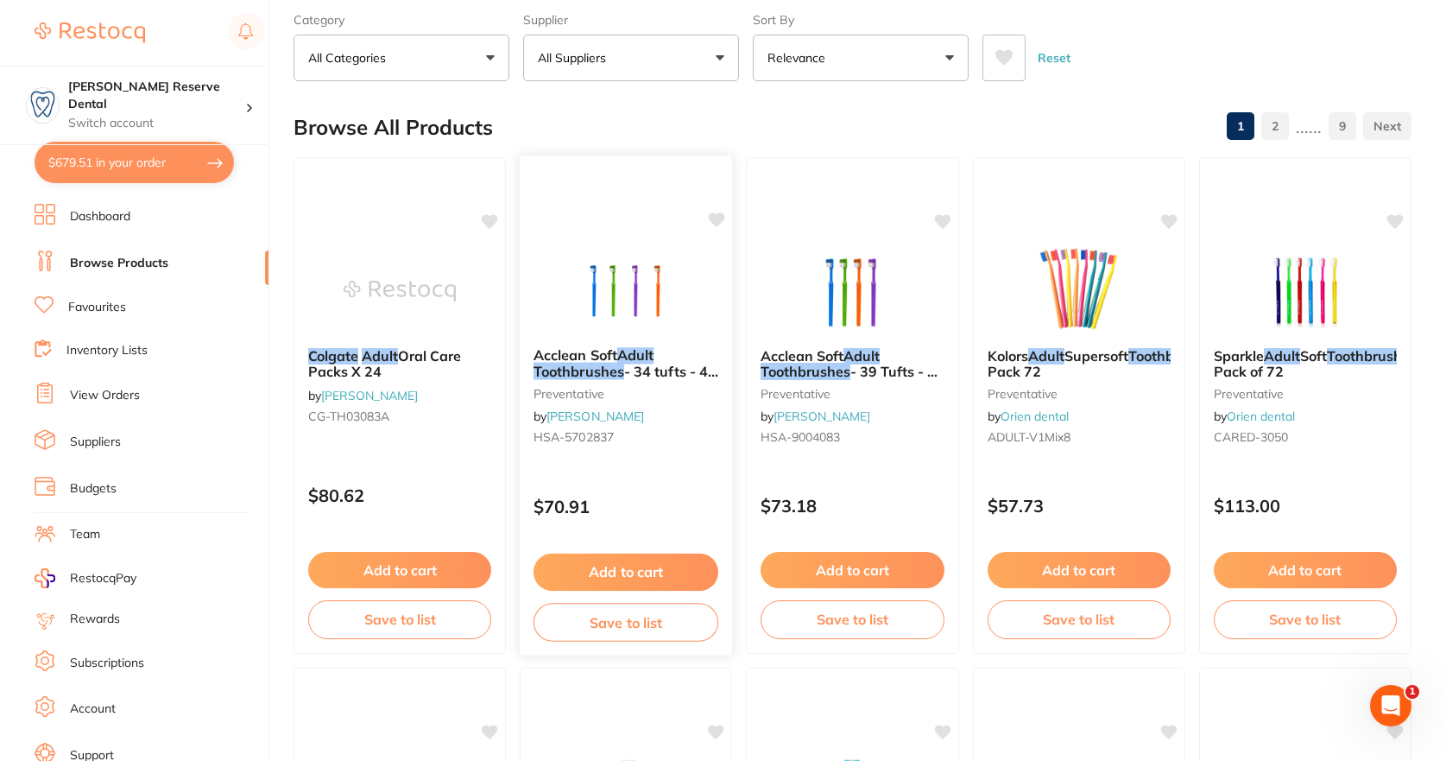
click at [661, 368] on span "- 34 tufts - 4 Assorted Colours, 72-Pack" at bounding box center [626, 380] width 185 height 34
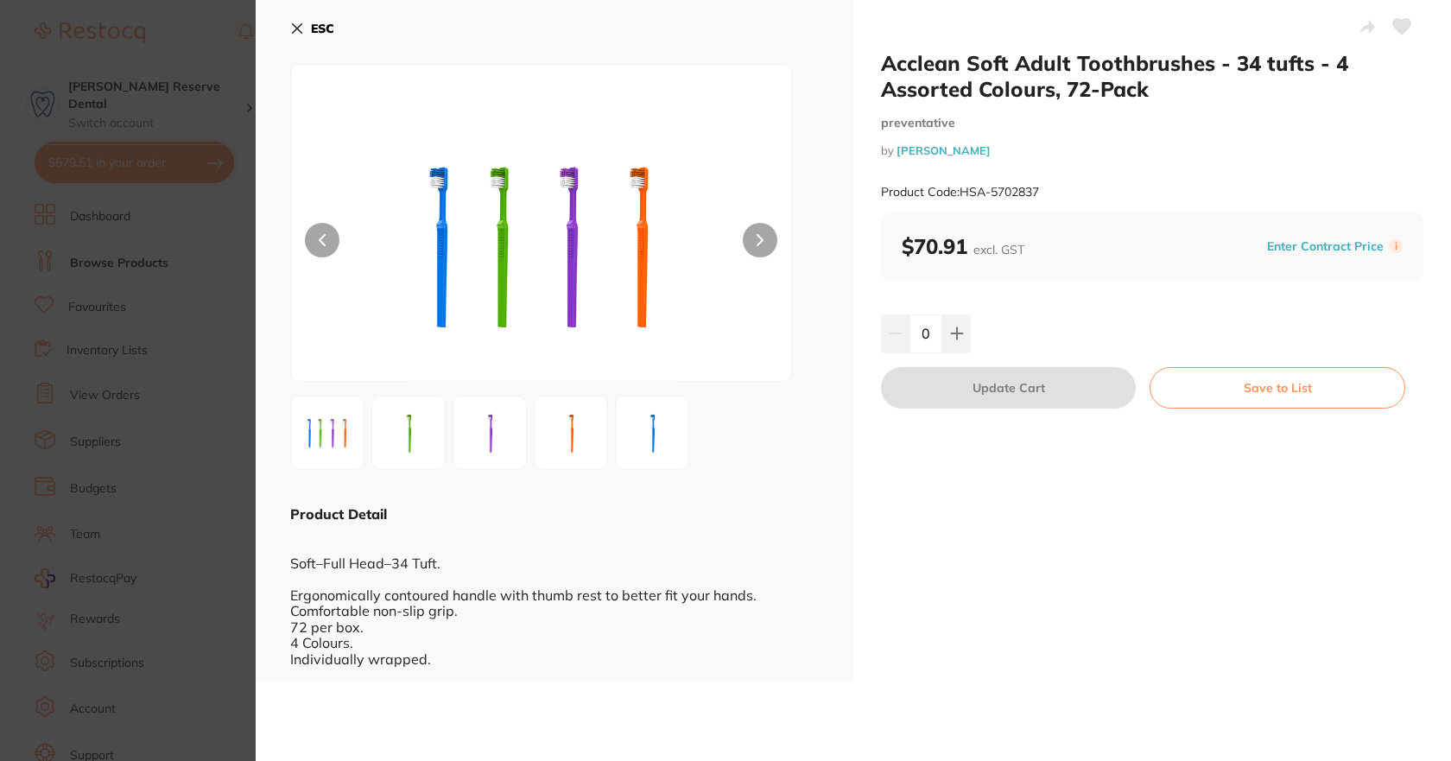
drag, startPoint x: 300, startPoint y: 22, endPoint x: 349, endPoint y: 197, distance: 181.0
click at [301, 22] on icon at bounding box center [297, 29] width 14 height 14
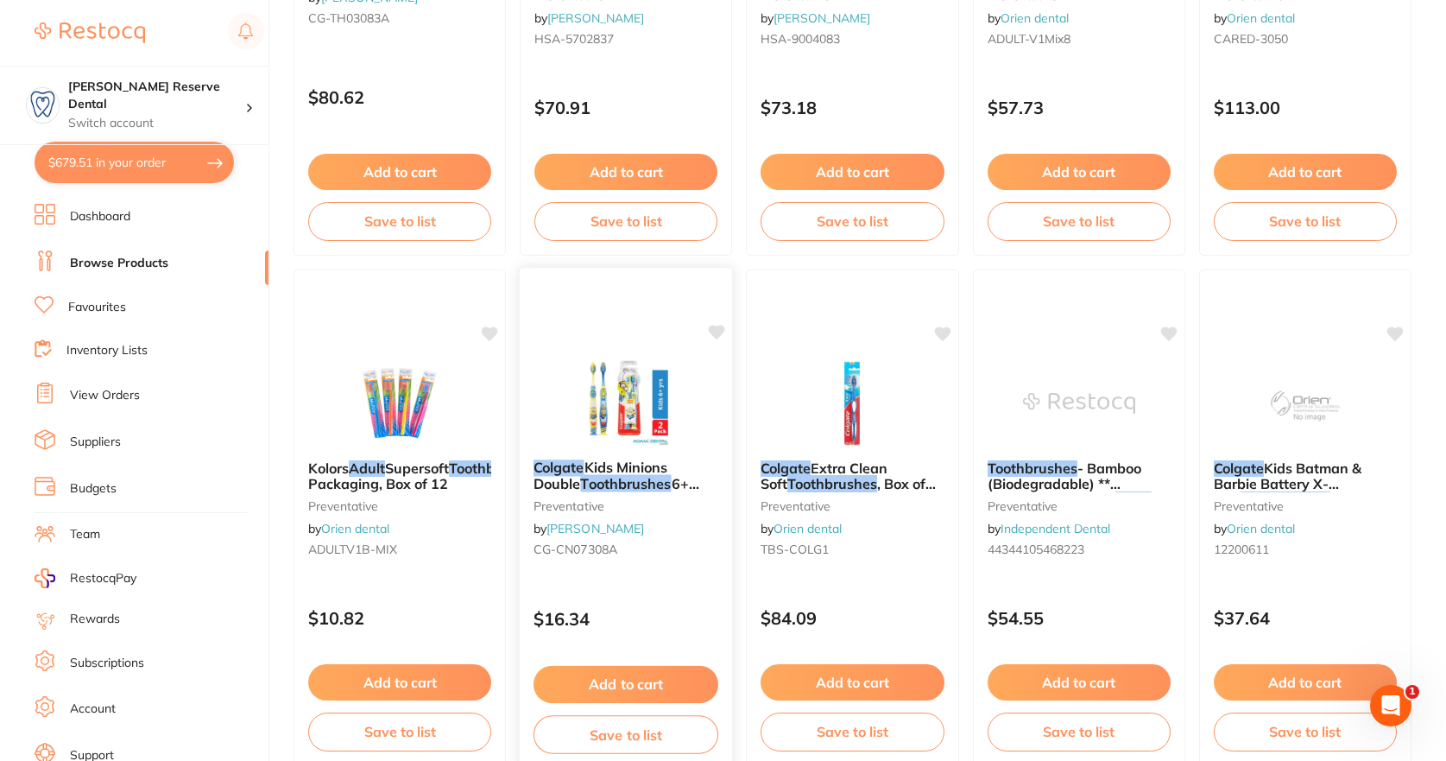
scroll to position [518, 0]
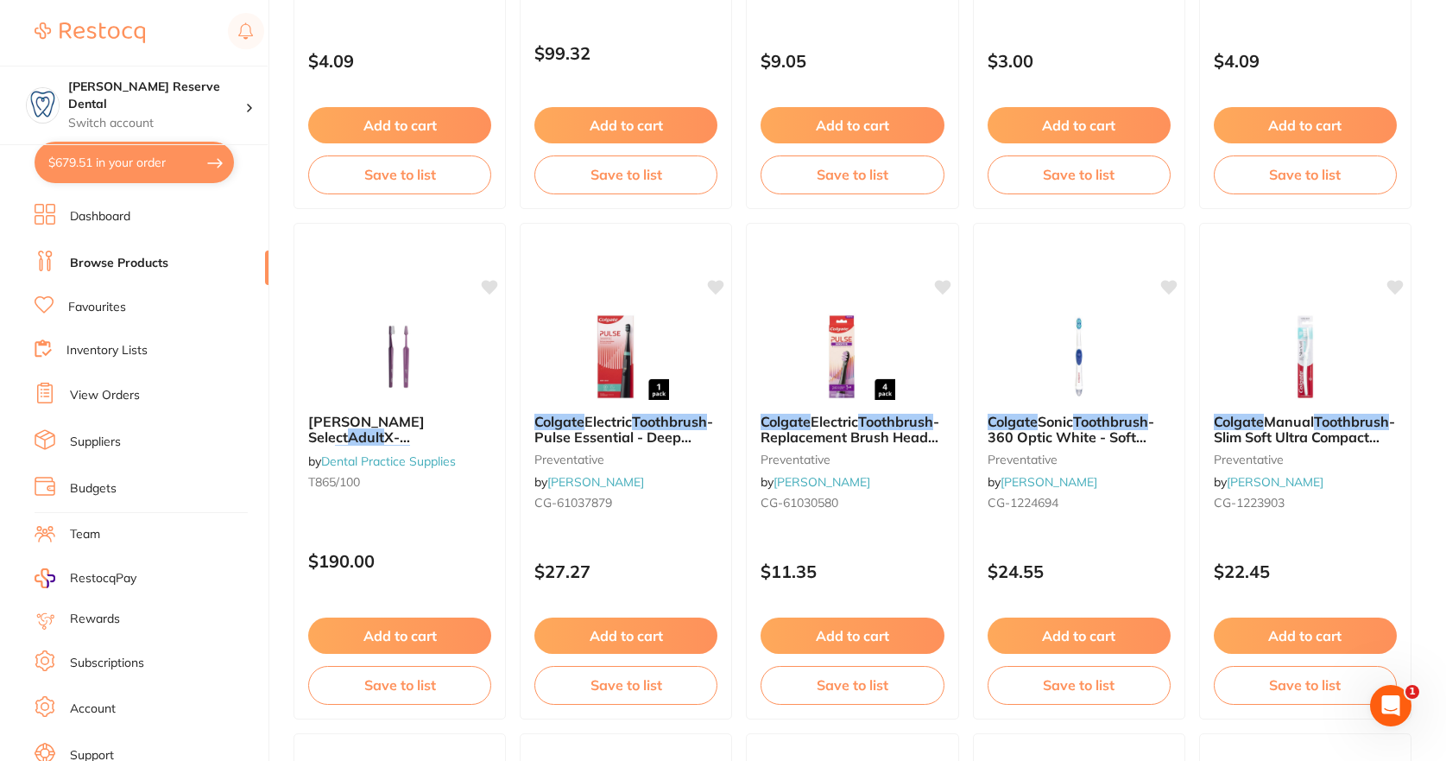
scroll to position [3195, 0]
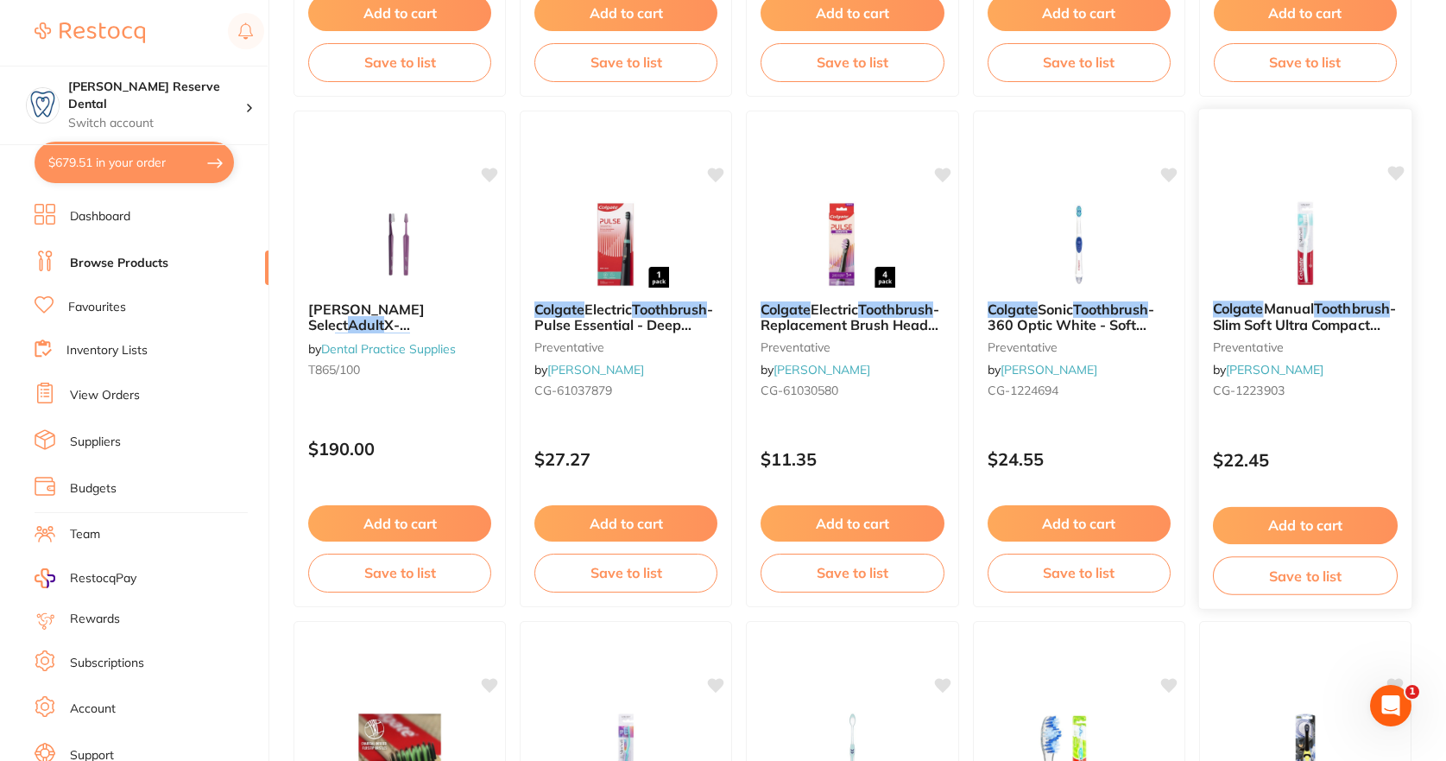
click at [1314, 319] on span "- Slim Soft Ultra Compact Head, 12-Pack" at bounding box center [1304, 324] width 183 height 49
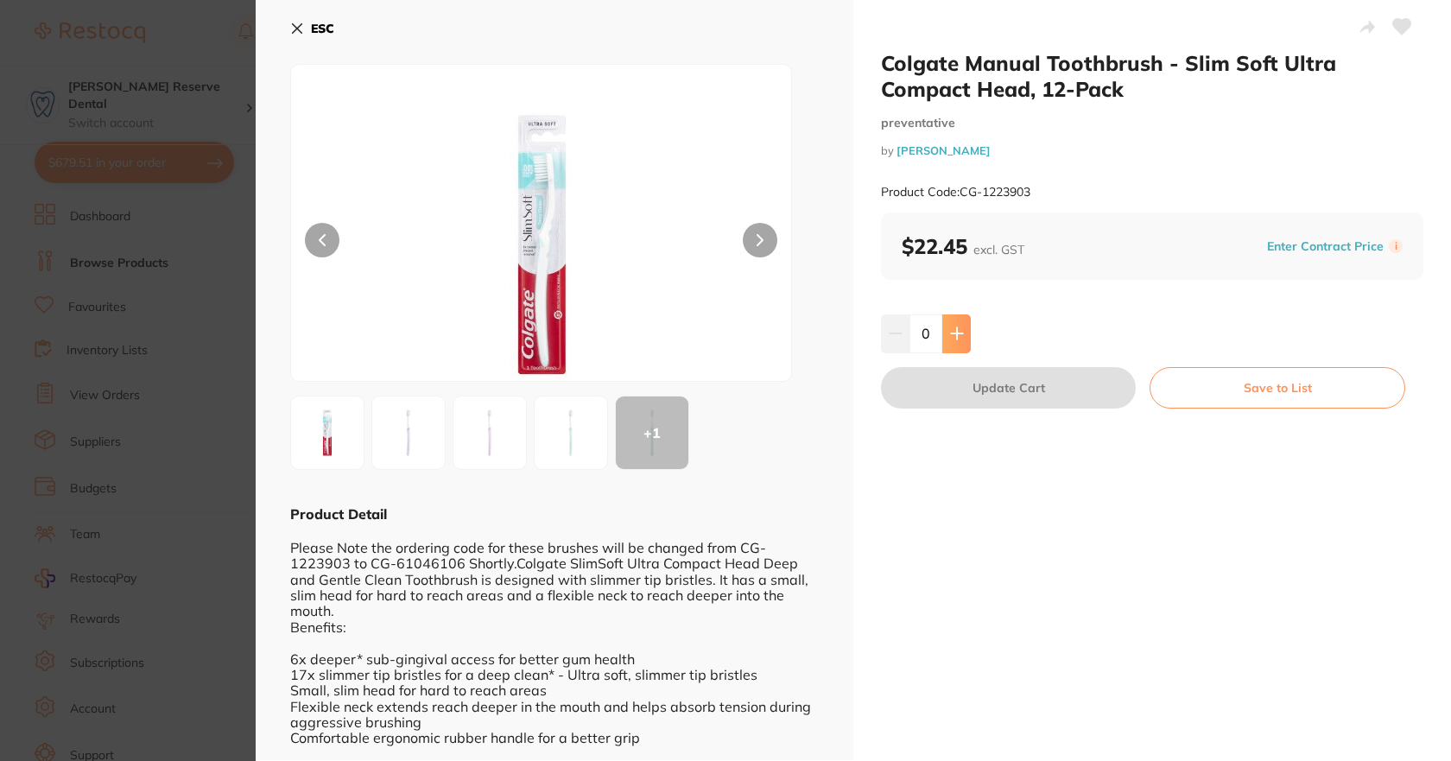
click at [951, 343] on button at bounding box center [956, 333] width 28 height 38
drag, startPoint x: 951, startPoint y: 346, endPoint x: 953, endPoint y: 375, distance: 28.5
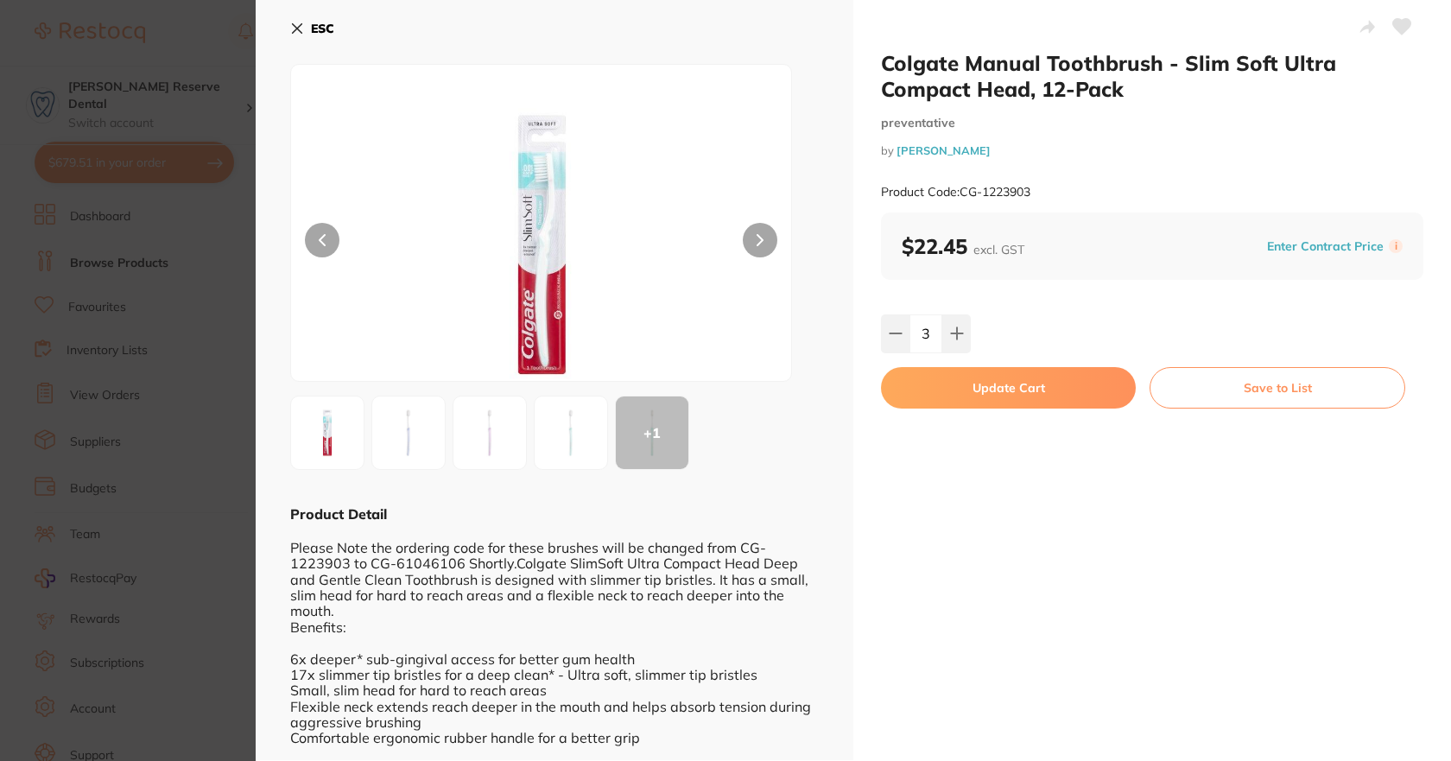
click at [952, 347] on button at bounding box center [956, 333] width 28 height 38
type input "4"
click at [1403, 26] on icon at bounding box center [1402, 27] width 18 height 16
click at [1001, 393] on button "Update Cart" at bounding box center [1008, 387] width 255 height 41
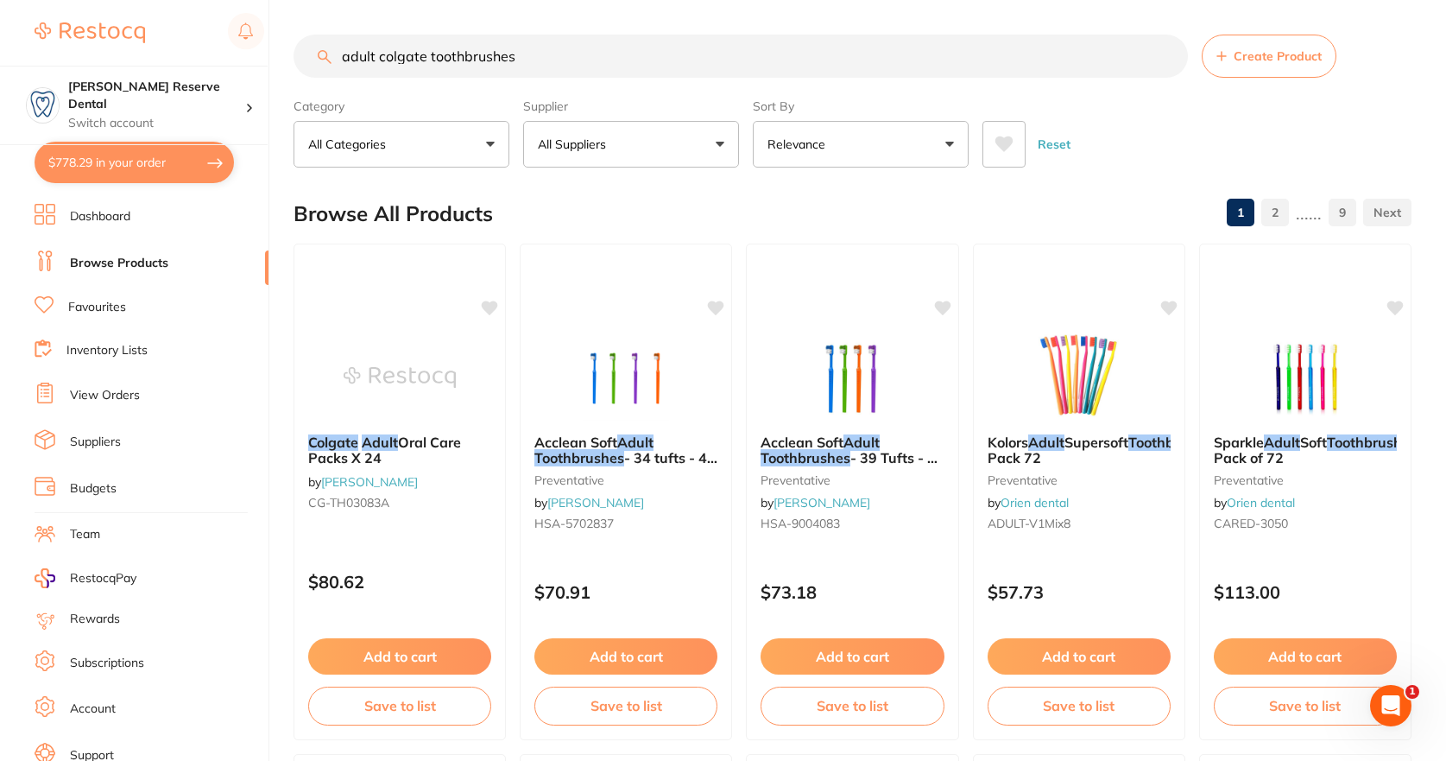
drag, startPoint x: 553, startPoint y: 60, endPoint x: 526, endPoint y: 67, distance: 28.7
click at [549, 61] on input "adult colgate toothbrushes" at bounding box center [741, 56] width 894 height 43
drag, startPoint x: 532, startPoint y: 51, endPoint x: 273, endPoint y: 1, distance: 263.8
click at [275, 19] on div "$778.29 [PERSON_NAME] Reserve Dental Switch account [PERSON_NAME] Reserve Denta…" at bounding box center [723, 380] width 1446 height 761
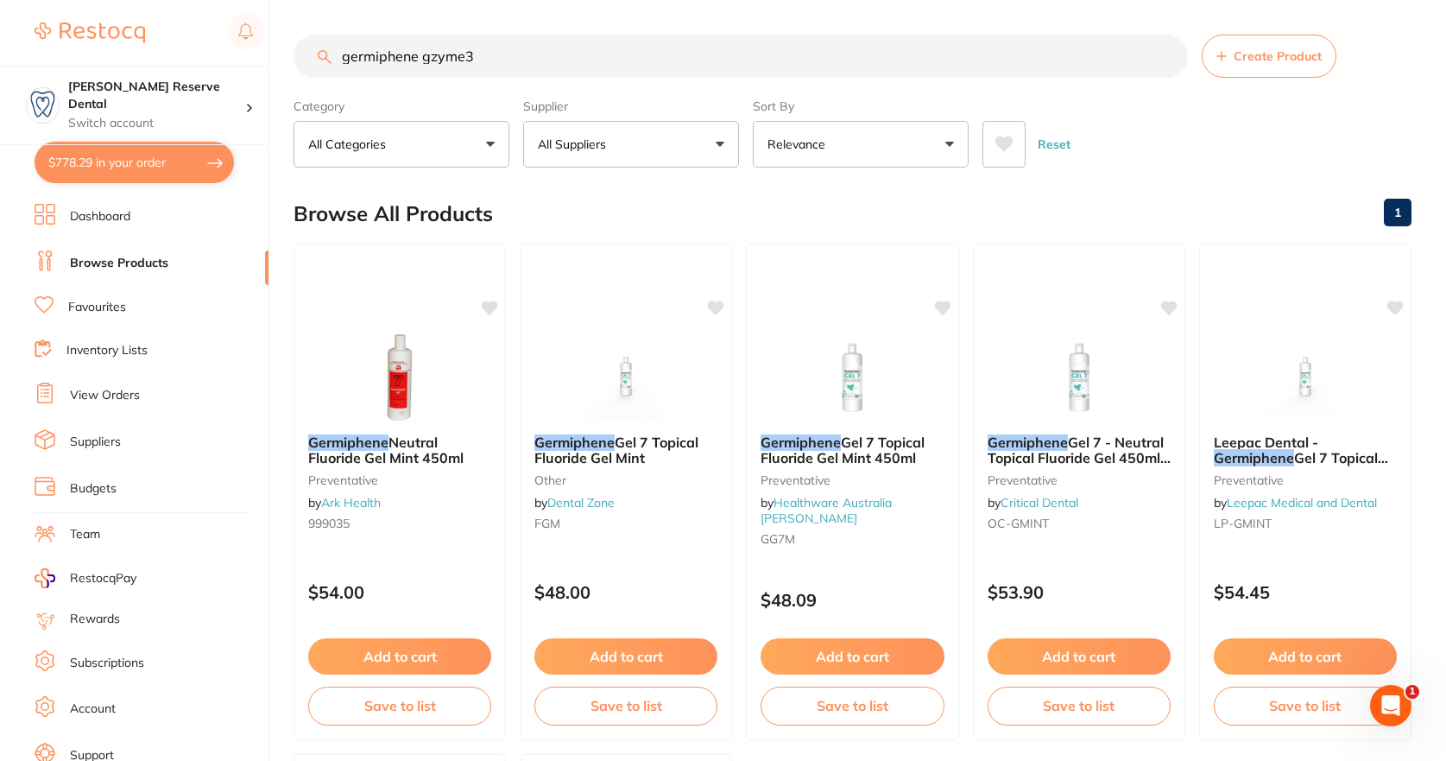
type input "germiphene gzyme3"
drag, startPoint x: 481, startPoint y: 56, endPoint x: 294, endPoint y: 59, distance: 186.5
click at [294, 59] on input "germiphene gzyme3" at bounding box center [741, 56] width 894 height 43
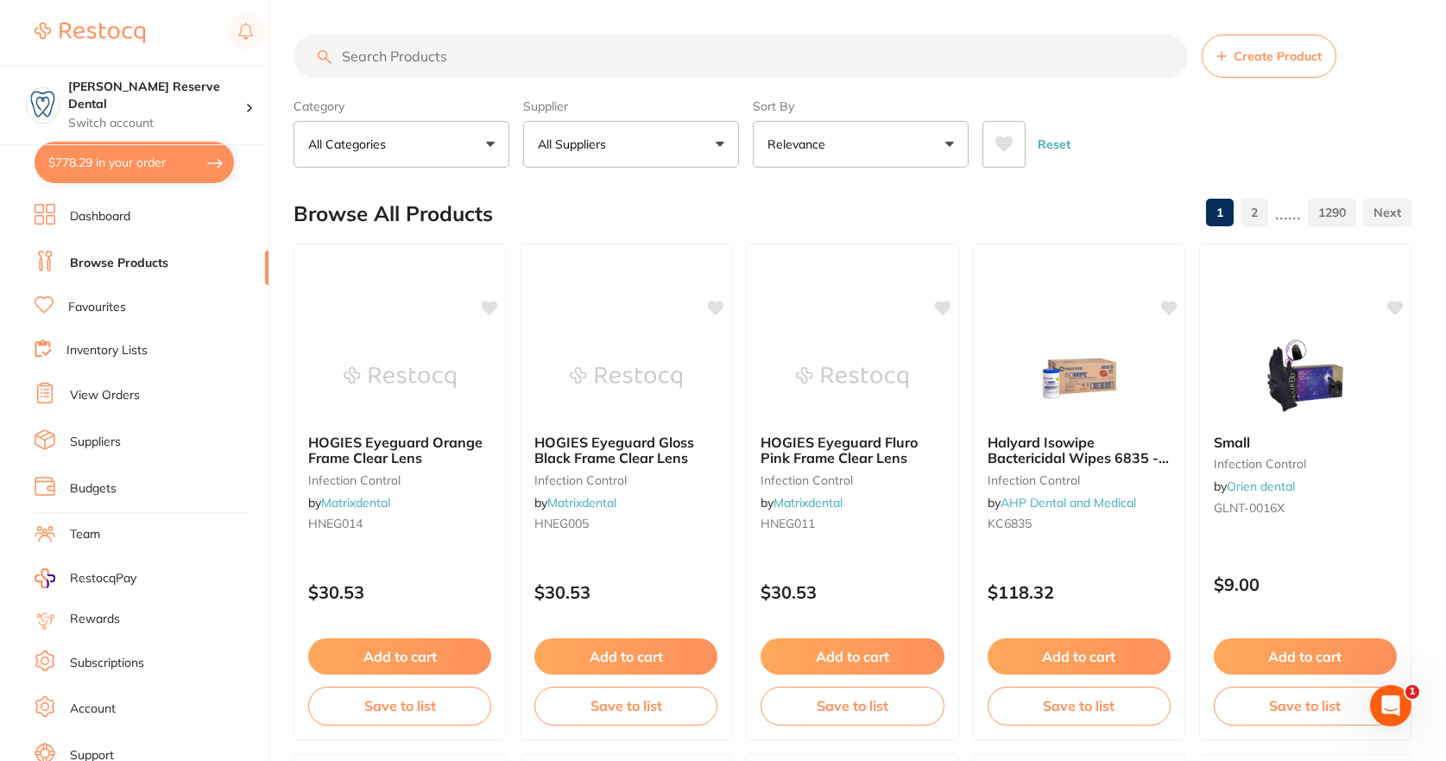
click at [178, 158] on button "$778.29 in your order" at bounding box center [134, 162] width 199 height 41
checkbox input "true"
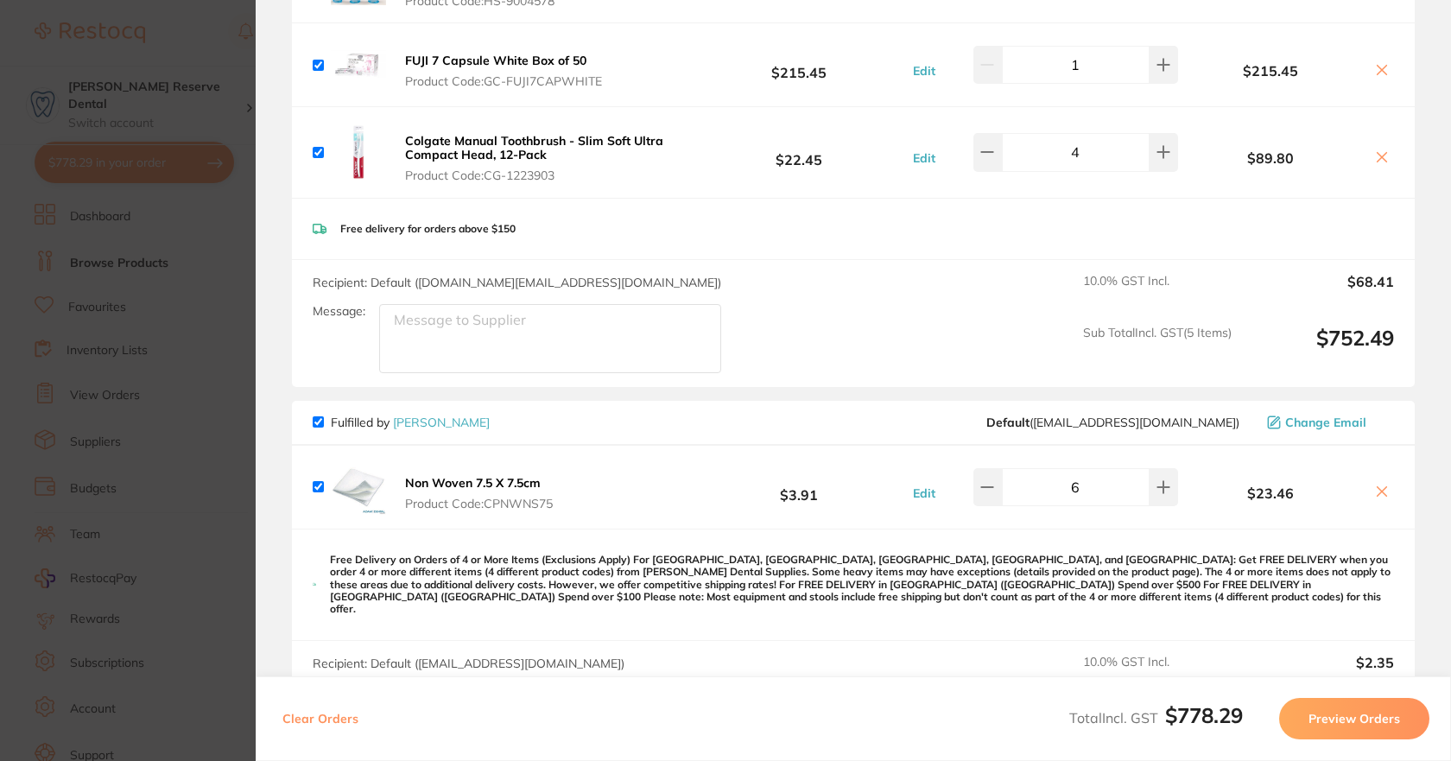
scroll to position [195, 0]
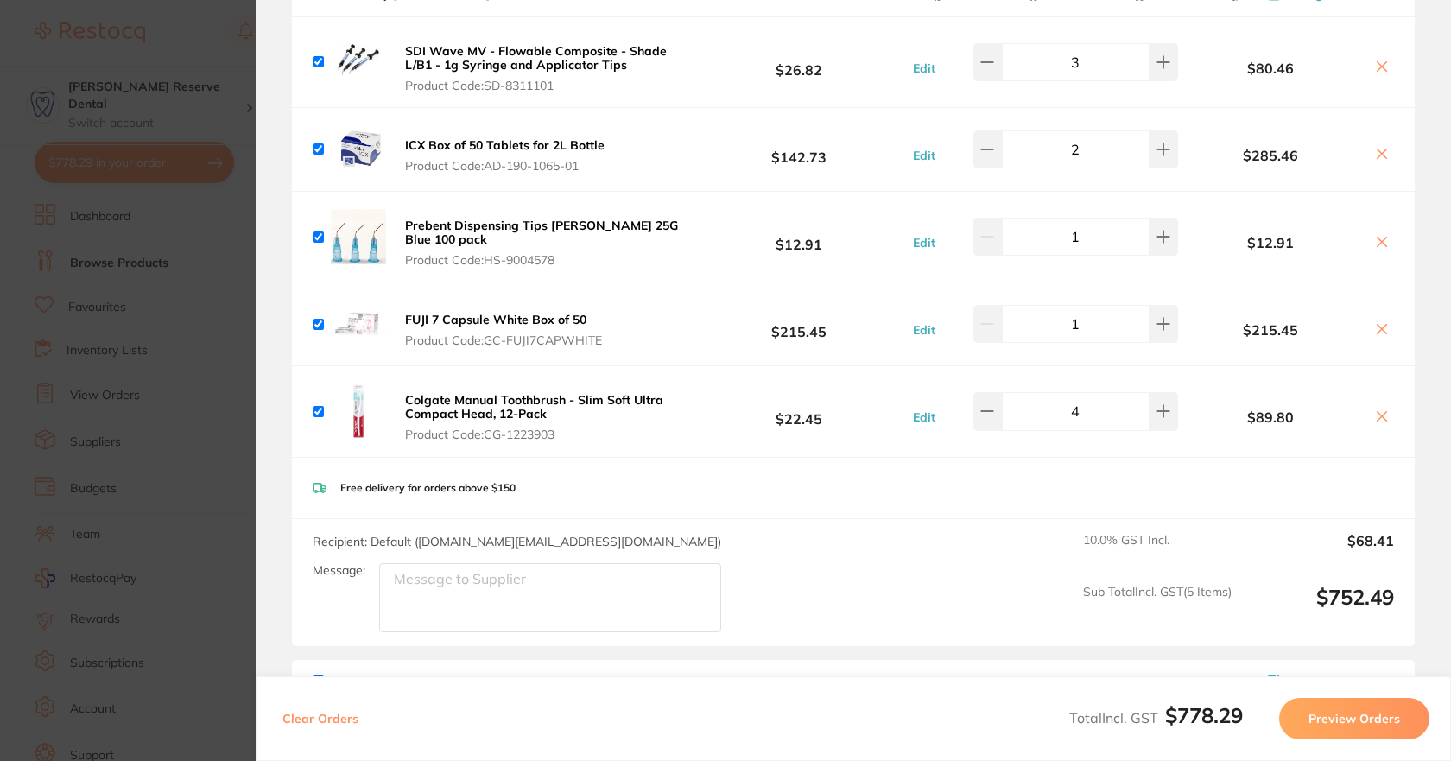
click at [1318, 712] on button "Preview Orders" at bounding box center [1354, 718] width 150 height 41
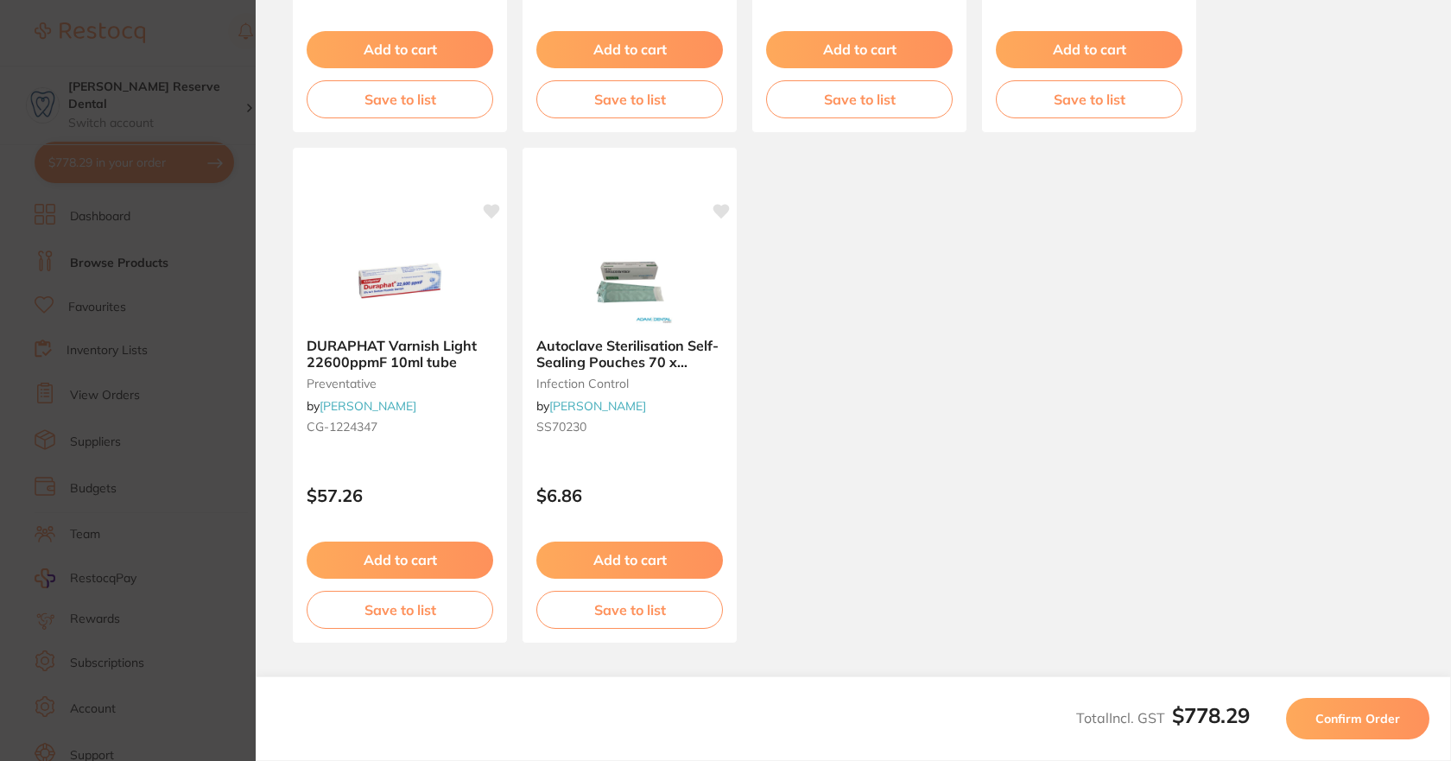
scroll to position [1026, 0]
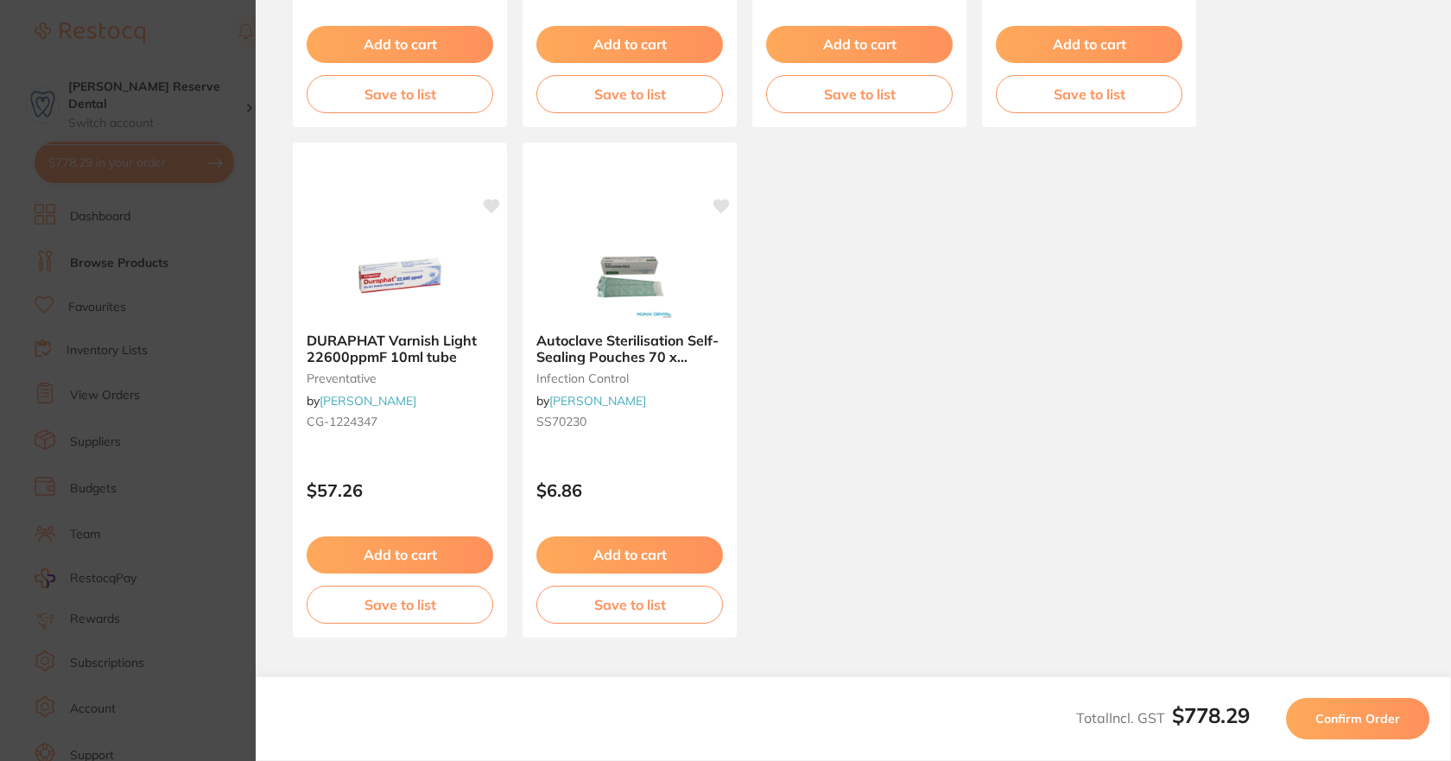
click at [1367, 707] on button "Confirm Order" at bounding box center [1357, 718] width 143 height 41
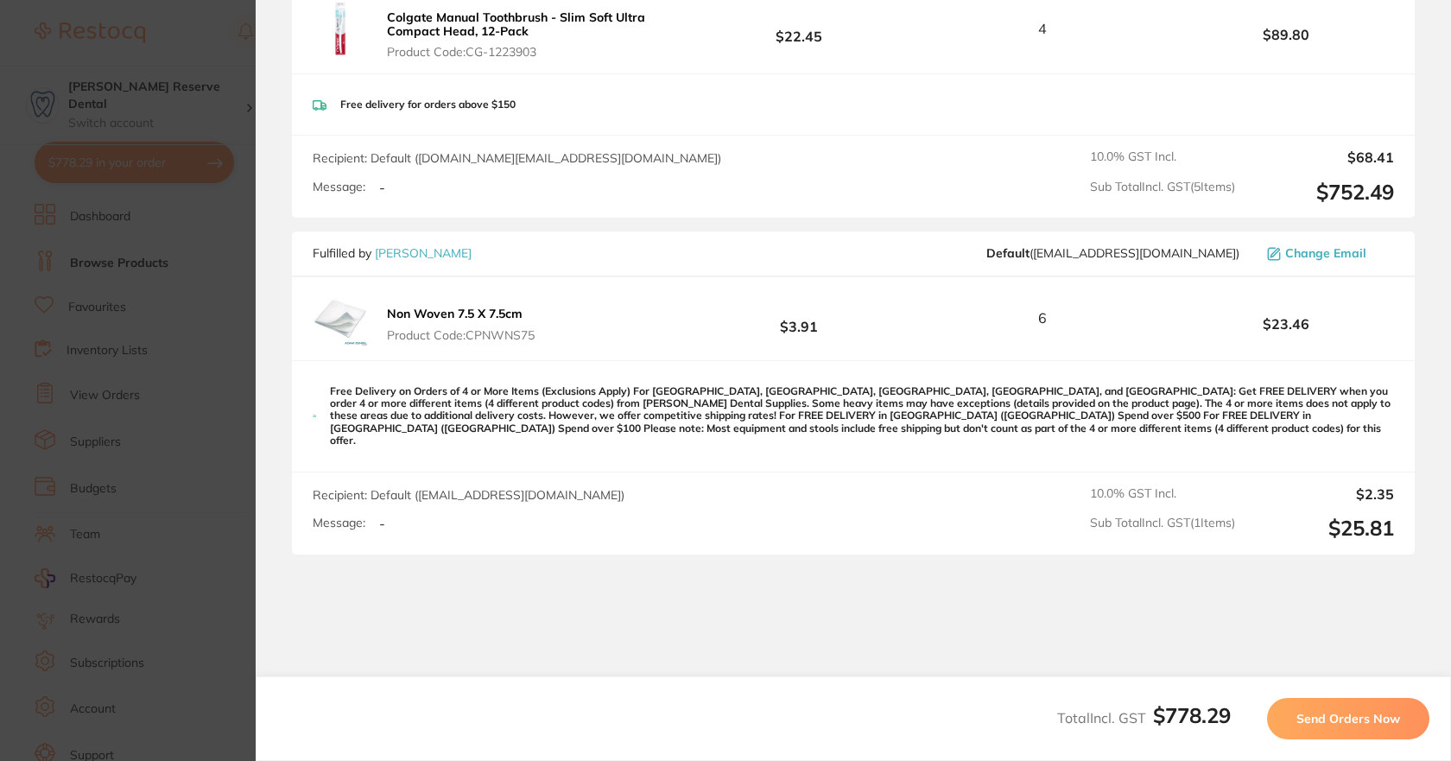
scroll to position [783, 0]
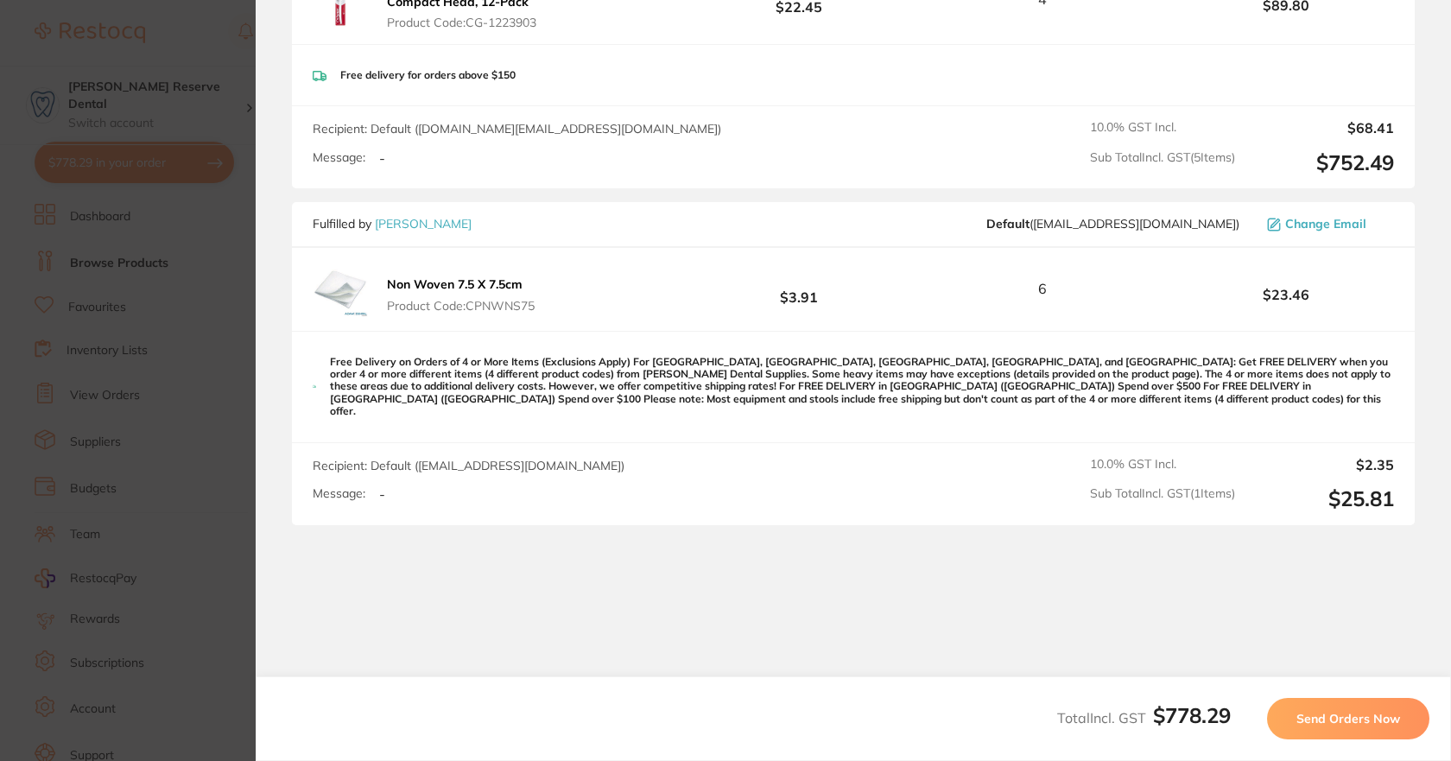
click at [1361, 717] on span "Send Orders Now" at bounding box center [1348, 719] width 104 height 16
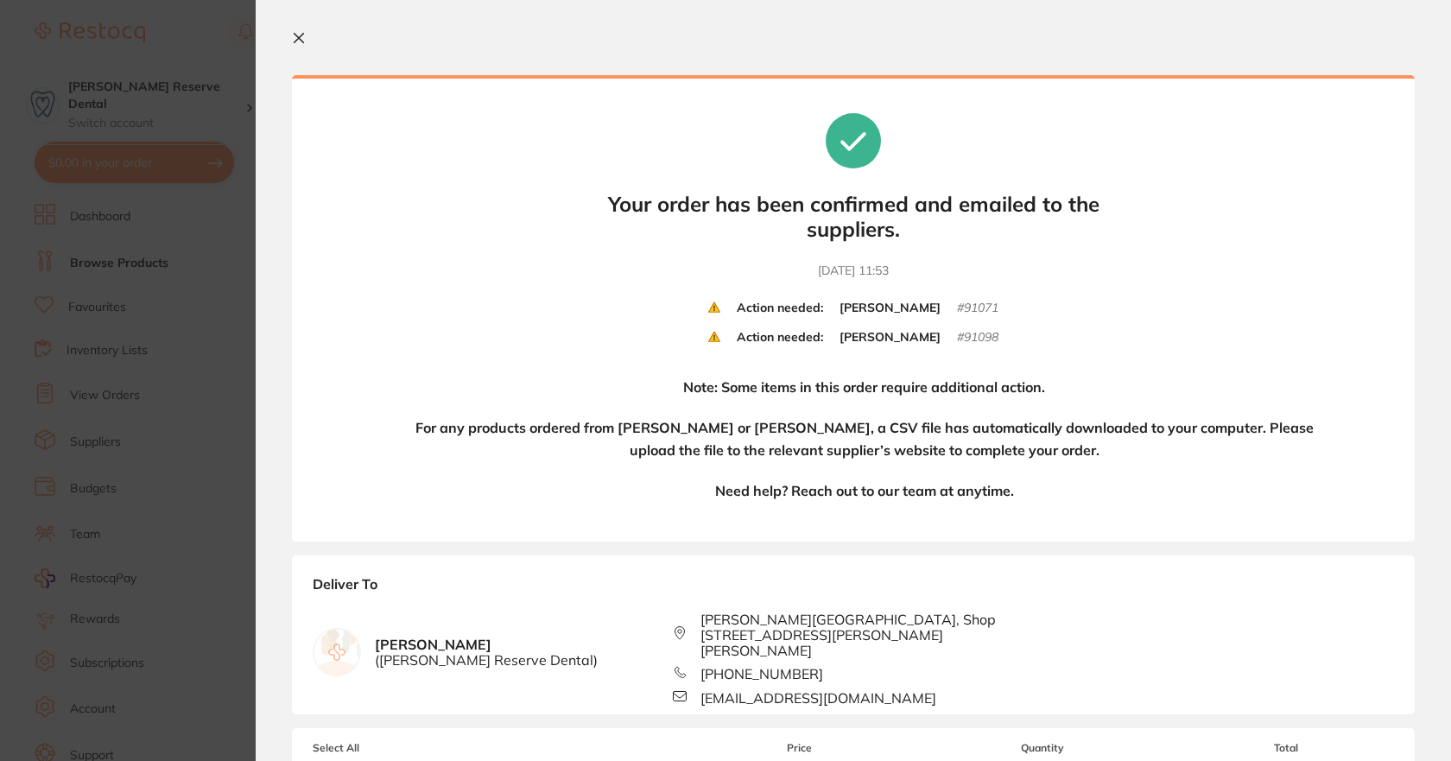
scroll to position [0, 0]
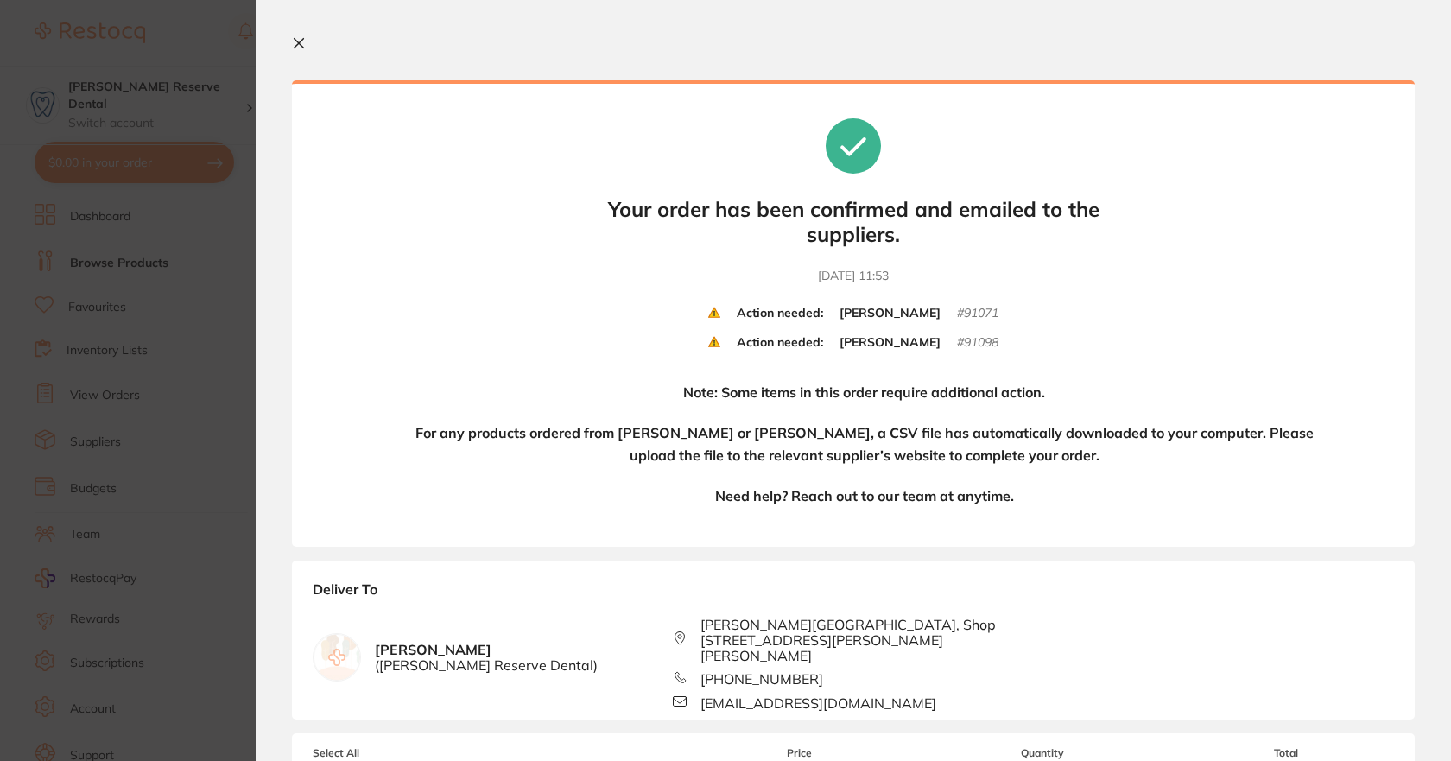
click at [296, 42] on icon at bounding box center [299, 43] width 14 height 14
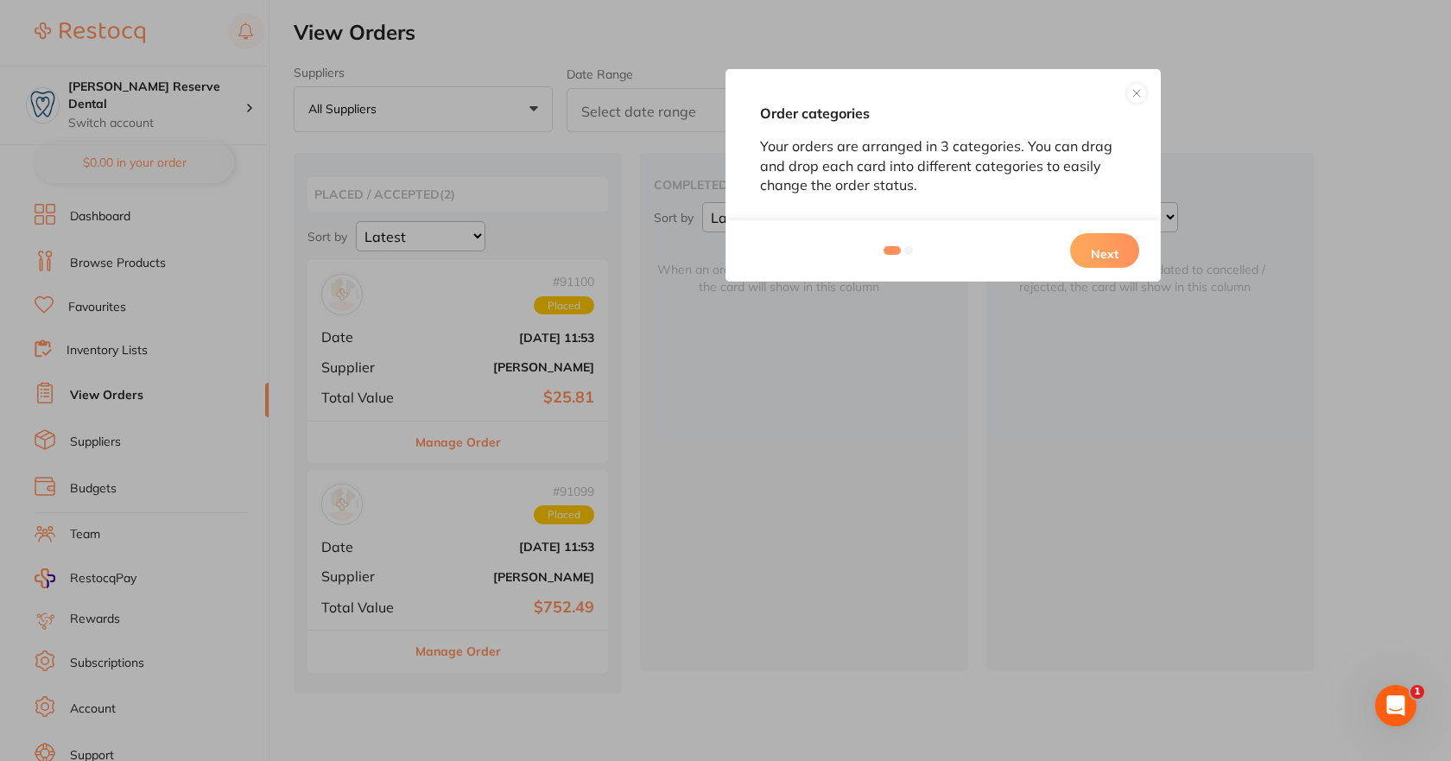
click at [1141, 89] on button at bounding box center [1136, 93] width 21 height 21
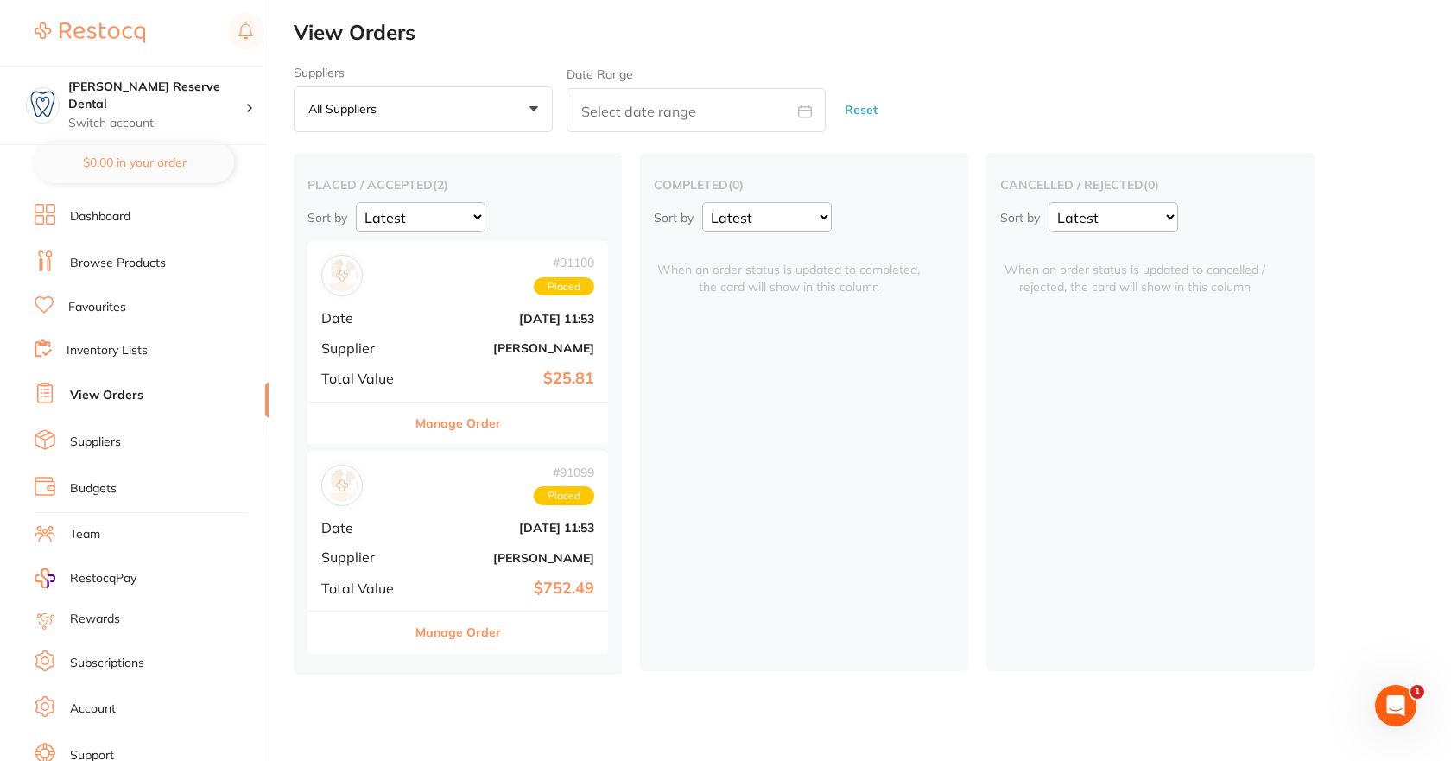
click at [104, 389] on link "View Orders" at bounding box center [106, 395] width 73 height 17
click at [1344, 536] on div "placed / accepted ( 2 ) Sort by Latest Notification # 91100 Placed Date [DATE] …" at bounding box center [872, 413] width 1157 height 521
click at [472, 527] on b "[DATE] 11:53" at bounding box center [507, 528] width 173 height 14
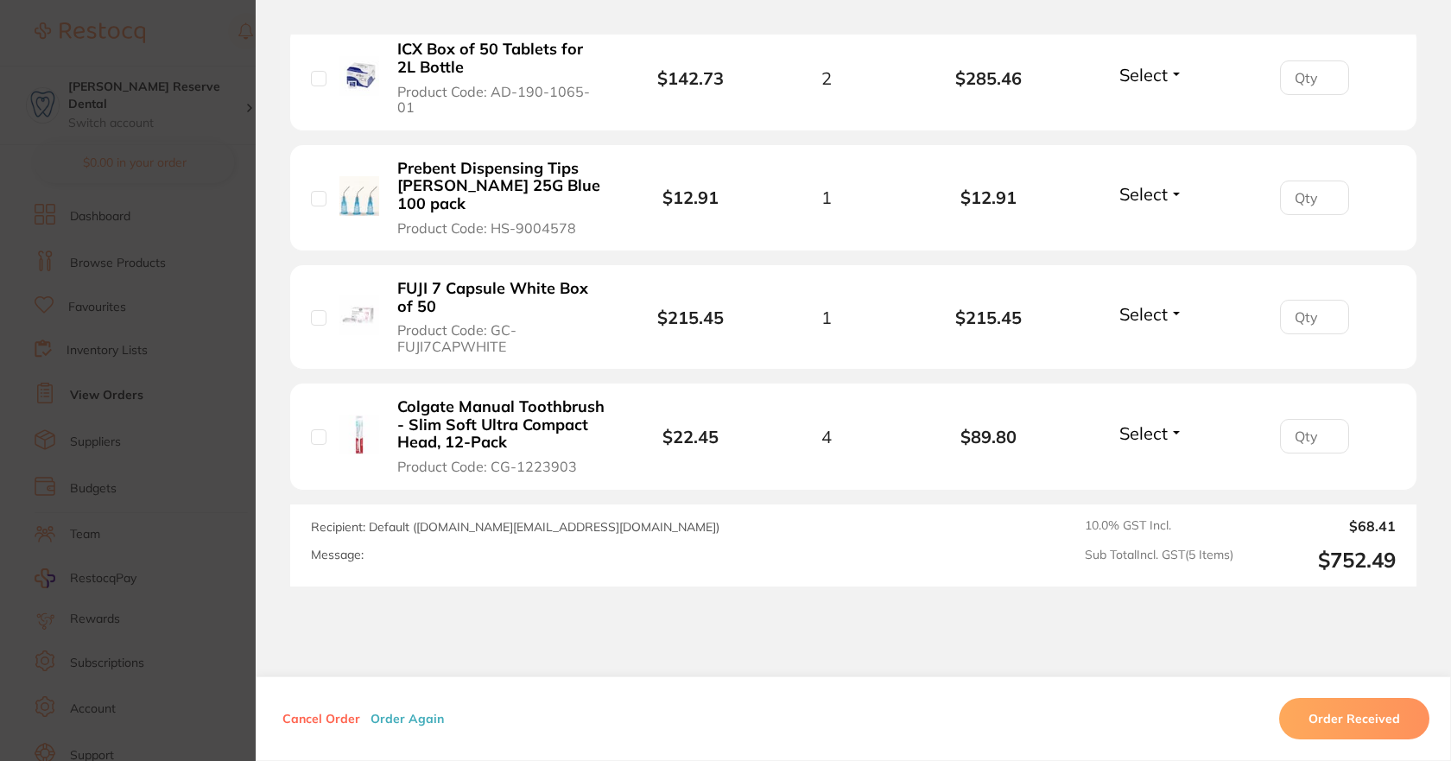
scroll to position [691, 0]
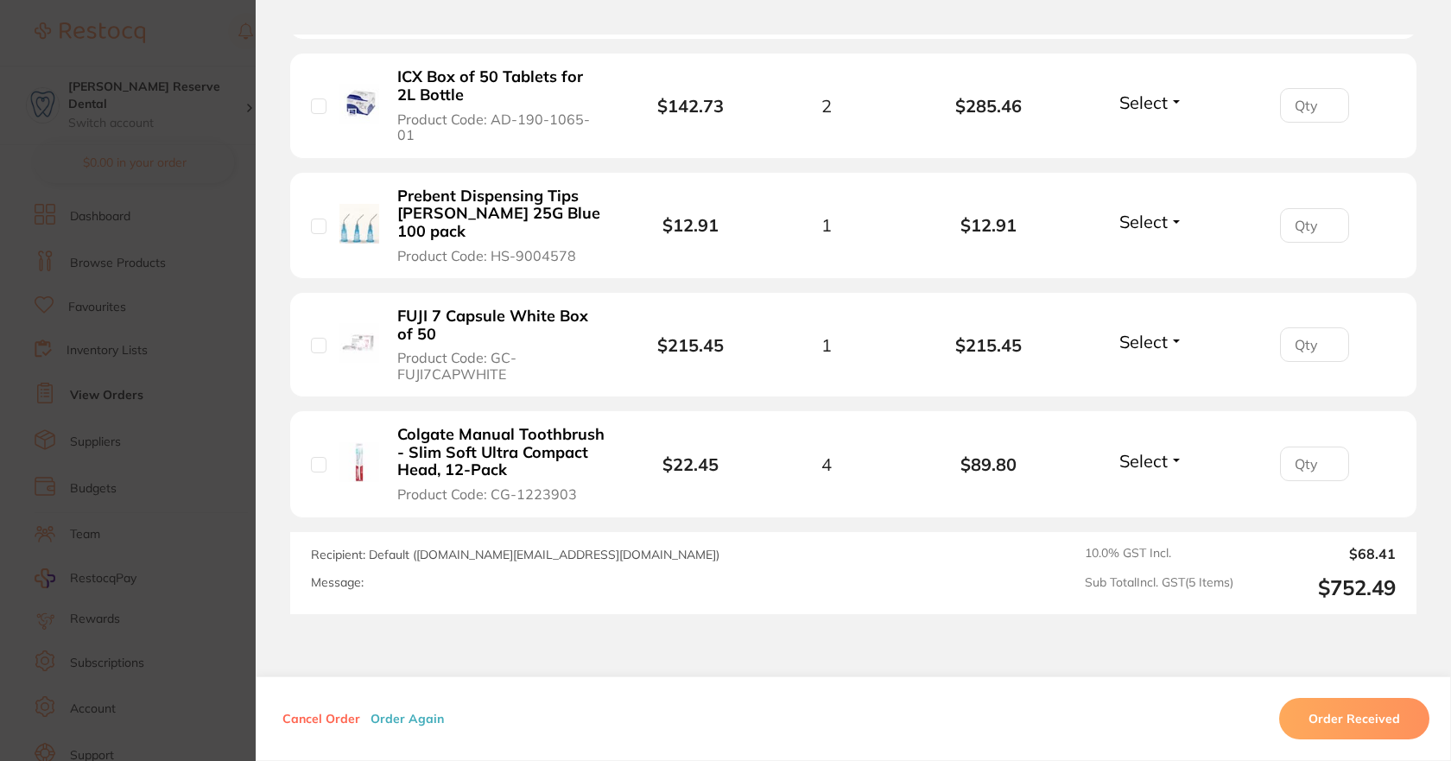
drag, startPoint x: 575, startPoint y: 482, endPoint x: 511, endPoint y: 477, distance: 64.1
click at [511, 477] on button "Colgate Manual Toothbrush - Slim Soft Ultra Compact Head, 12-Pack Product Code:…" at bounding box center [501, 464] width 218 height 78
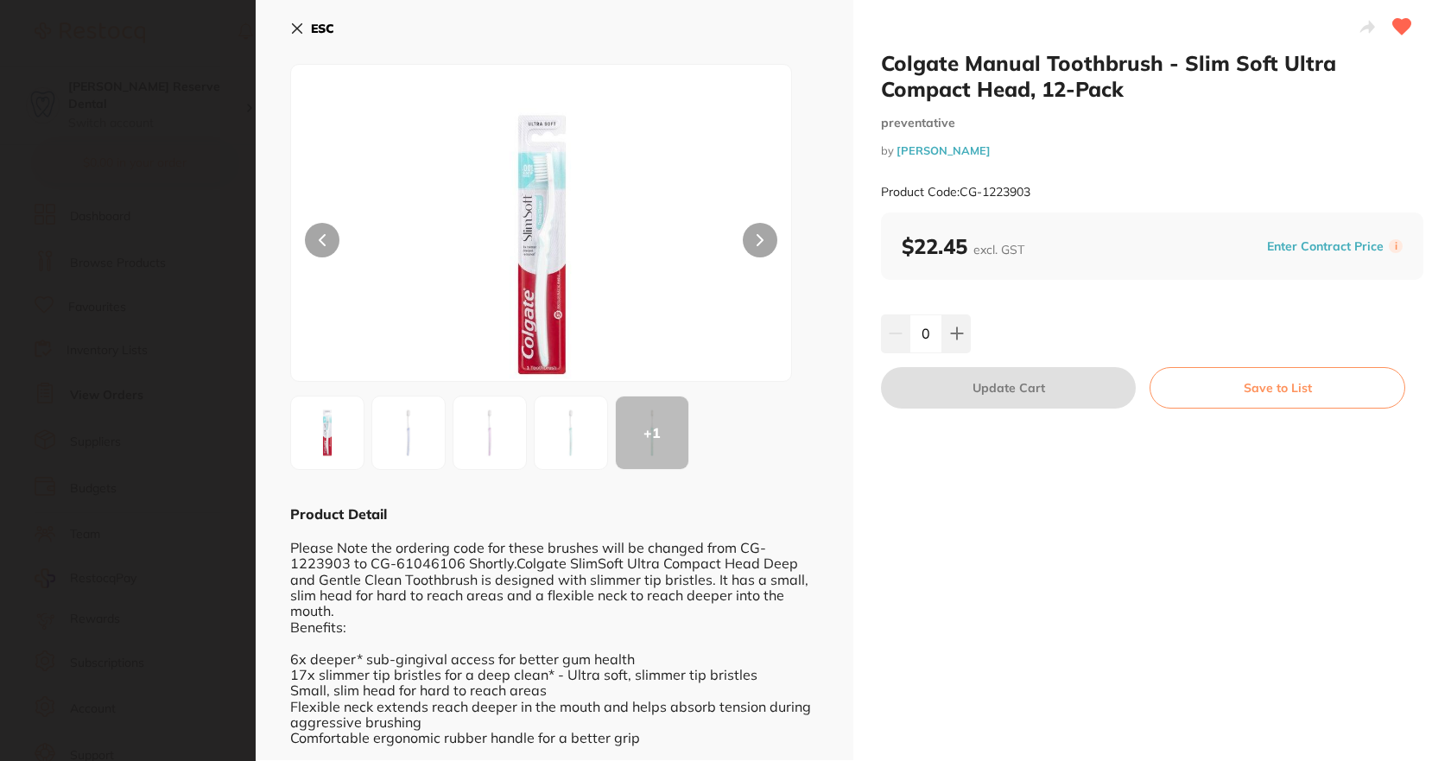
scroll to position [0, 0]
drag, startPoint x: 1035, startPoint y: 189, endPoint x: 959, endPoint y: 191, distance: 76.0
click at [959, 191] on div "Product Code: CG-1223903" at bounding box center [1152, 192] width 542 height 42
copy small "CG-1223903"
click at [290, 23] on div "ESC + 1 Product Detail Please Note the ordering code for these brushes will be …" at bounding box center [554, 380] width 597 height 760
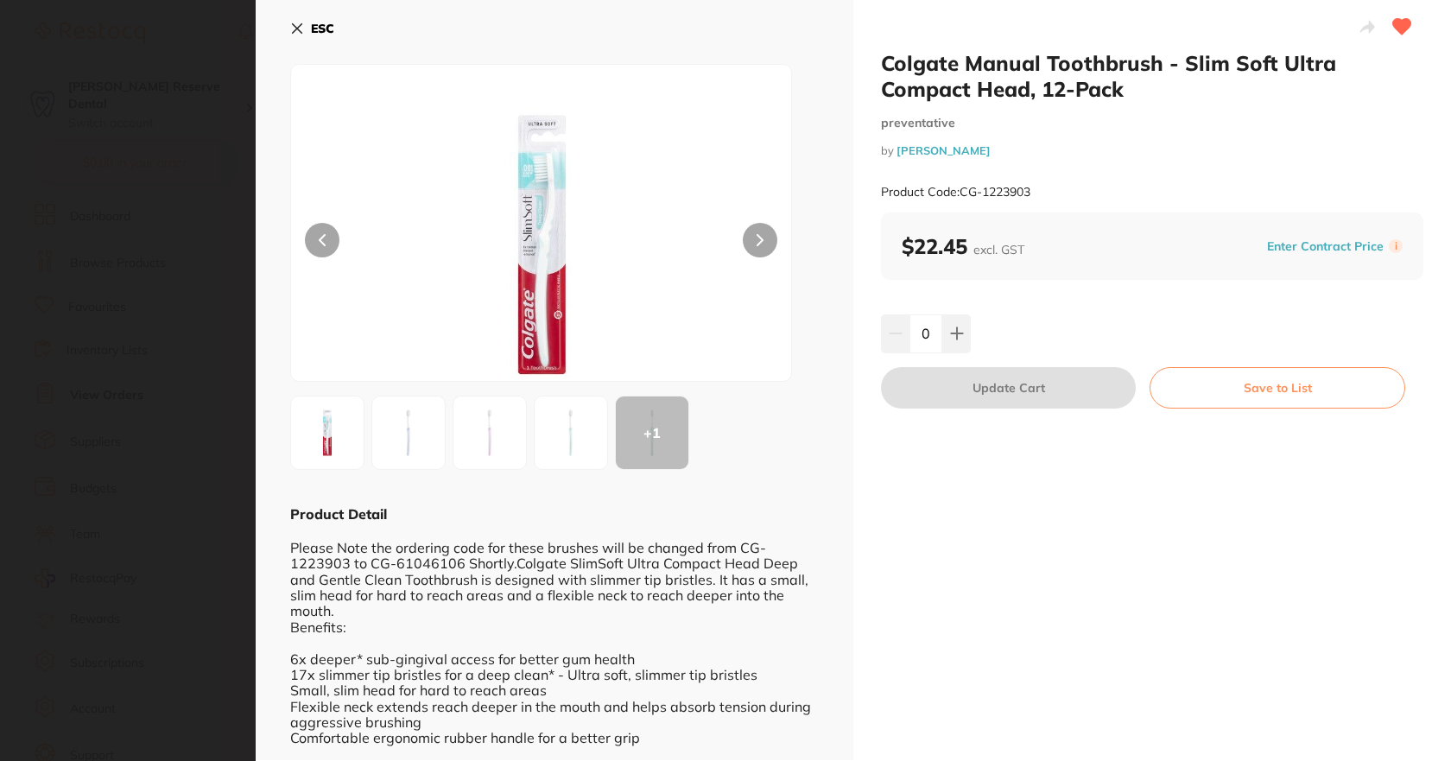
click at [305, 23] on button "ESC" at bounding box center [312, 28] width 44 height 29
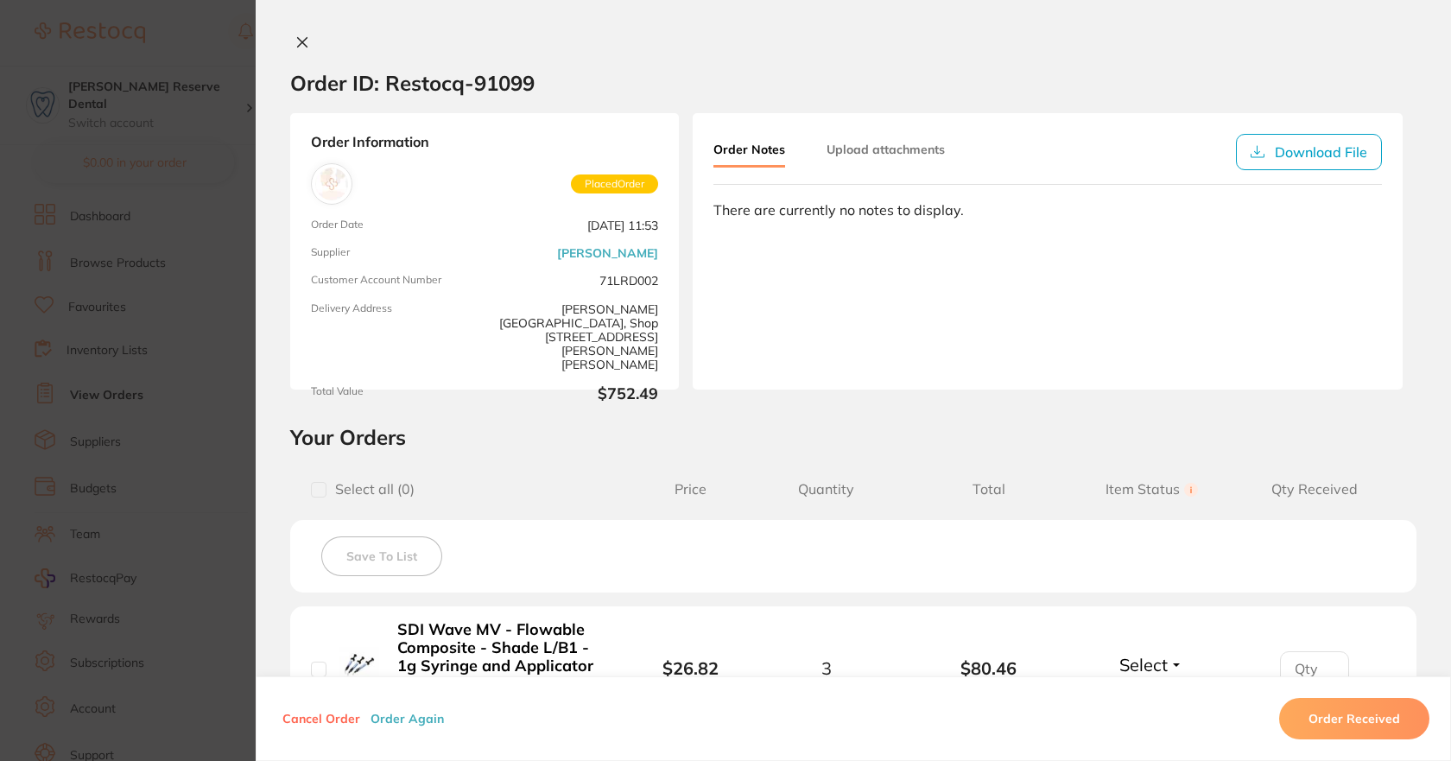
click at [297, 41] on icon at bounding box center [302, 42] width 14 height 14
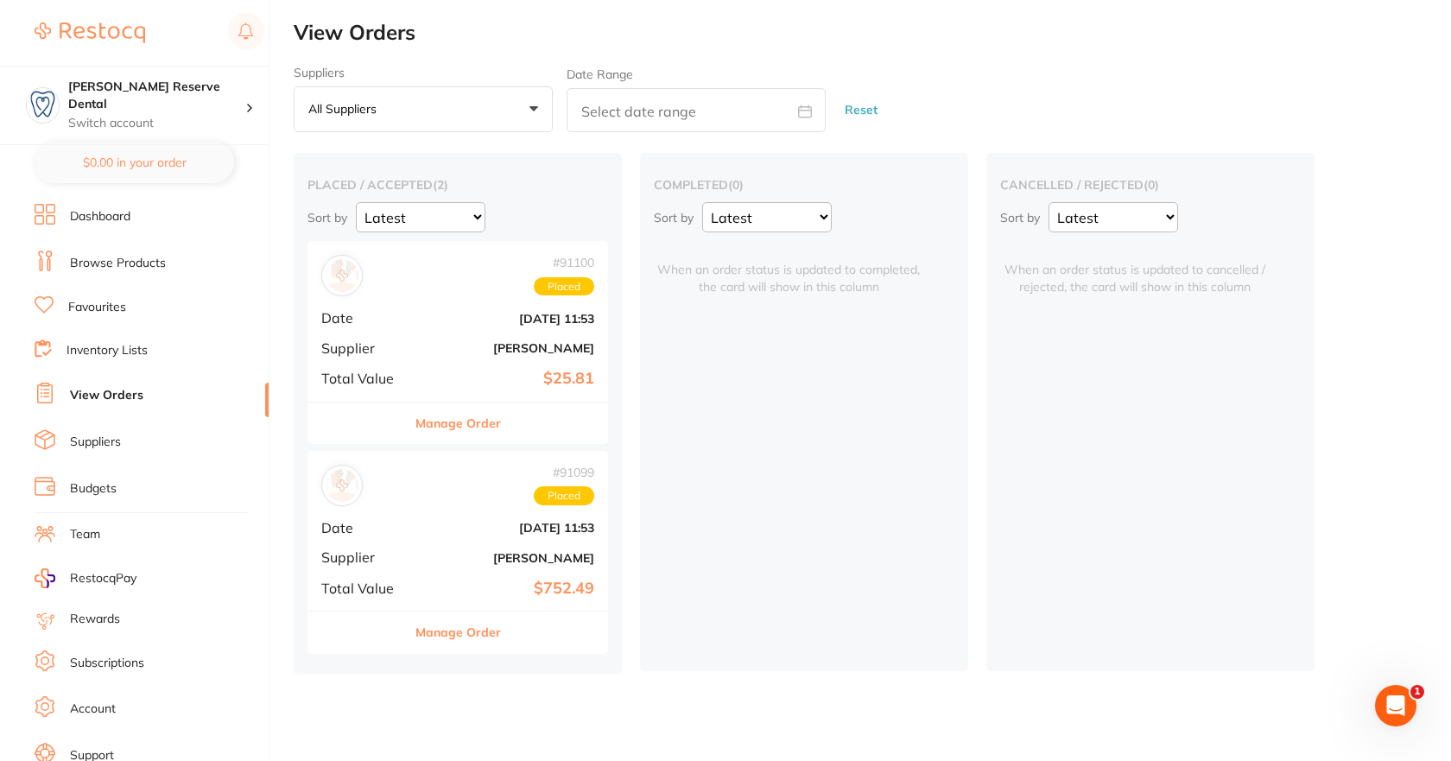
click at [458, 363] on div "# 91100 Placed Date [DATE] 11:53 Supplier [PERSON_NAME] Total Value $25.81" at bounding box center [457, 321] width 300 height 160
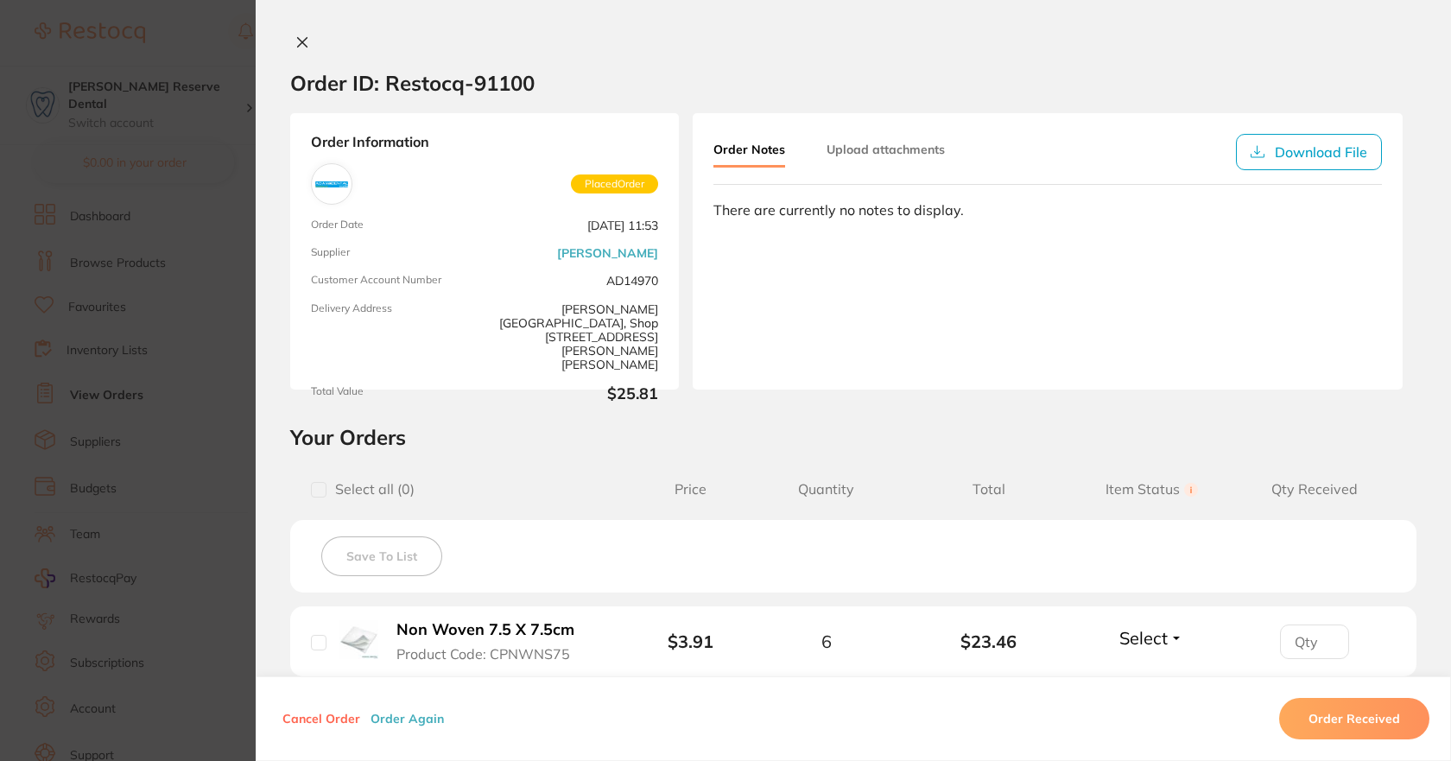
click at [299, 38] on icon at bounding box center [302, 42] width 9 height 9
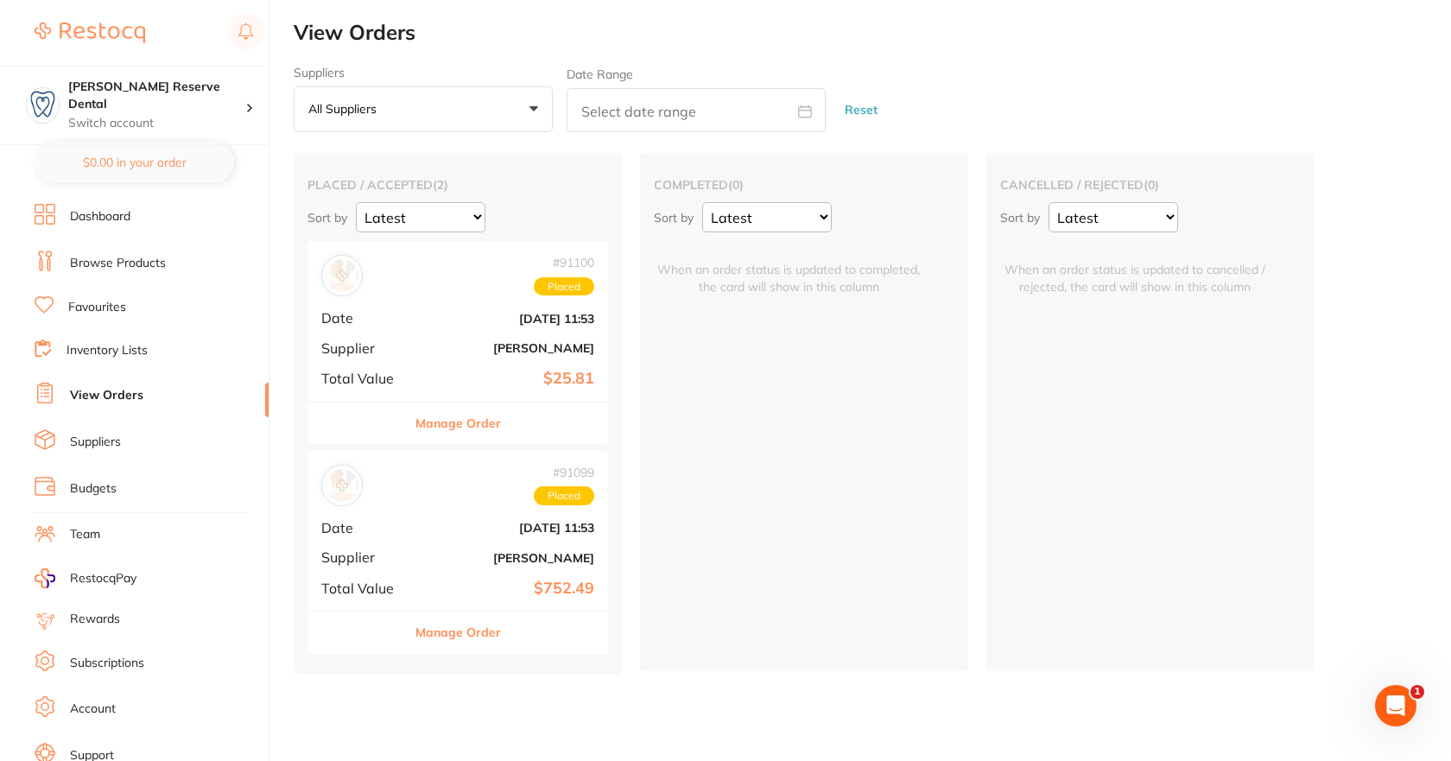
click at [465, 420] on button "Manage Order" at bounding box center [457, 422] width 85 height 41
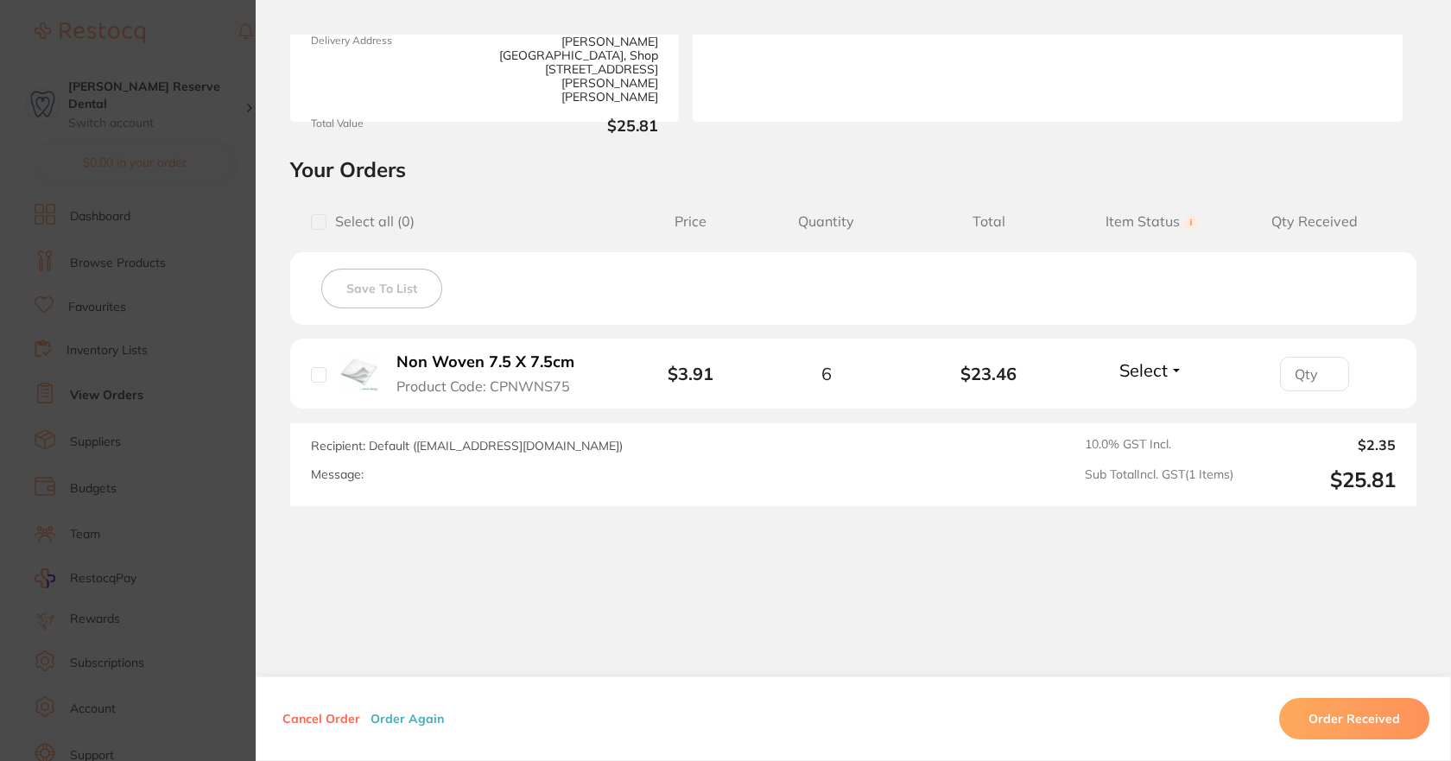
scroll to position [270, 0]
drag, startPoint x: 325, startPoint y: 719, endPoint x: 305, endPoint y: 722, distance: 20.0
click at [325, 716] on button "Cancel Order" at bounding box center [321, 719] width 88 height 16
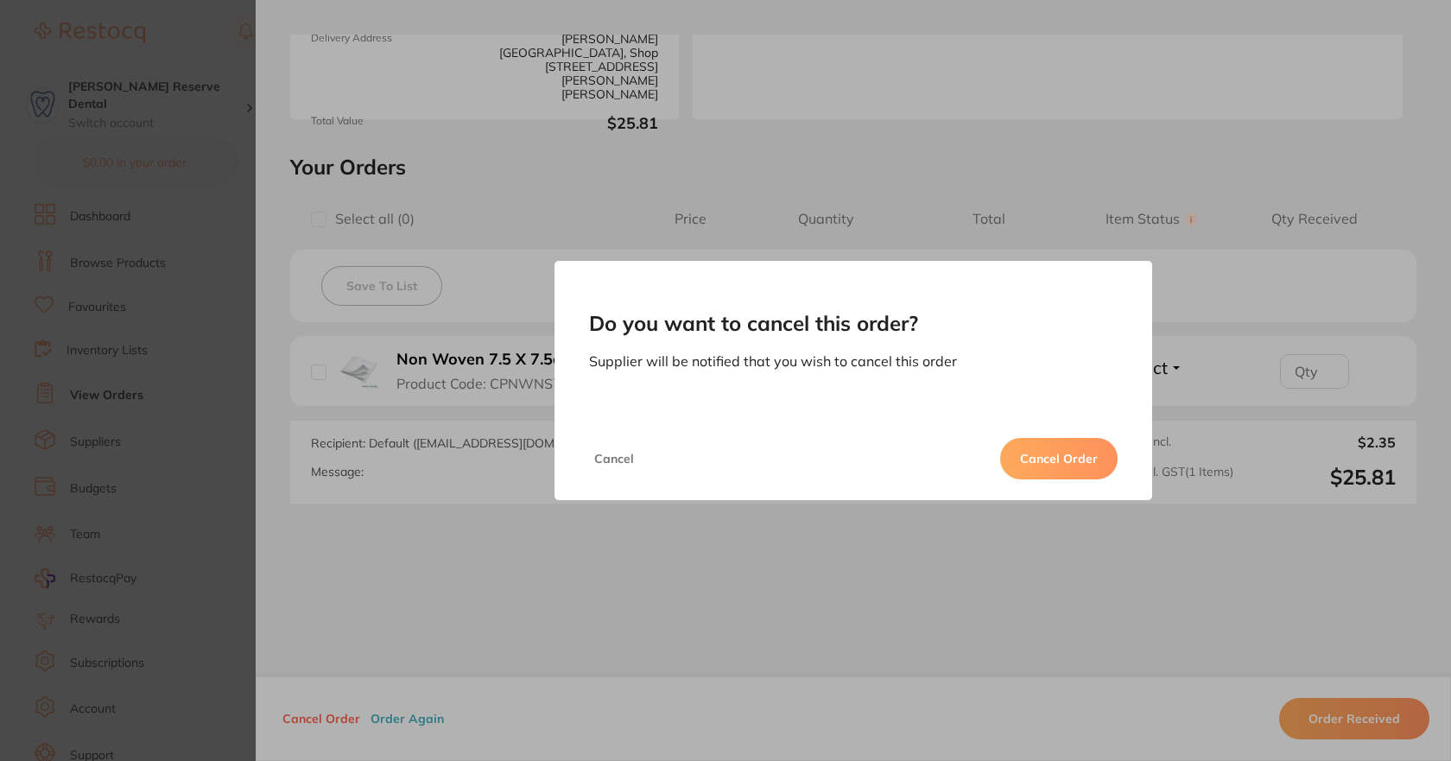
drag, startPoint x: 1034, startPoint y: 453, endPoint x: 955, endPoint y: 457, distance: 78.6
click at [1032, 452] on button "Cancel Order" at bounding box center [1058, 458] width 117 height 41
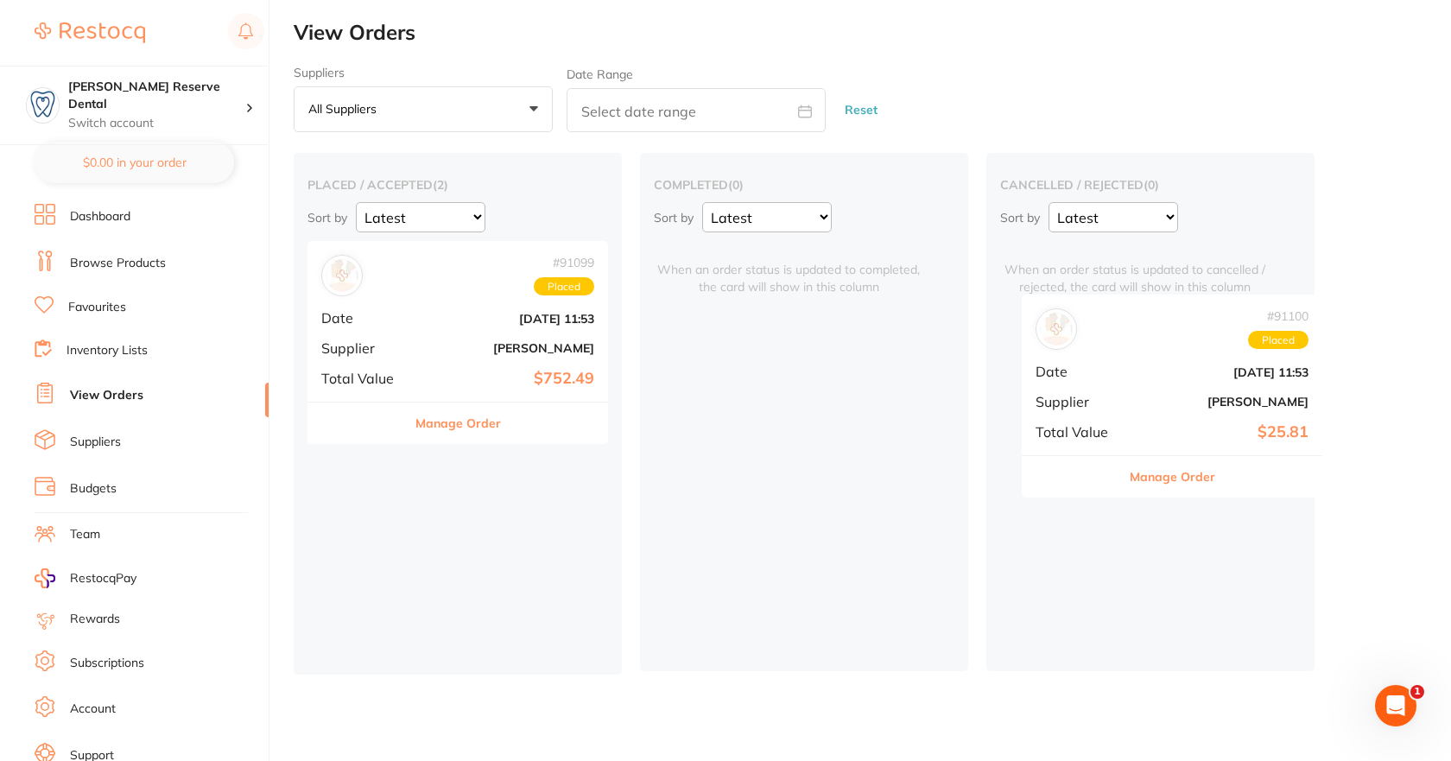
drag, startPoint x: 415, startPoint y: 331, endPoint x: 1134, endPoint y: 383, distance: 720.3
click at [1134, 383] on div "placed / accepted ( 2 ) Sort by Latest Notification # 91100 Placed Date Aug 22 …" at bounding box center [872, 413] width 1157 height 521
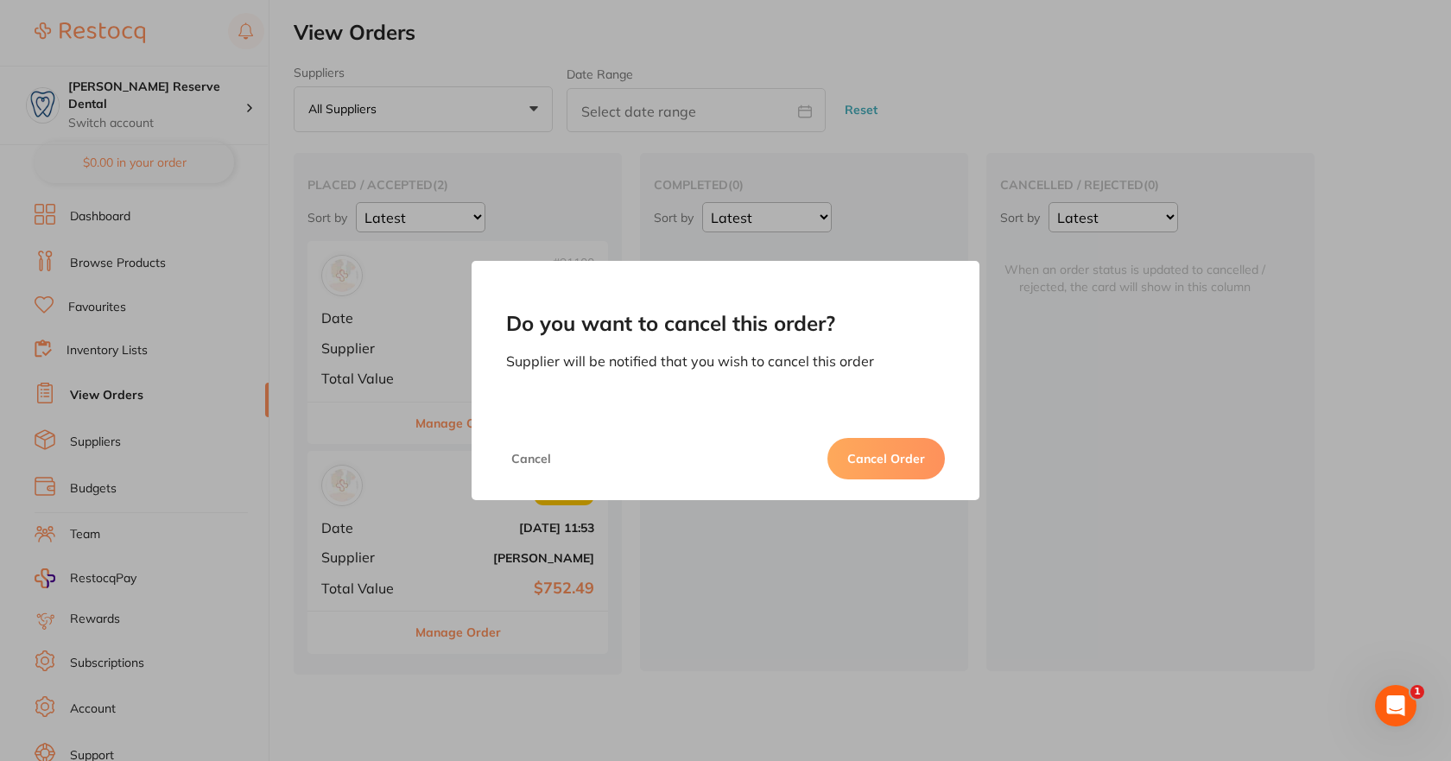
click at [882, 453] on button "Cancel Order" at bounding box center [885, 458] width 117 height 41
click at [532, 459] on button "Cancel" at bounding box center [531, 458] width 50 height 41
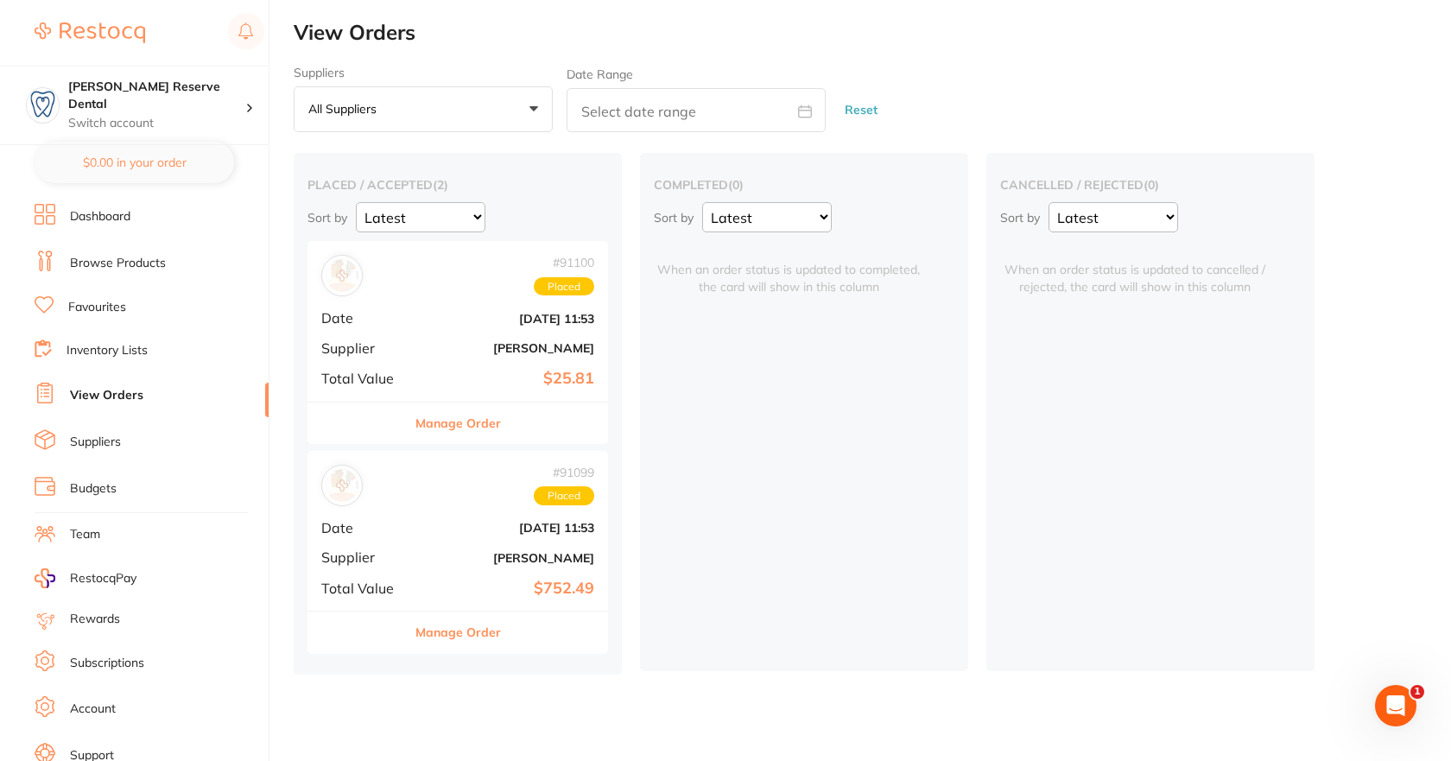
click at [535, 35] on h2 "View Orders" at bounding box center [872, 33] width 1157 height 24
